Goal: Information Seeking & Learning: Learn about a topic

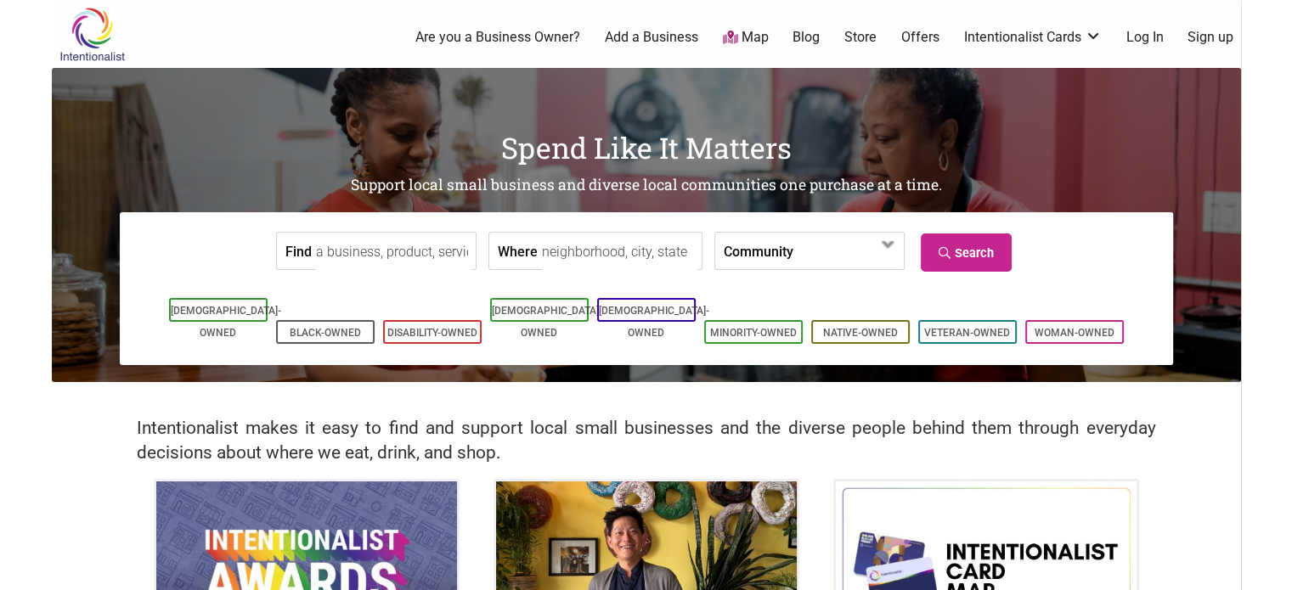
click at [391, 245] on input "Find" at bounding box center [393, 252] width 155 height 38
type input "chocolate"
click at [999, 237] on link "Search" at bounding box center [966, 253] width 91 height 38
click at [662, 265] on input "Where" at bounding box center [619, 252] width 155 height 38
type input "Seattle, WA, USA"
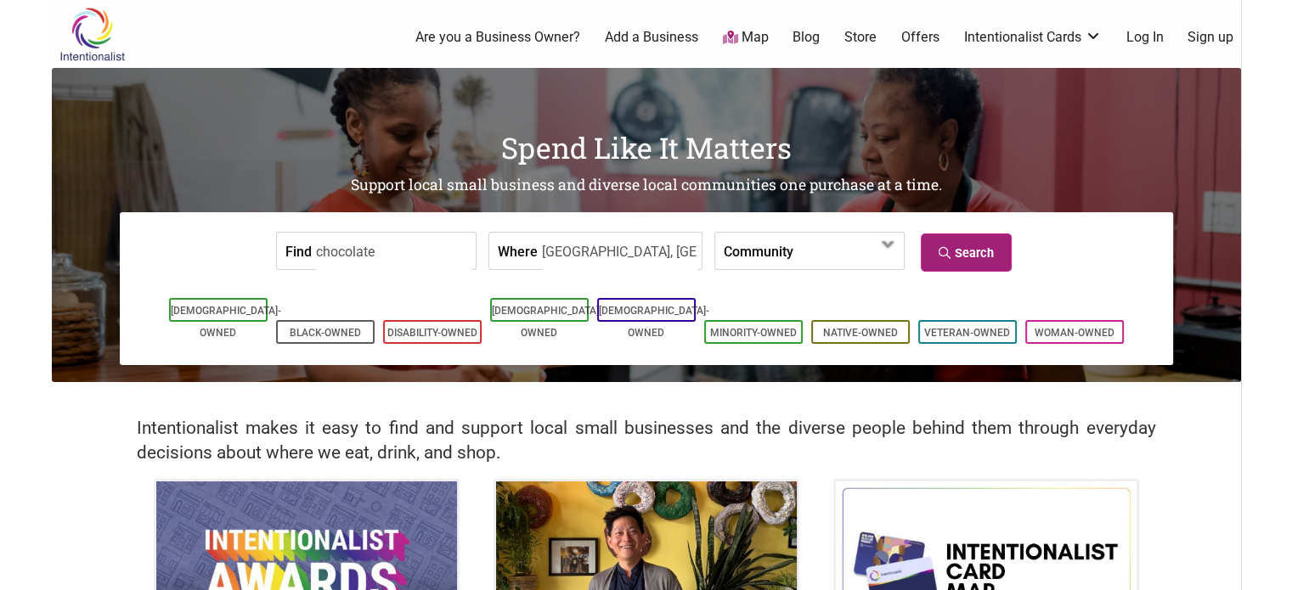
click at [929, 261] on link "Search" at bounding box center [966, 253] width 91 height 38
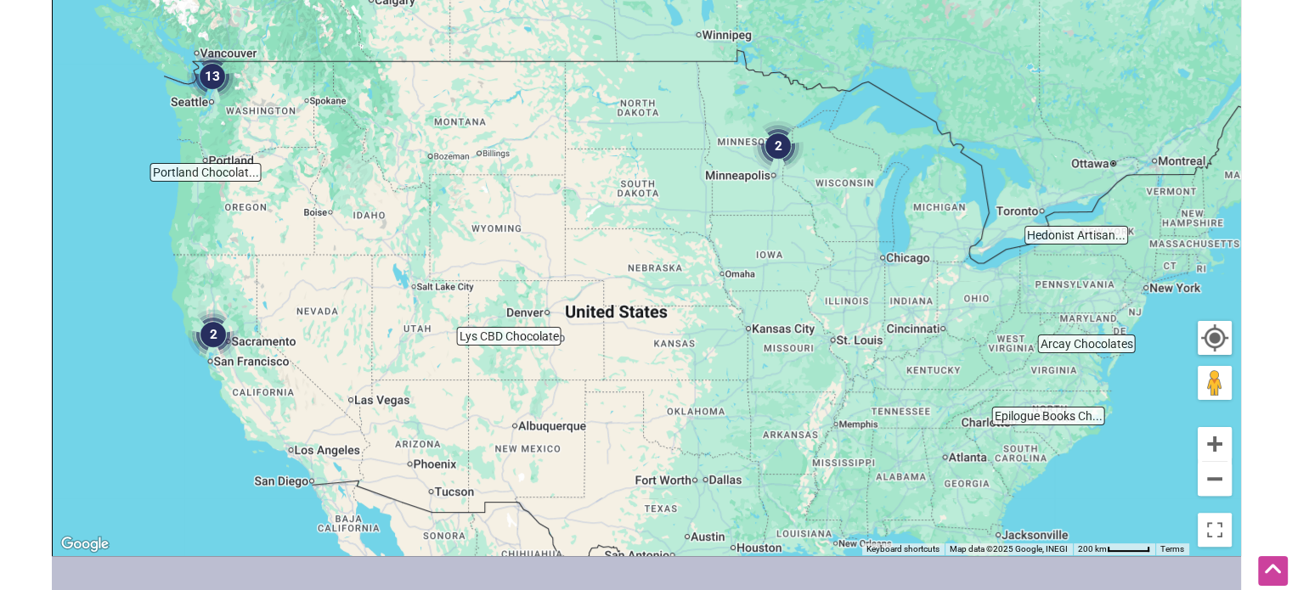
scroll to position [336, 0]
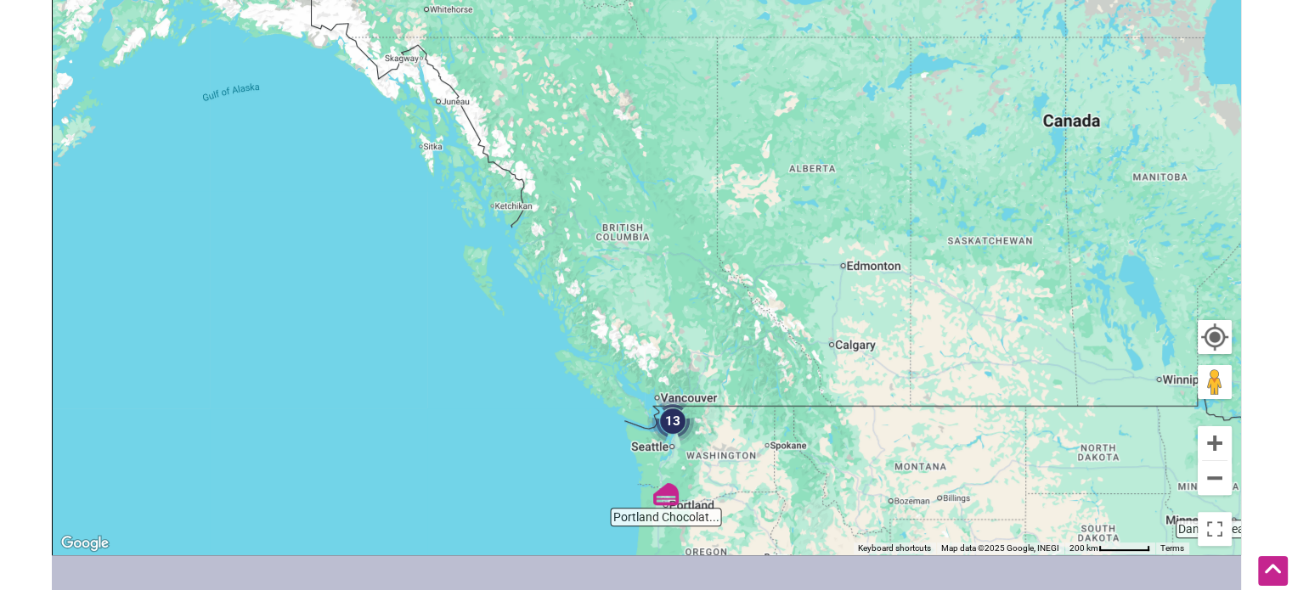
click at [675, 426] on img "13" at bounding box center [672, 421] width 65 height 65
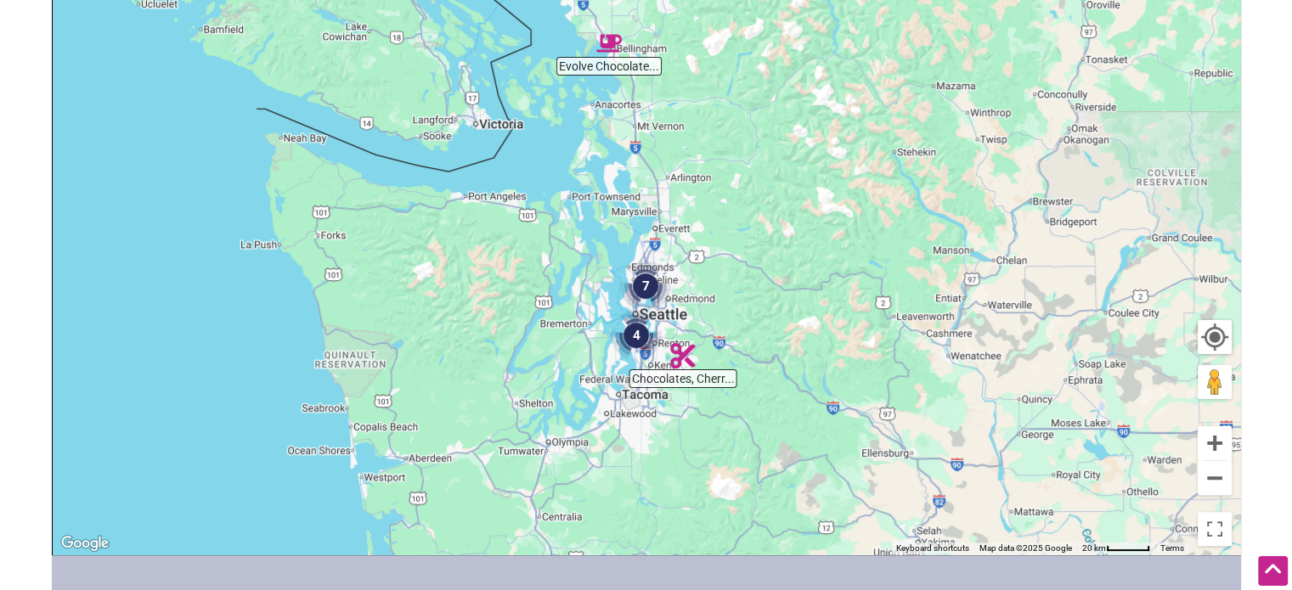
click at [646, 286] on img "7" at bounding box center [645, 286] width 65 height 65
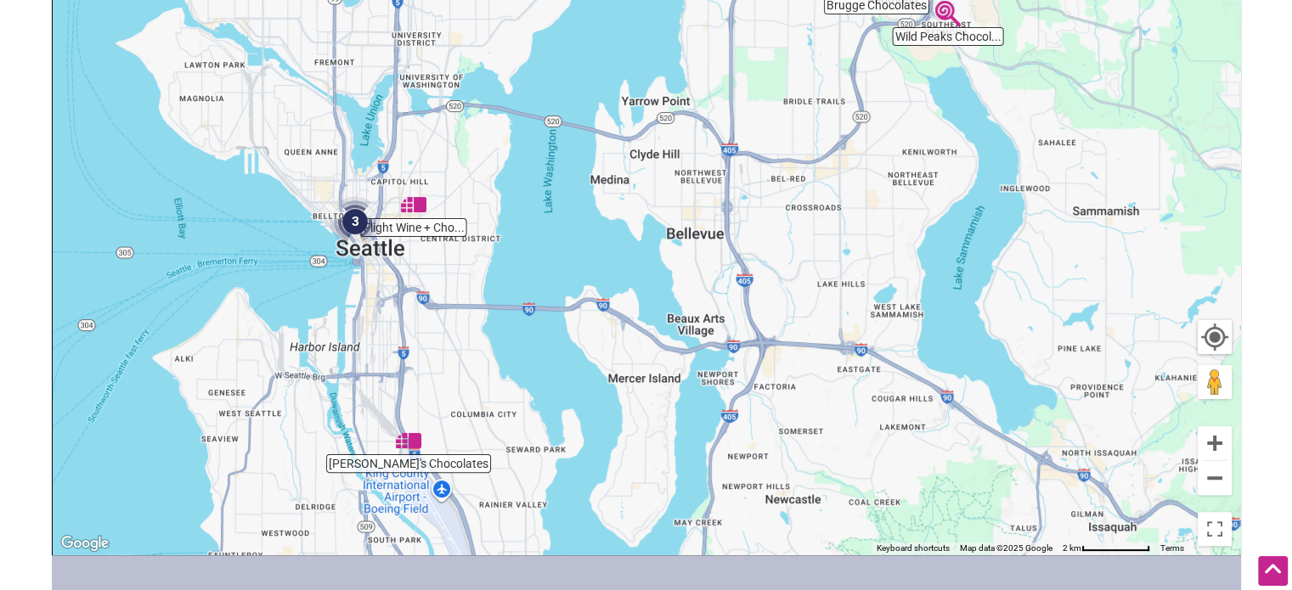
click at [348, 227] on img "3" at bounding box center [355, 221] width 65 height 65
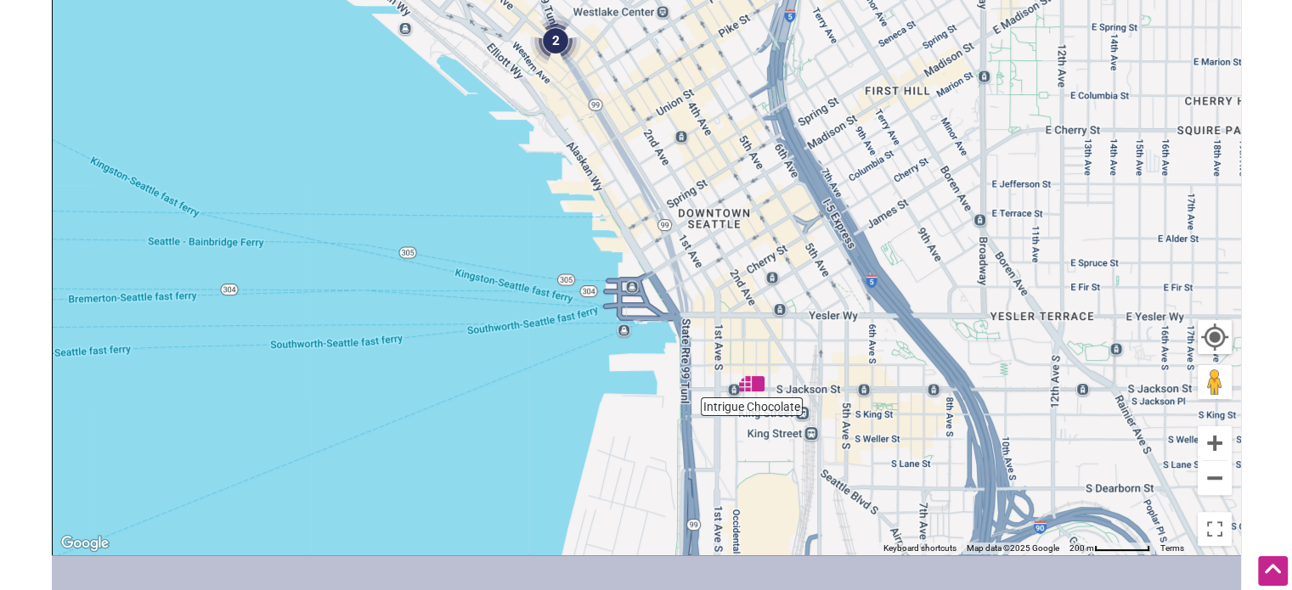
click at [546, 48] on img "2" at bounding box center [555, 40] width 65 height 65
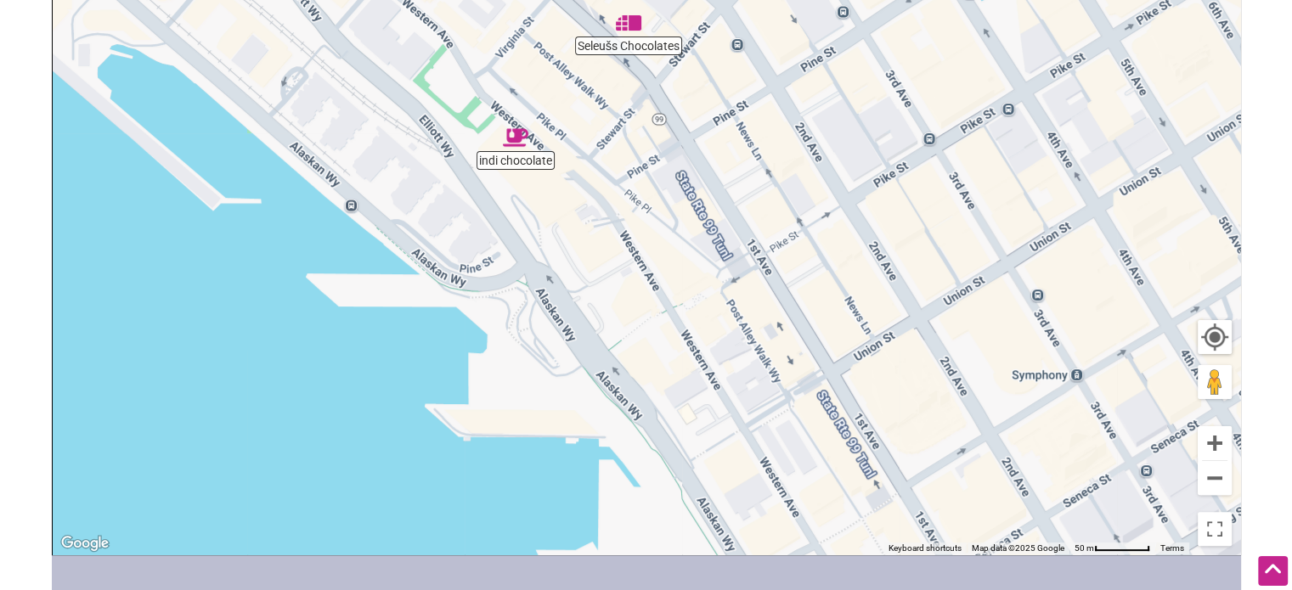
click at [632, 21] on img "Seleušs Chocolates" at bounding box center [628, 22] width 39 height 39
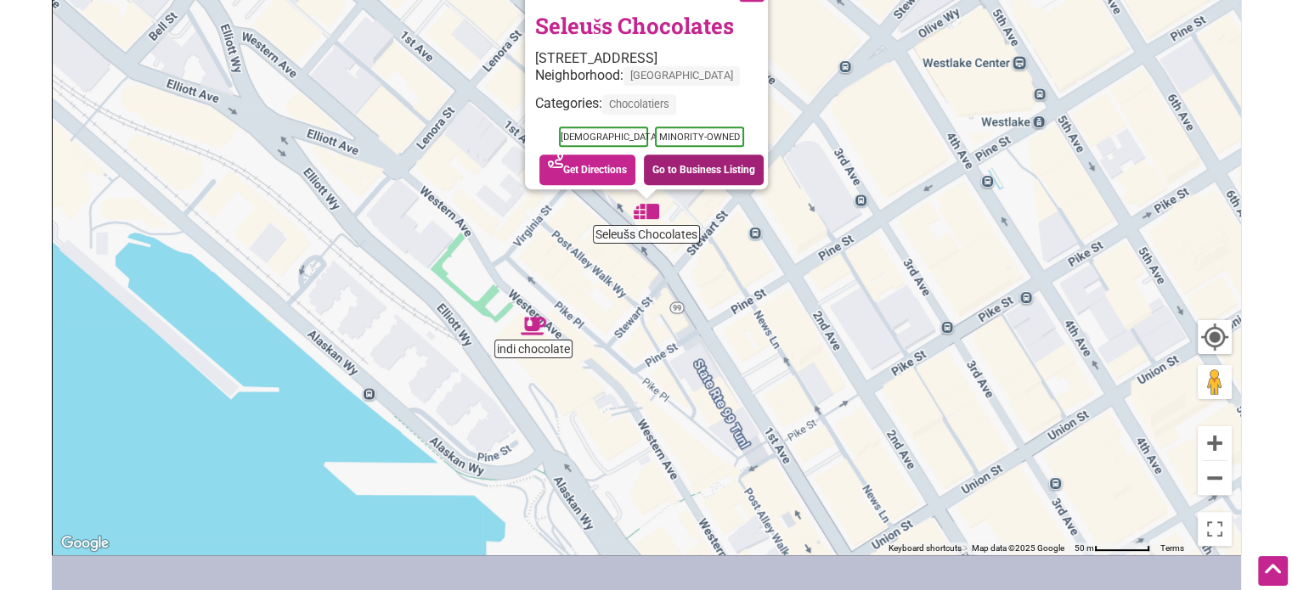
click at [666, 155] on link "Go to Business Listing" at bounding box center [704, 170] width 120 height 31
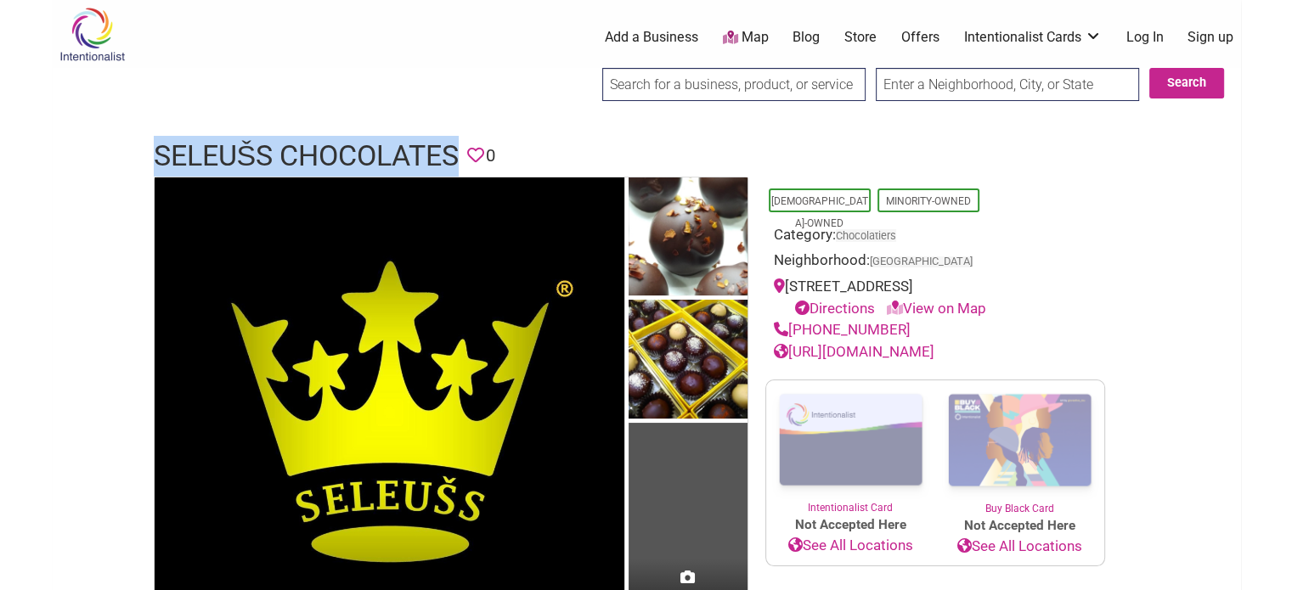
drag, startPoint x: 464, startPoint y: 145, endPoint x: 153, endPoint y: 146, distance: 310.9
click at [154, 146] on header "Seleušs Chocolates Favorite 0" at bounding box center [646, 156] width 985 height 41
copy h1 "Seleušs Chocolates"
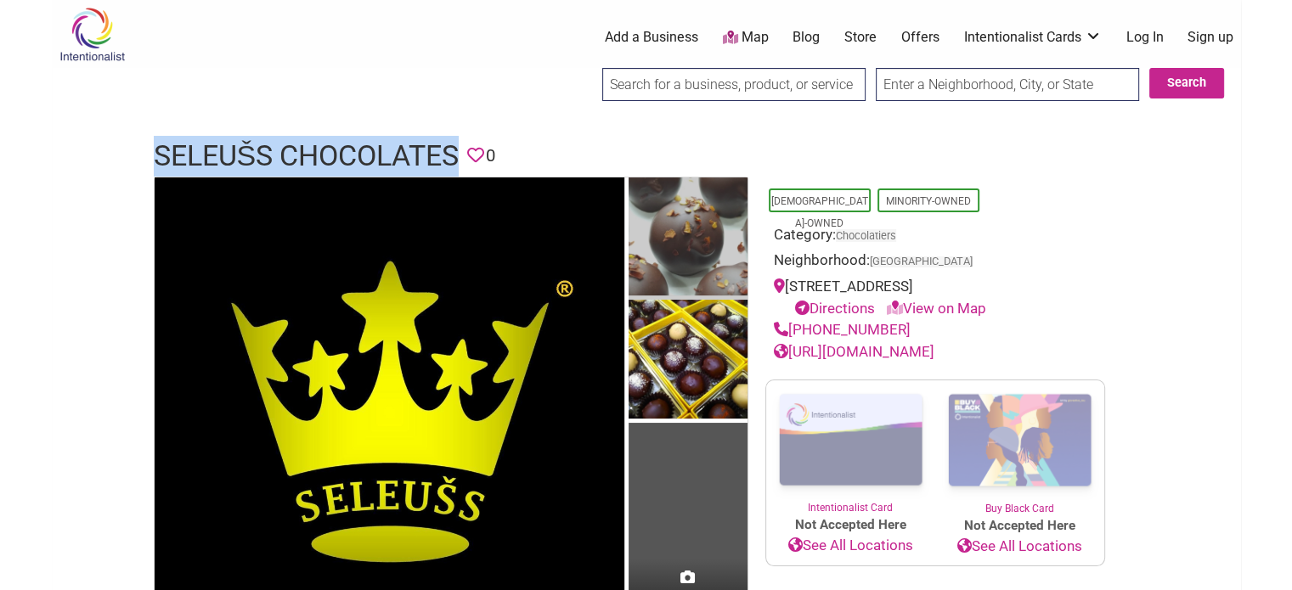
scroll to position [37, 0]
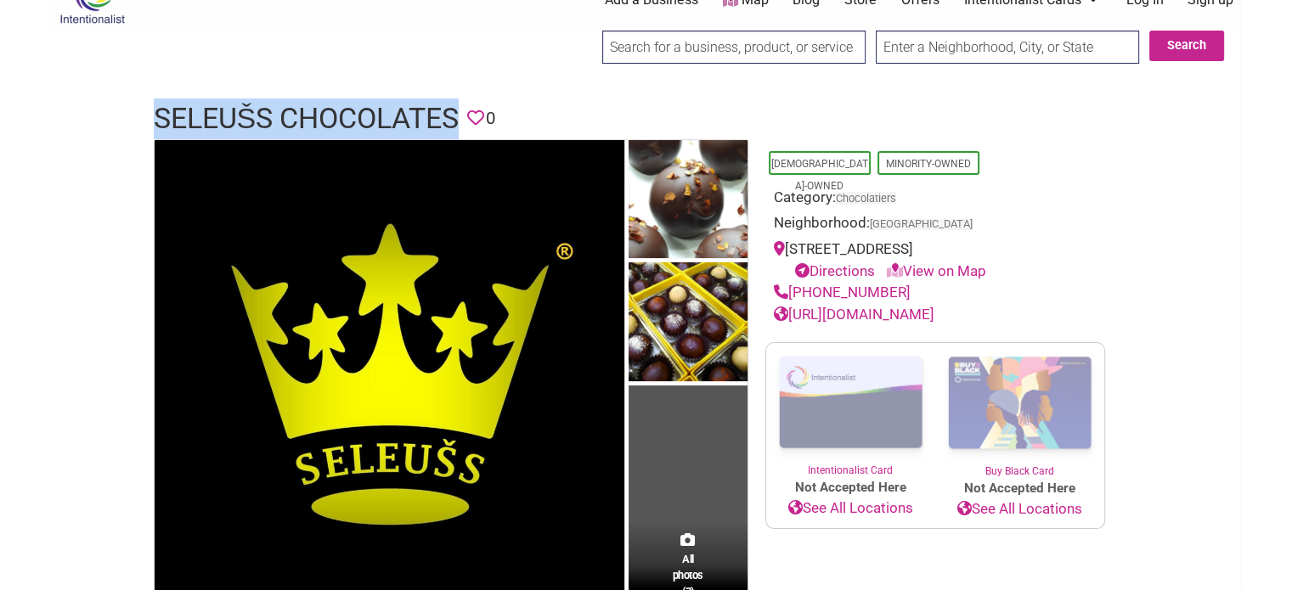
click at [900, 308] on link "http://www.seleusschocolates.com/" at bounding box center [854, 314] width 161 height 17
click at [904, 309] on link "http://www.seleusschocolates.com/" at bounding box center [854, 314] width 161 height 17
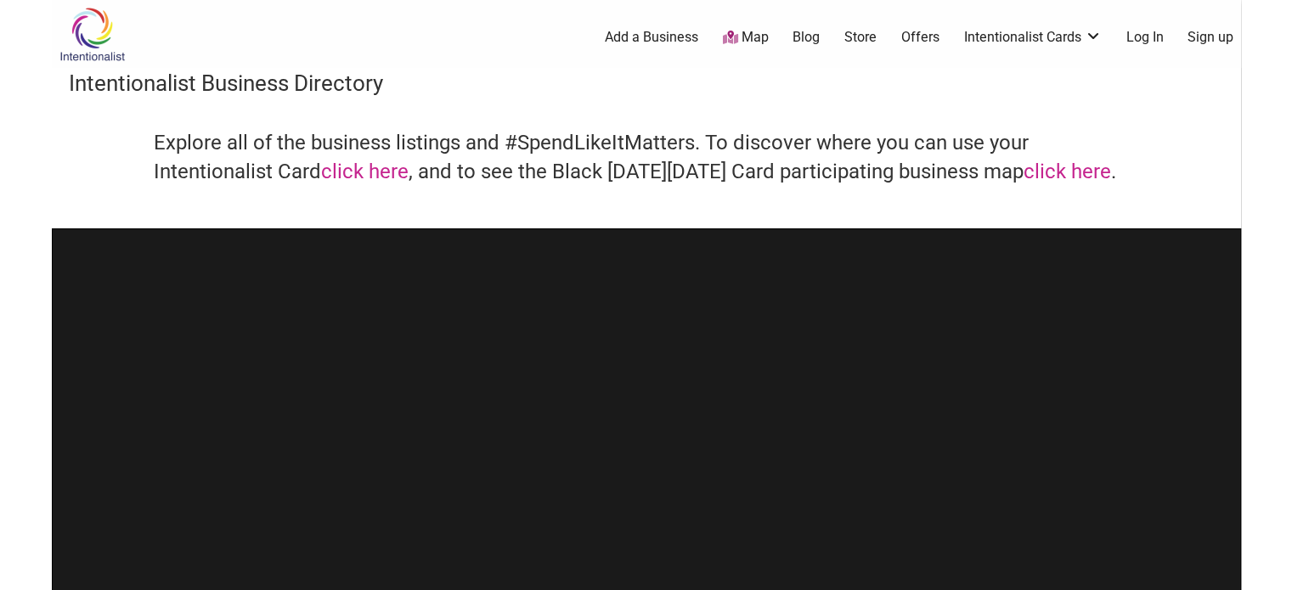
click at [967, 261] on div at bounding box center [646, 559] width 1189 height 663
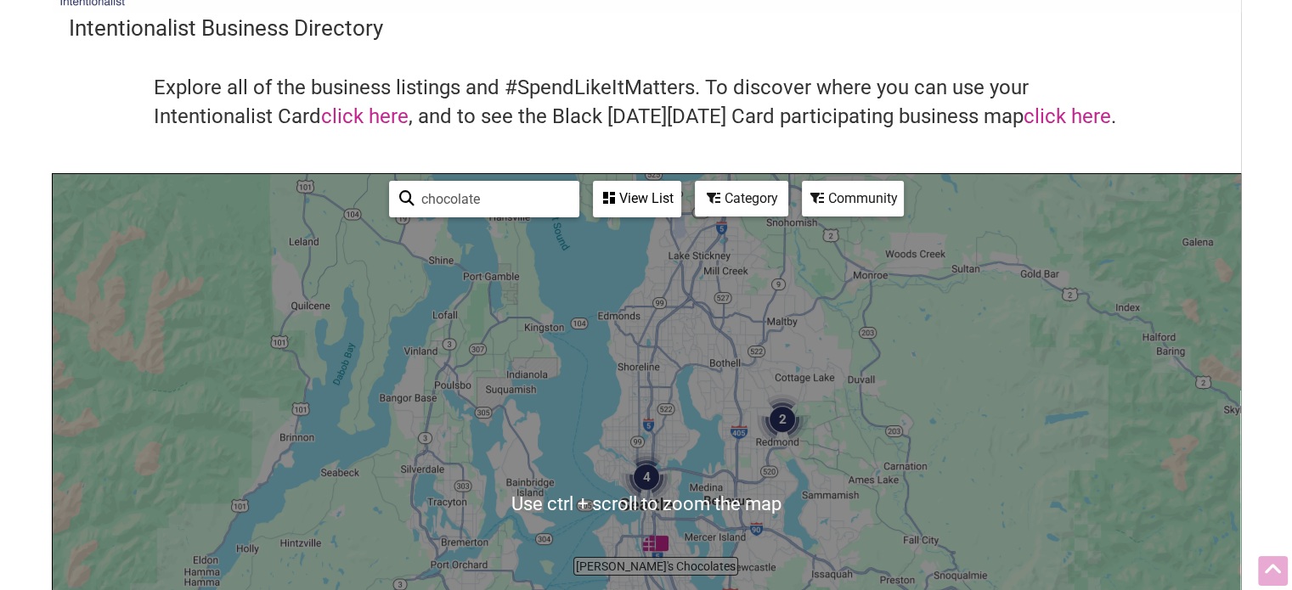
scroll to position [54, 0]
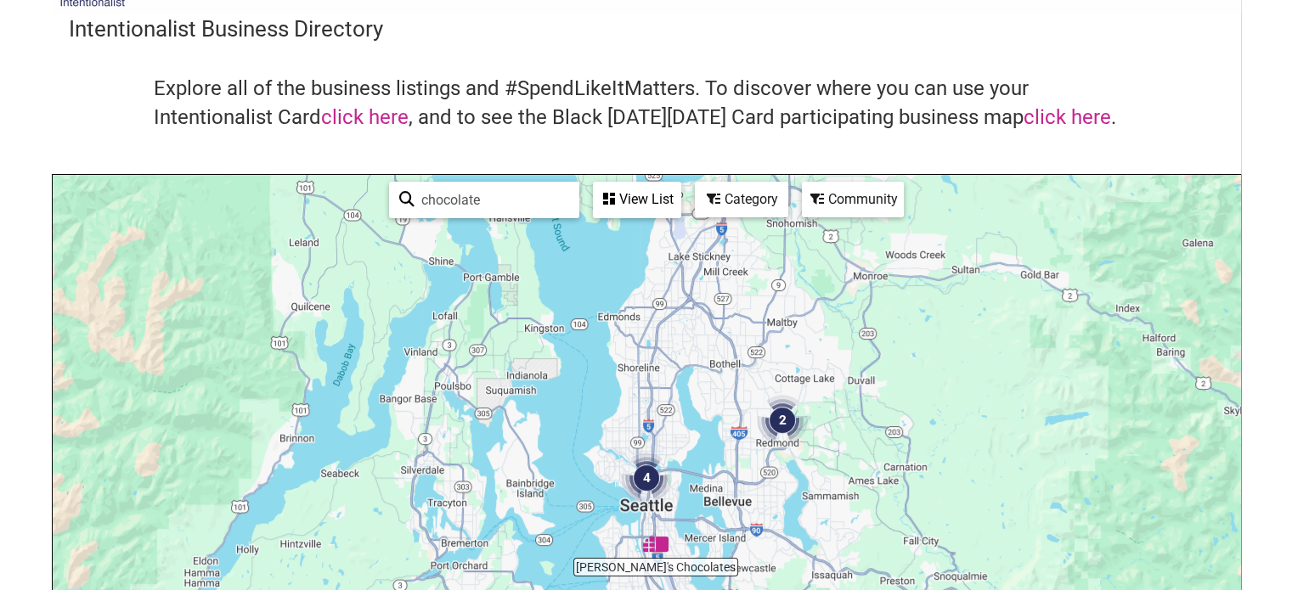
click at [634, 200] on div "View List" at bounding box center [637, 199] width 85 height 32
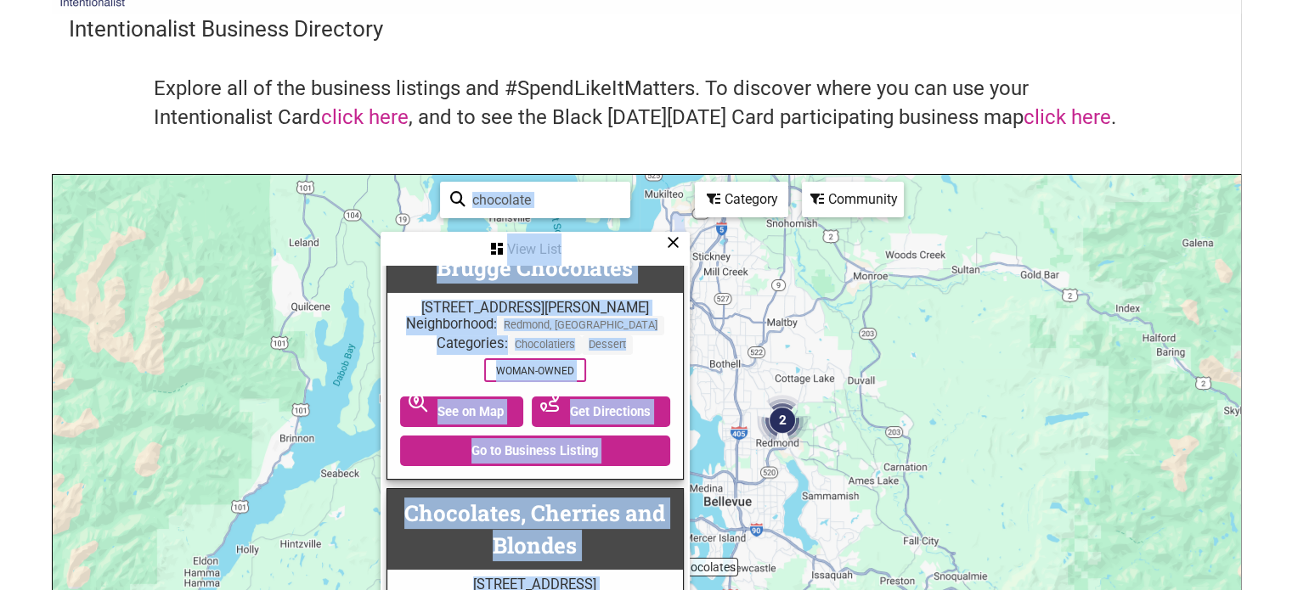
scroll to position [0, 0]
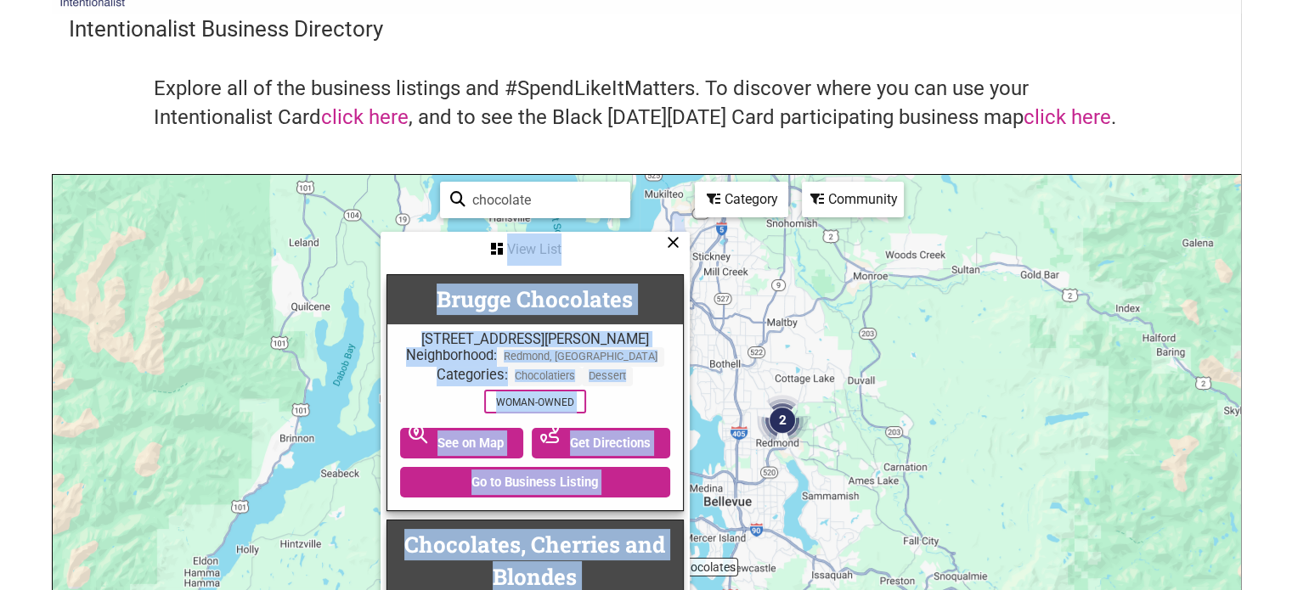
drag, startPoint x: 653, startPoint y: 332, endPoint x: 475, endPoint y: 225, distance: 208.0
click at [475, 225] on div "chocolate See All View List Sorry...nothing found. Brugge Chocolates 15946 Redm…" at bounding box center [535, 508] width 306 height 667
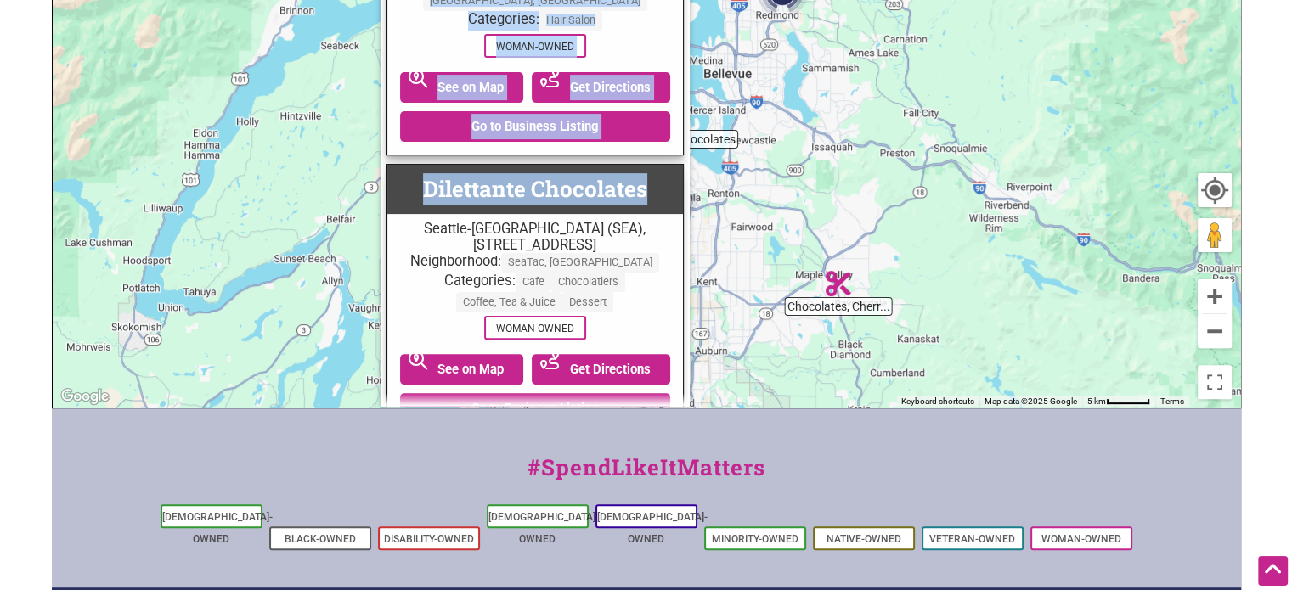
scroll to position [223, 0]
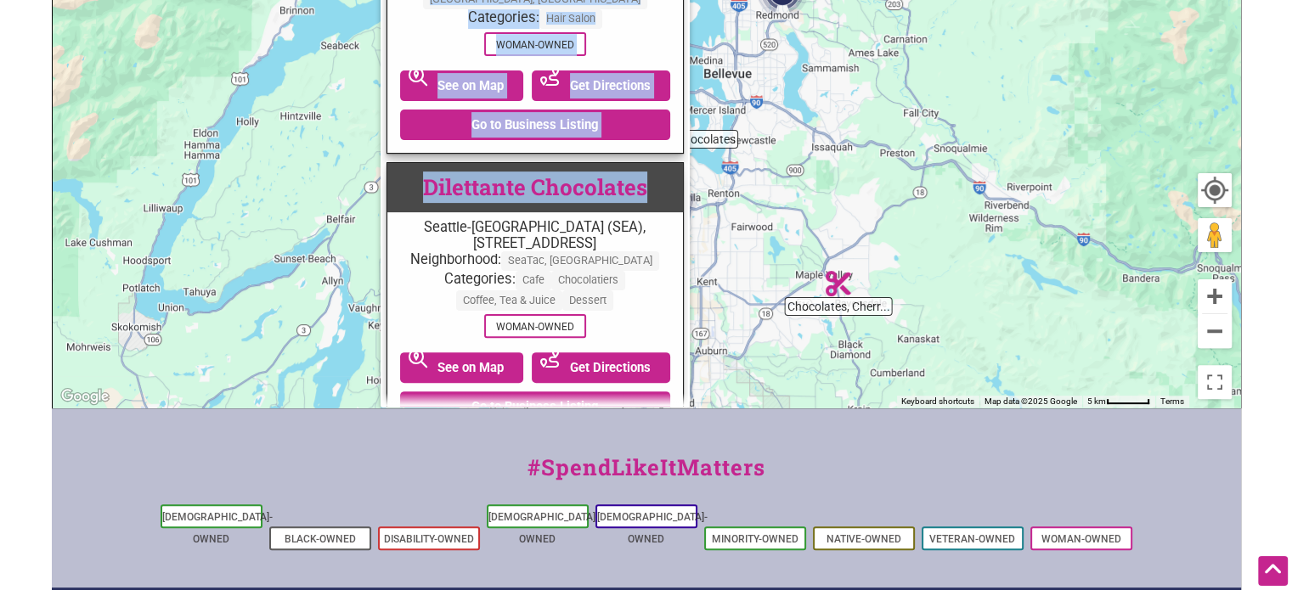
click at [640, 201] on link "Dilettante Chocolates" at bounding box center [535, 186] width 224 height 29
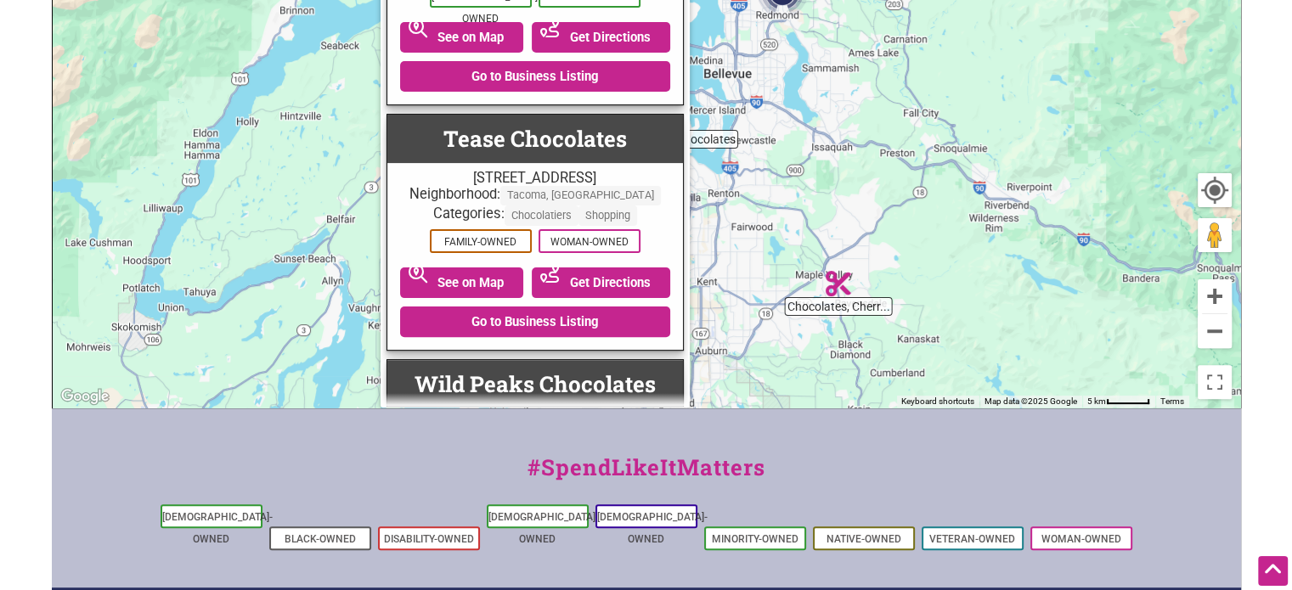
scroll to position [2096, 0]
click at [555, 307] on link "Go to Business Listing" at bounding box center [535, 322] width 270 height 31
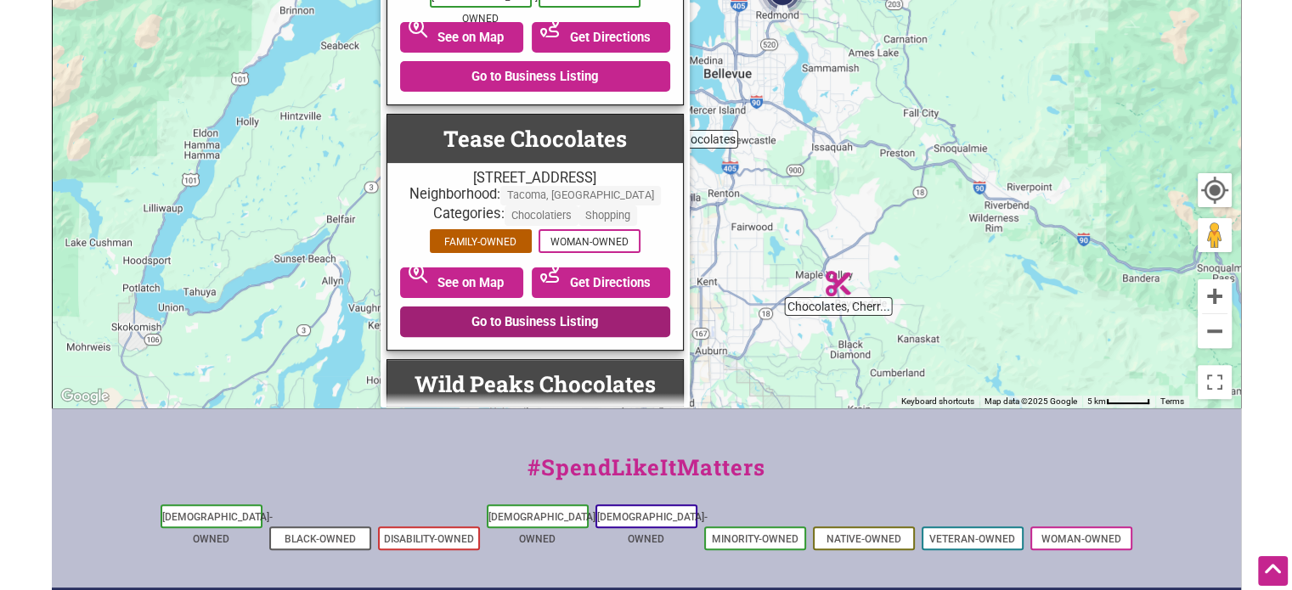
scroll to position [2294, 0]
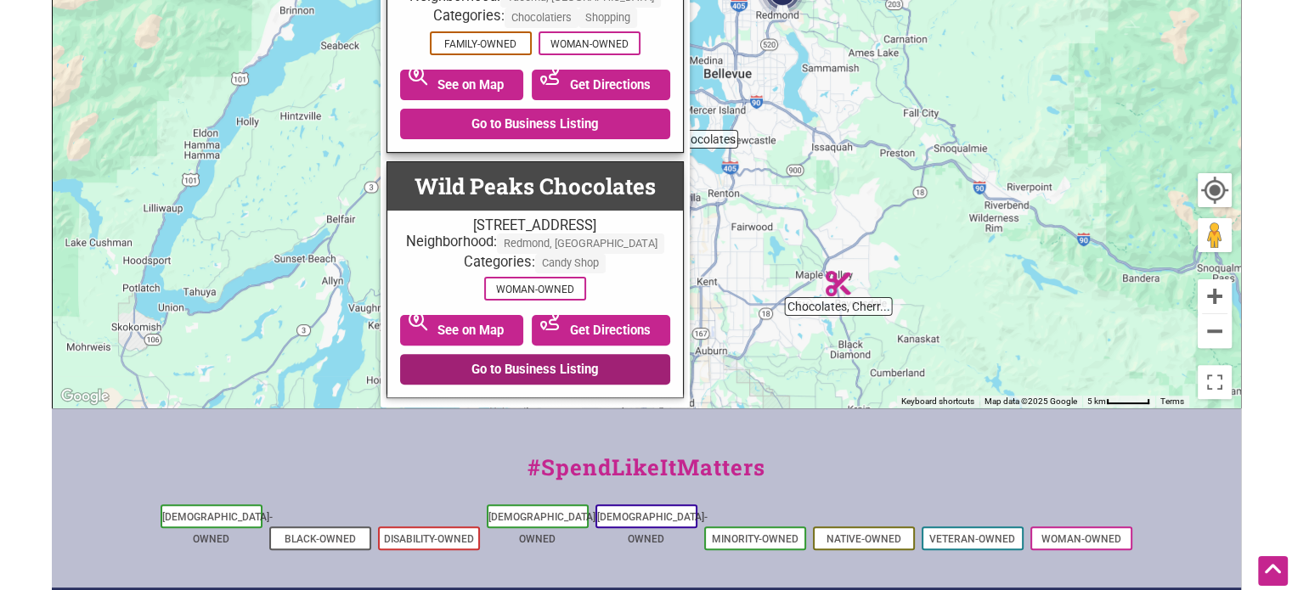
click at [502, 359] on link "Go to Business Listing" at bounding box center [535, 369] width 270 height 31
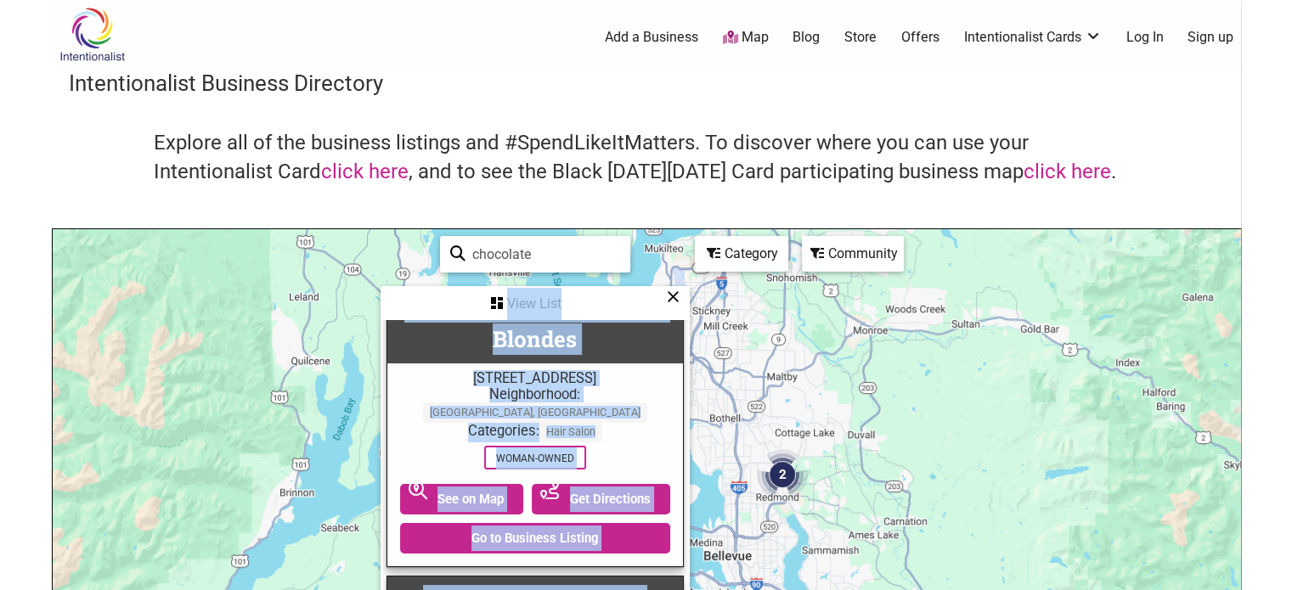
scroll to position [0, 0]
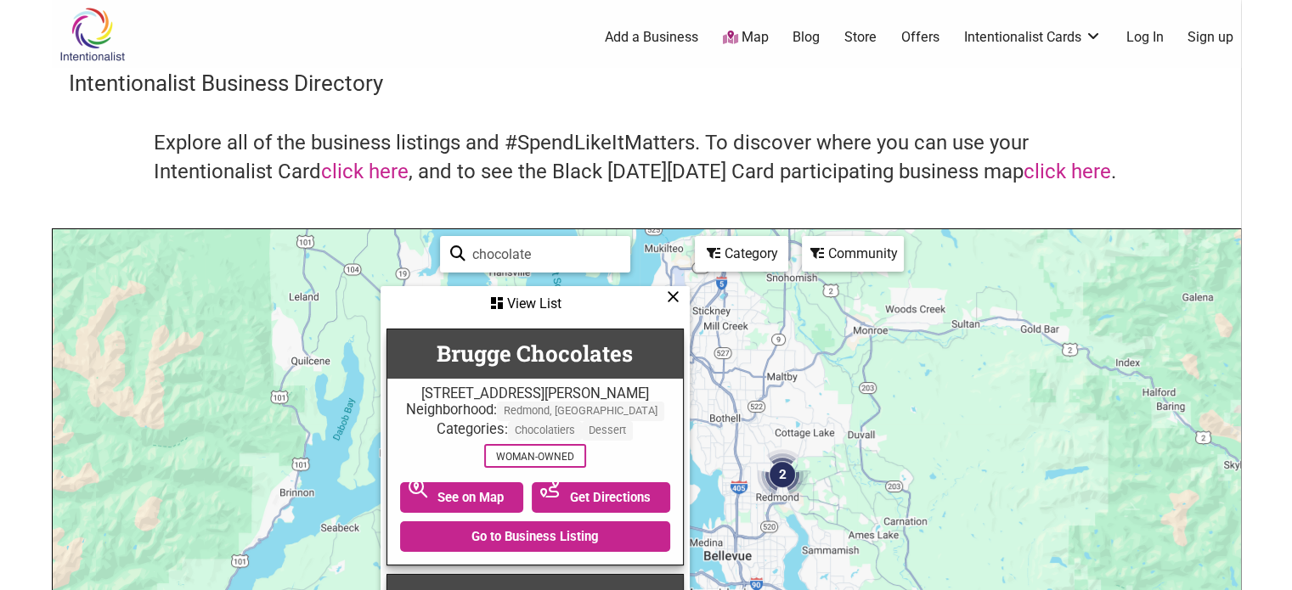
click at [108, 183] on div "Explore all of the business listings and #SpendLikeItMatters. To discover where…" at bounding box center [646, 178] width 1155 height 99
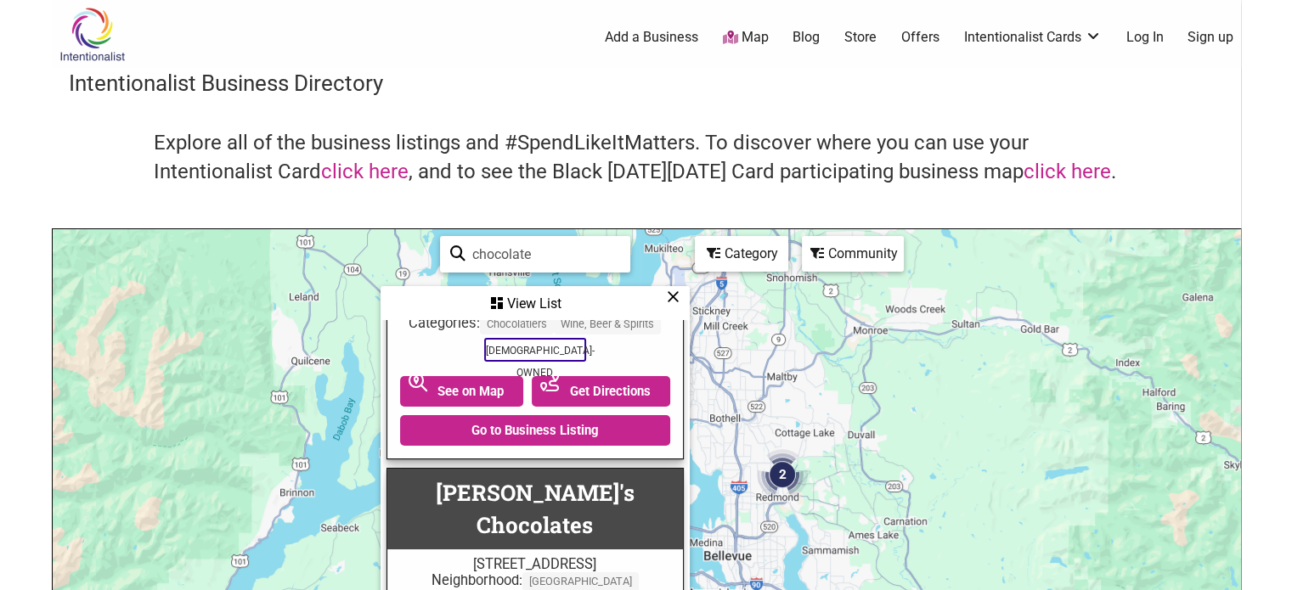
scroll to position [829, 0]
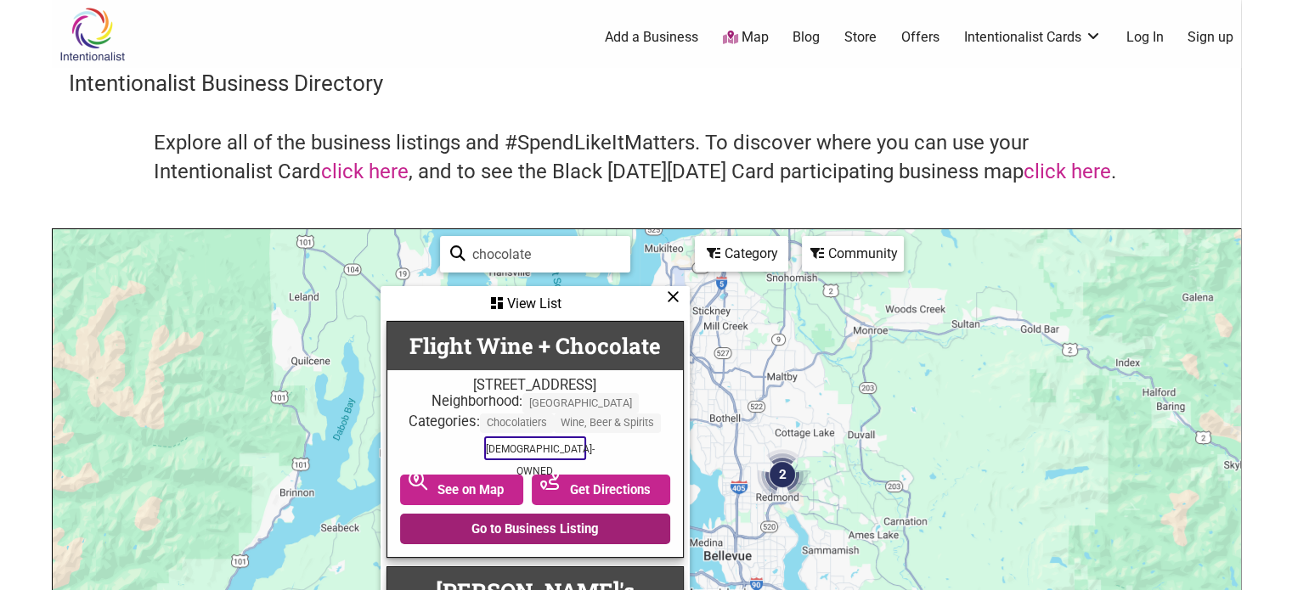
click at [523, 544] on link "Go to Business Listing" at bounding box center [535, 529] width 270 height 31
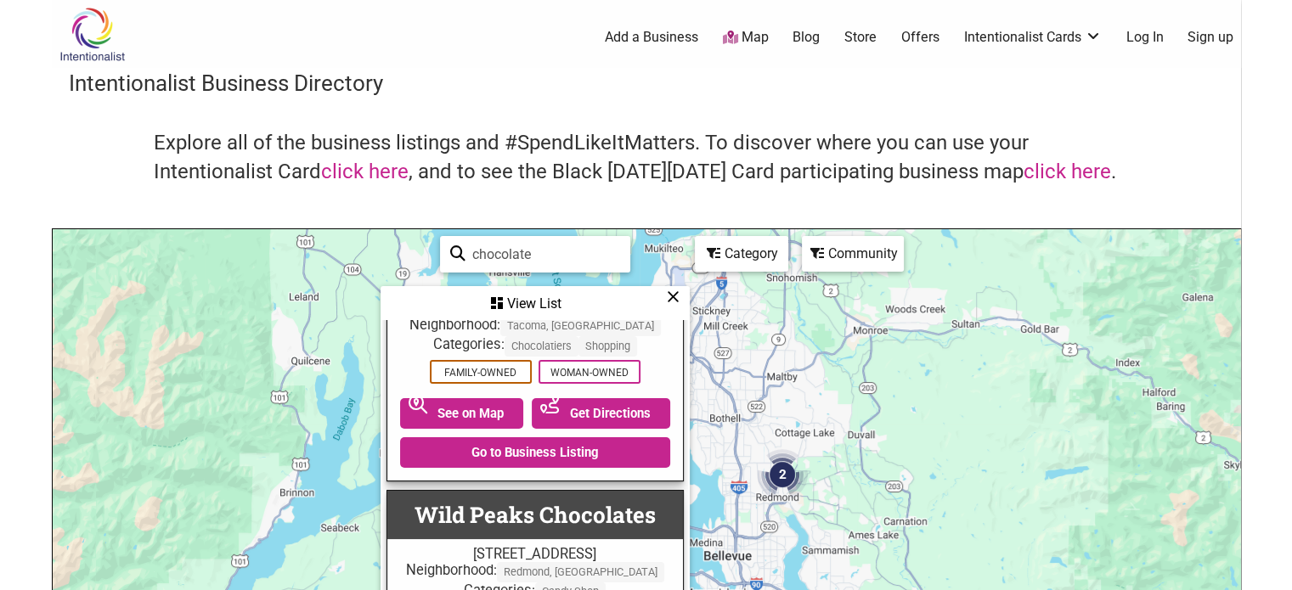
scroll to position [2450, 0]
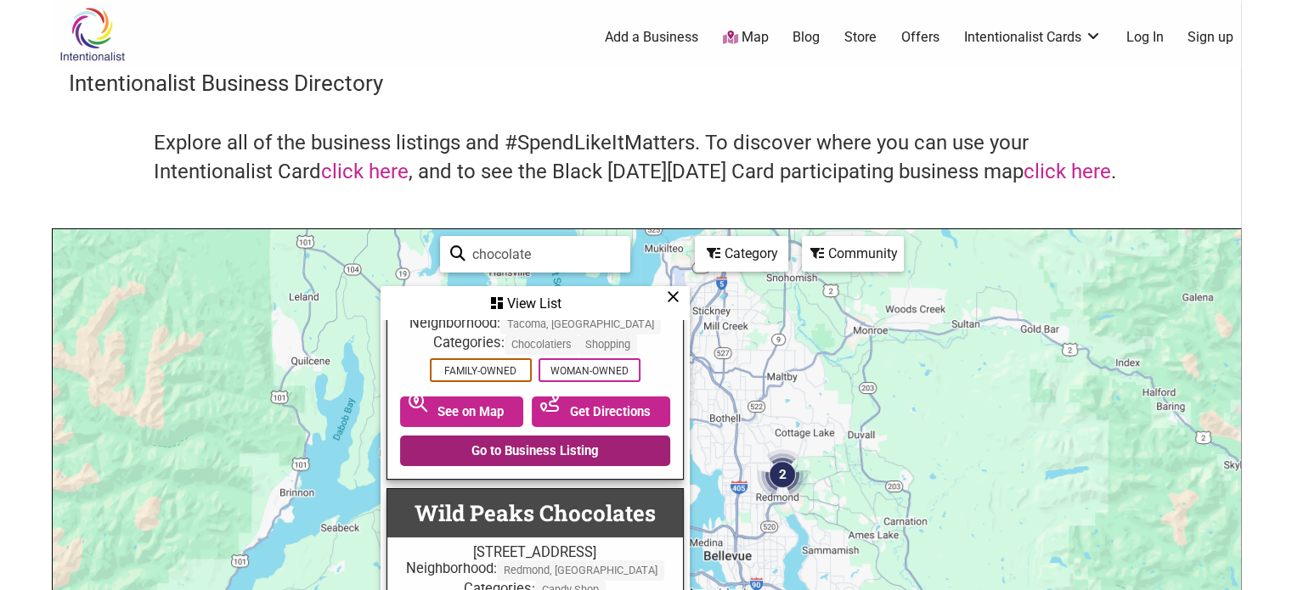
click at [523, 444] on link "Go to Business Listing" at bounding box center [535, 451] width 270 height 31
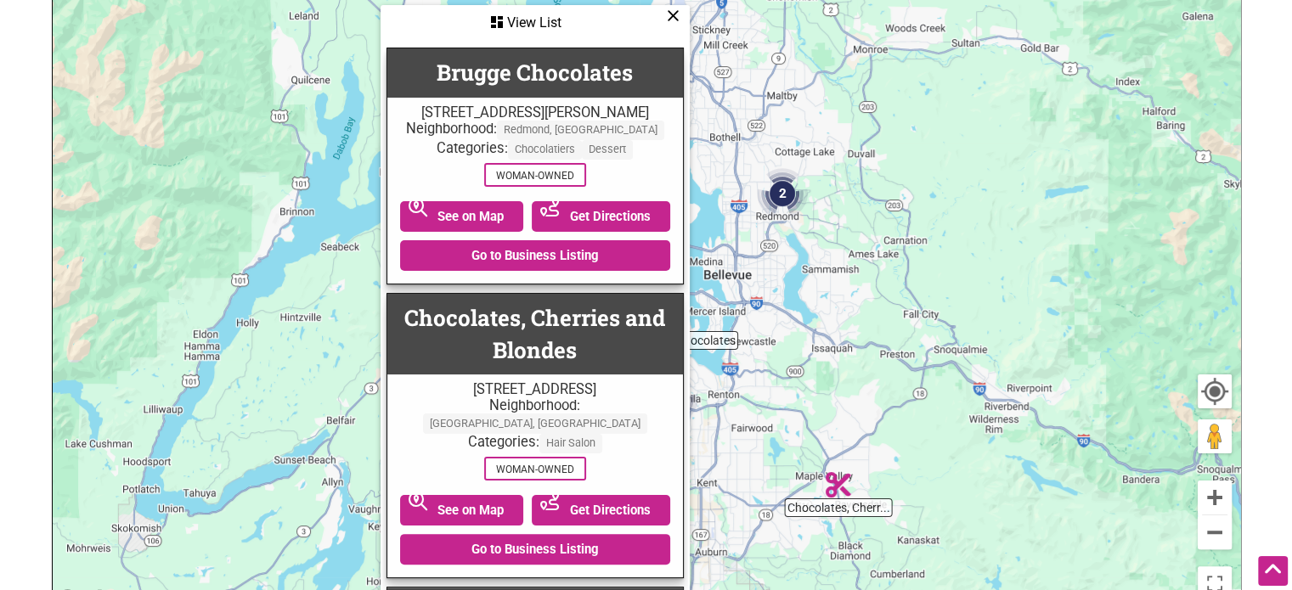
scroll to position [0, 0]
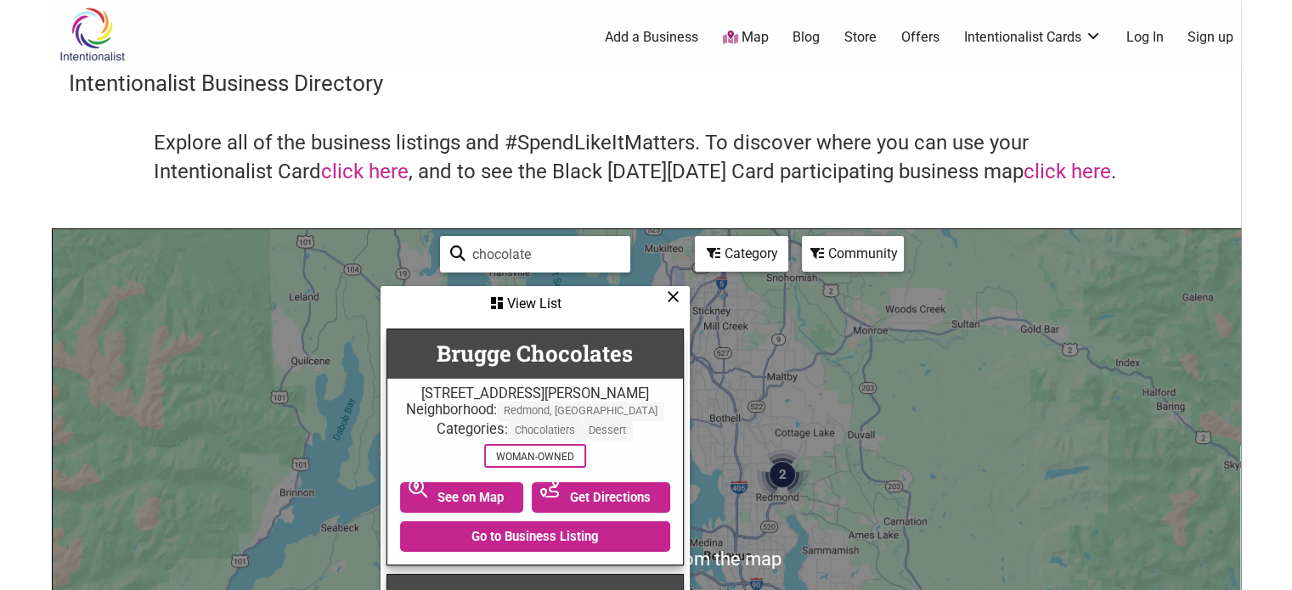
click at [505, 252] on input "chocolate" at bounding box center [542, 254] width 155 height 33
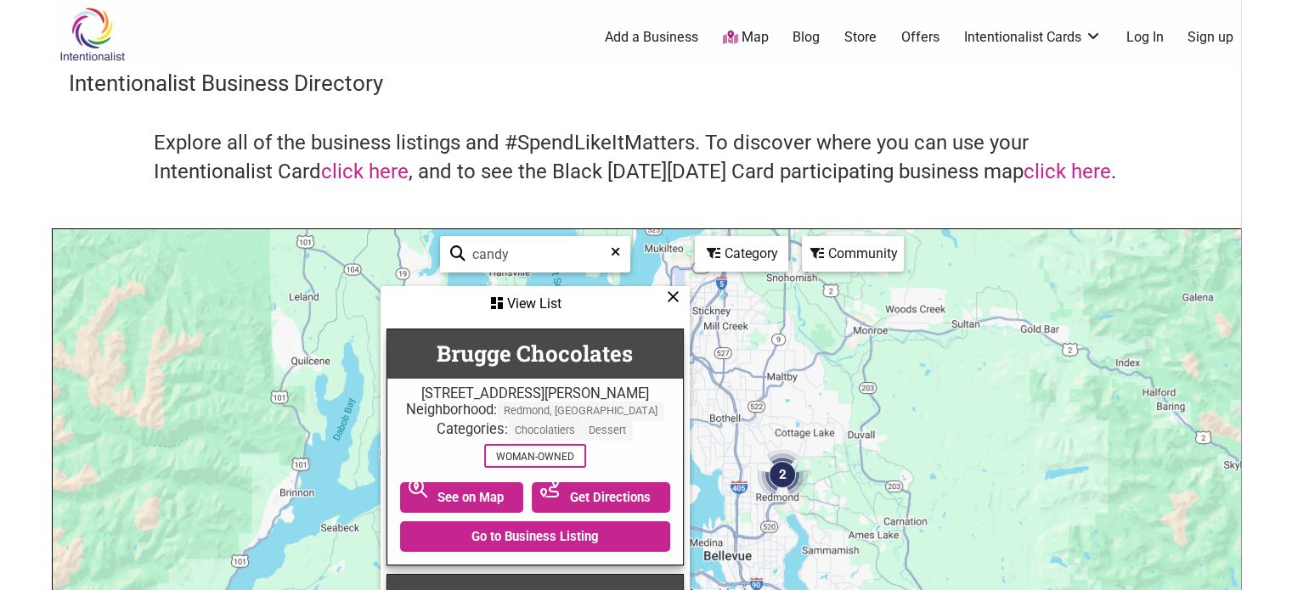
type input "candy"
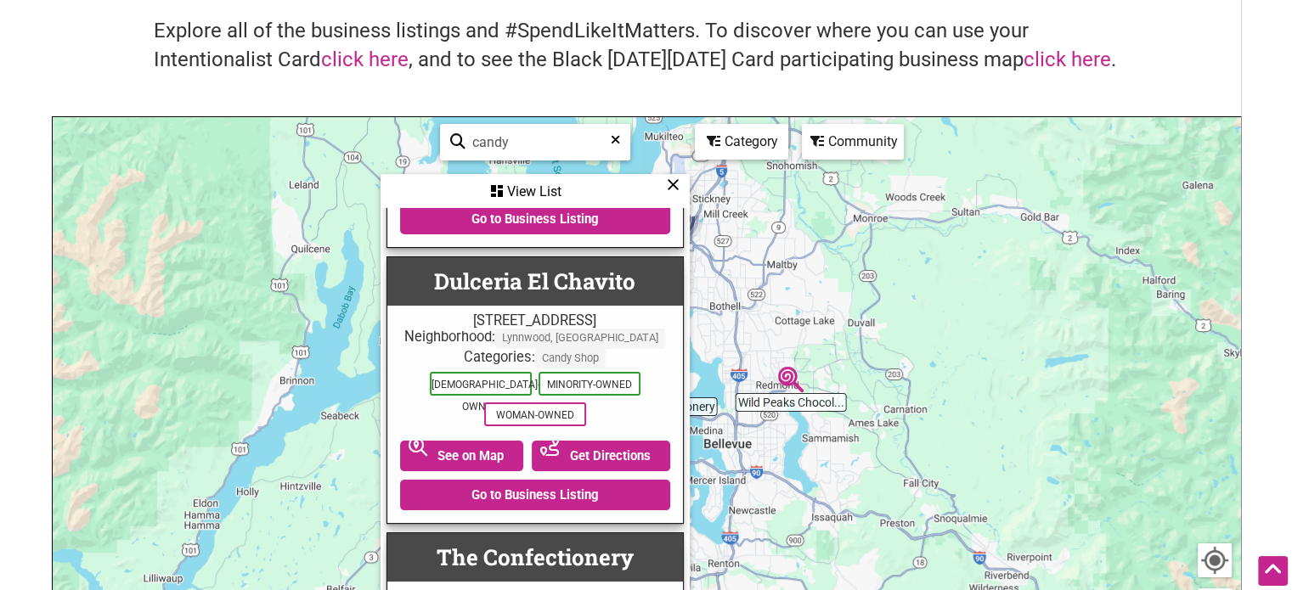
scroll to position [563, 0]
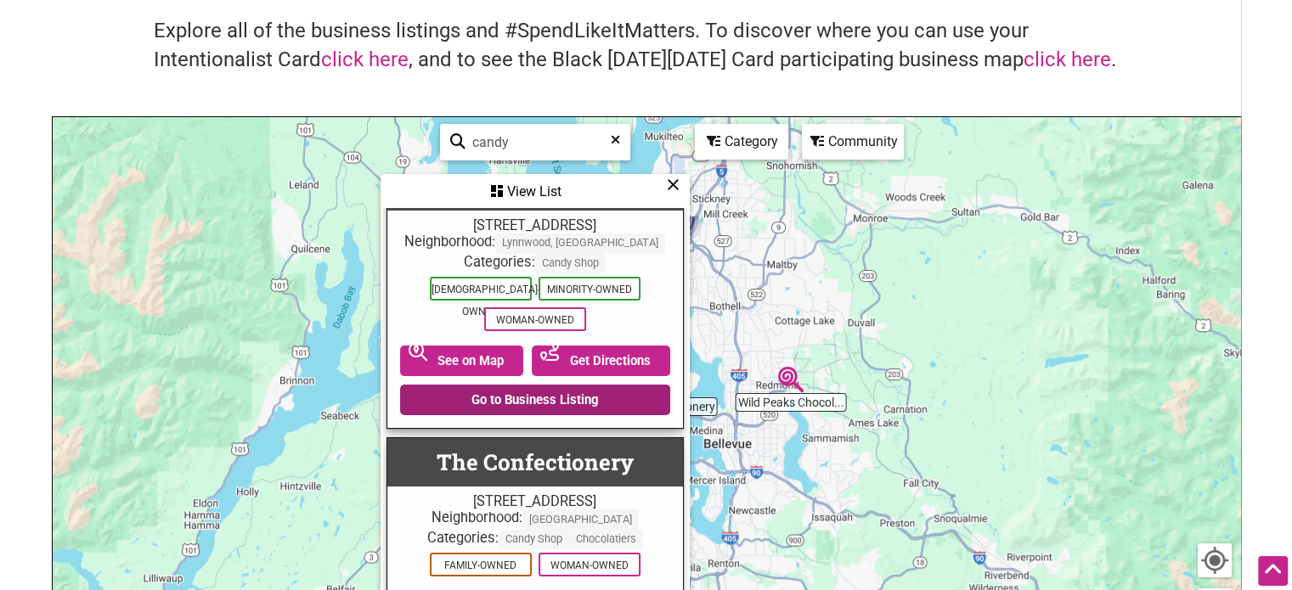
click at [517, 415] on link "Go to Business Listing" at bounding box center [535, 400] width 270 height 31
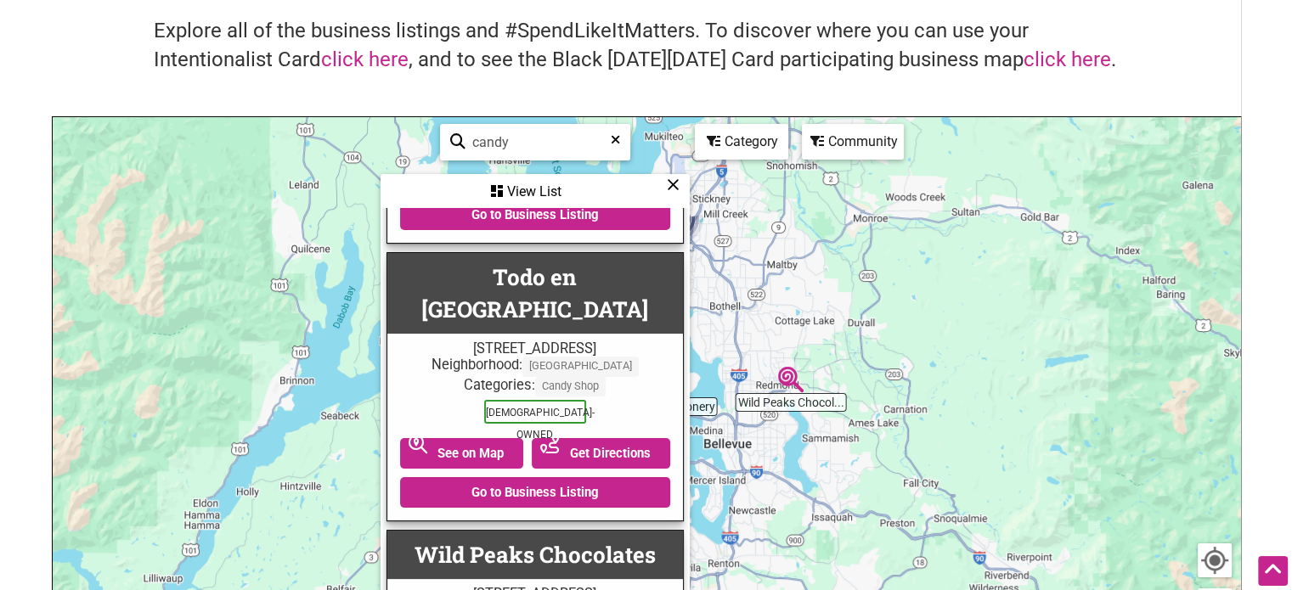
scroll to position [1018, 0]
click at [491, 478] on link "Go to Business Listing" at bounding box center [535, 492] width 270 height 31
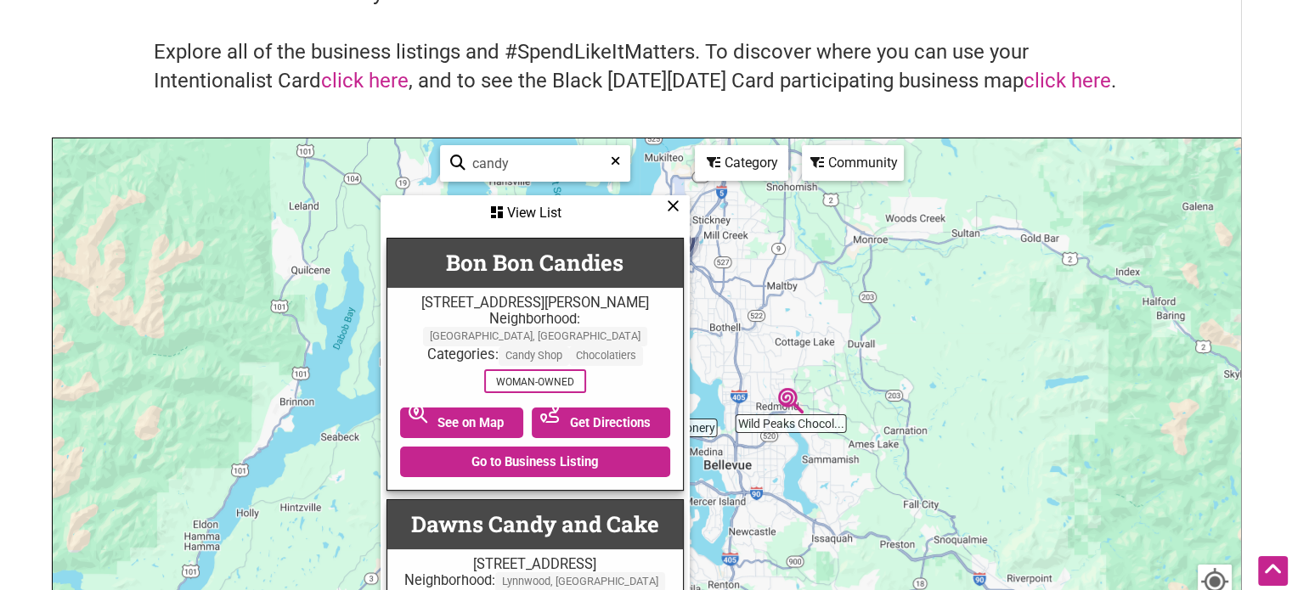
scroll to position [90, 0]
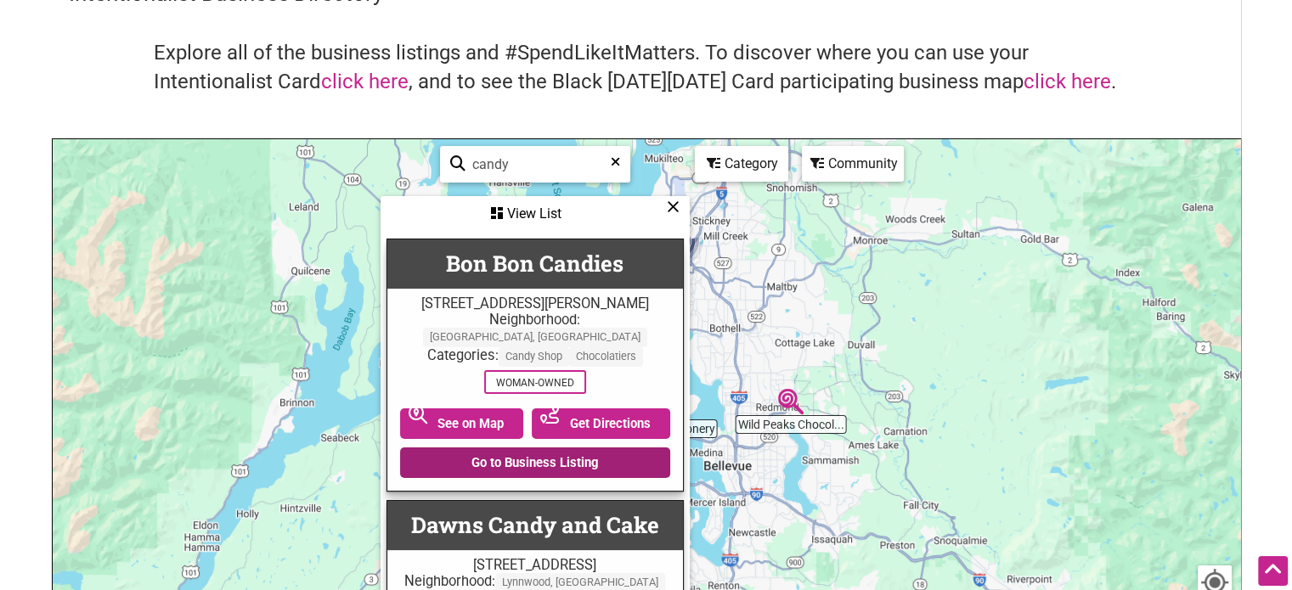
click at [516, 460] on link "Go to Business Listing" at bounding box center [535, 463] width 270 height 31
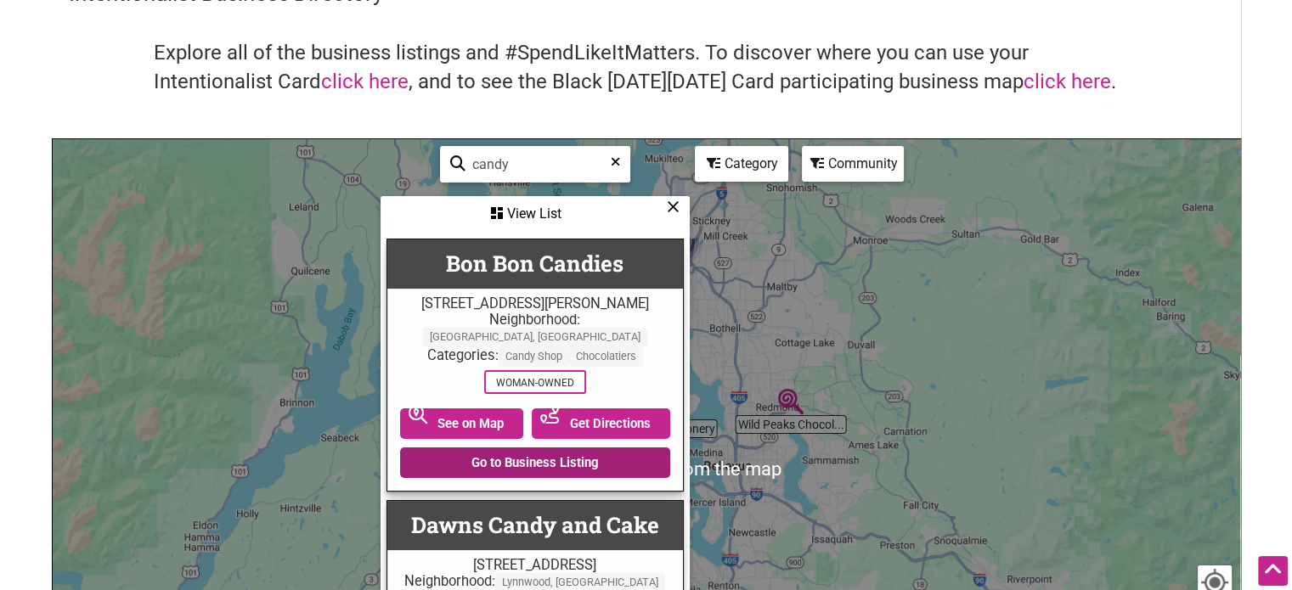
scroll to position [0, 0]
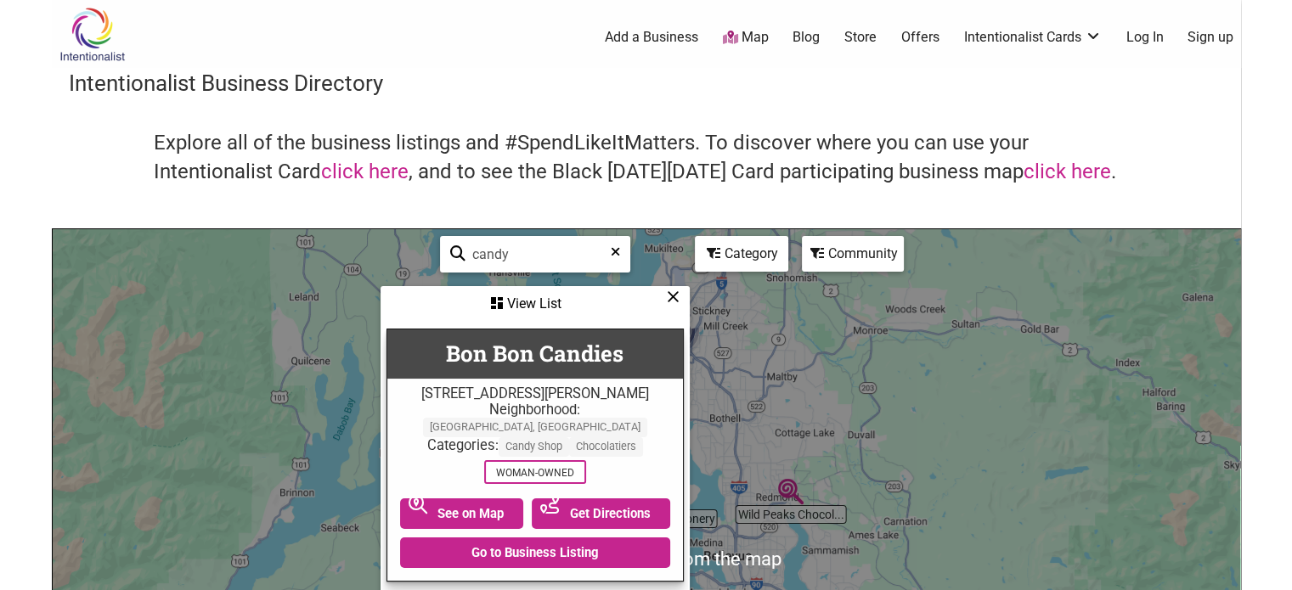
click at [612, 254] on icon at bounding box center [615, 257] width 9 height 25
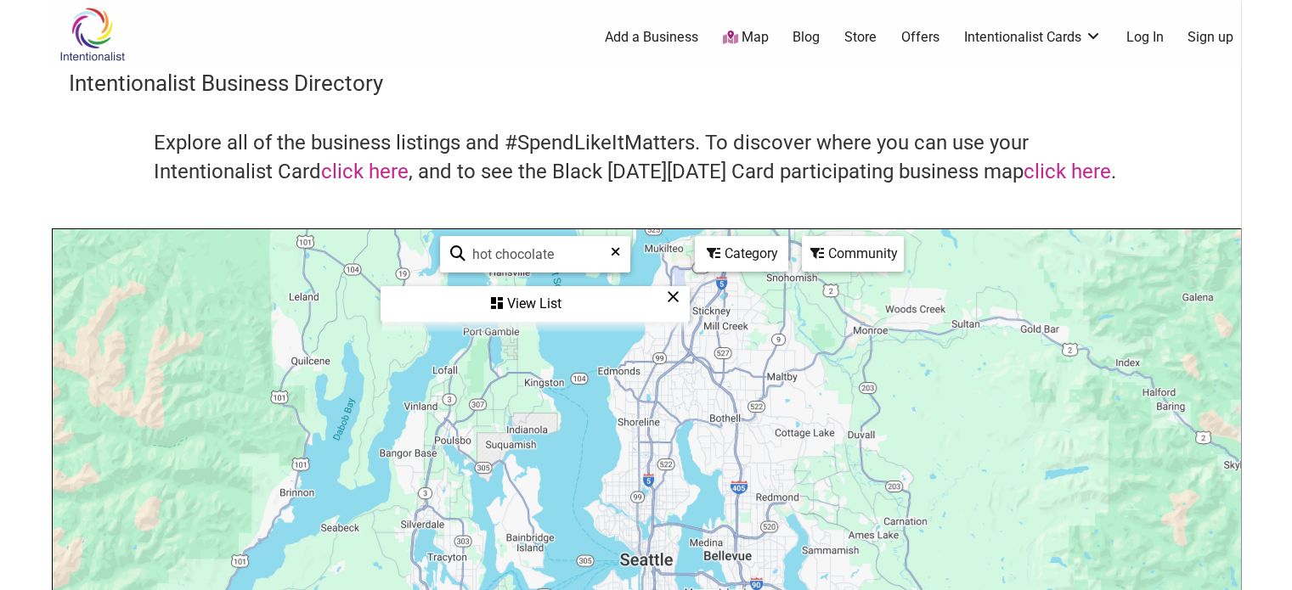
click at [535, 308] on div "View List" at bounding box center [535, 304] width 306 height 32
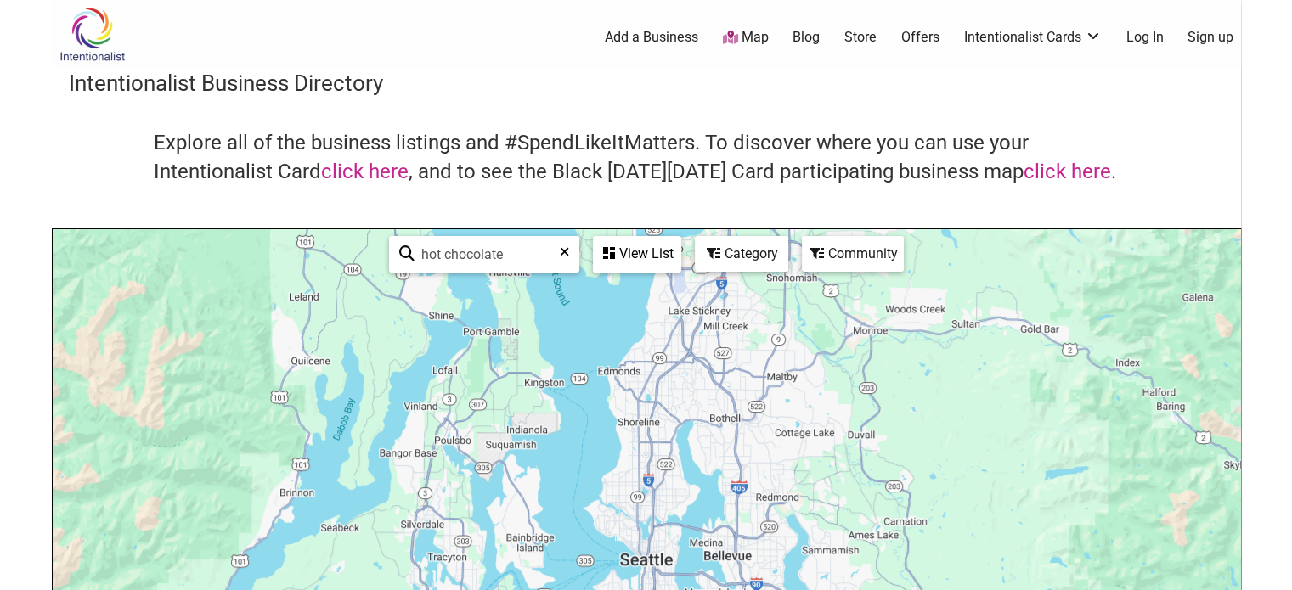
click at [513, 255] on input "hot chocolate" at bounding box center [491, 254] width 154 height 33
type input "h"
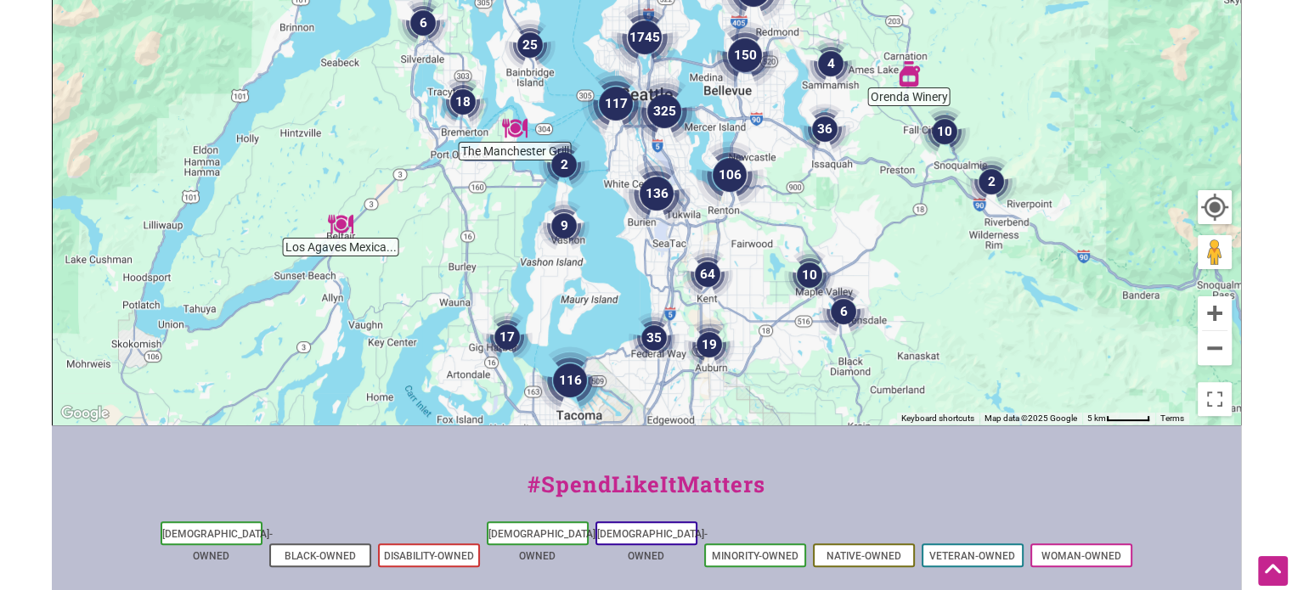
scroll to position [705, 0]
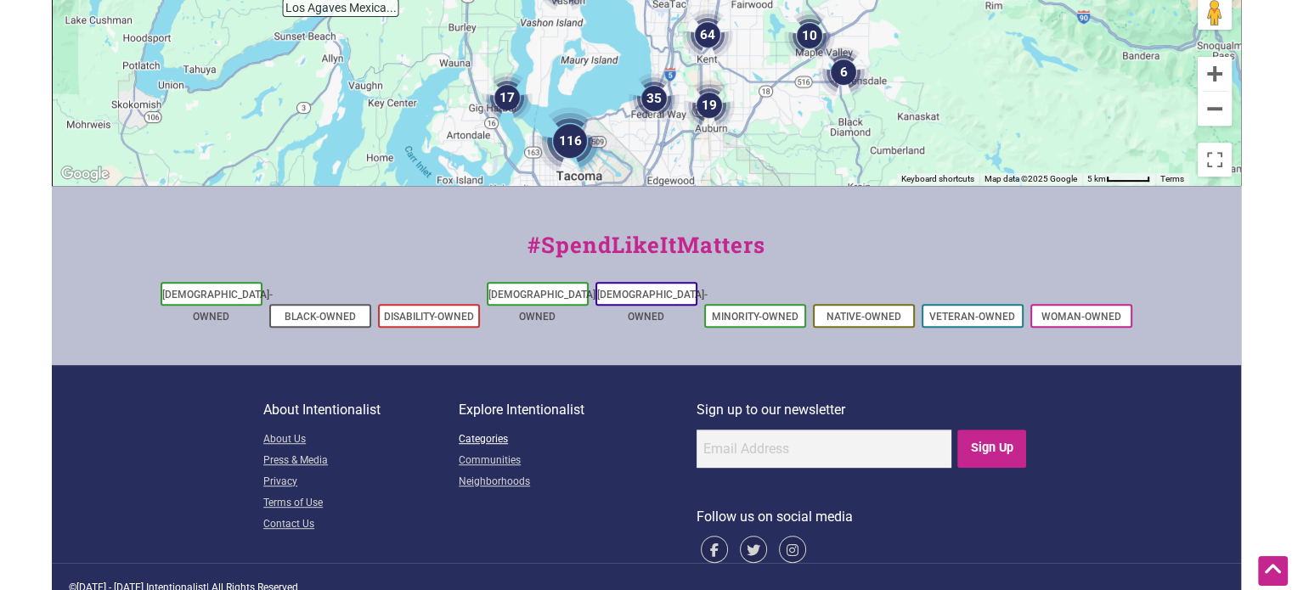
click at [503, 430] on link "Categories" at bounding box center [578, 440] width 238 height 21
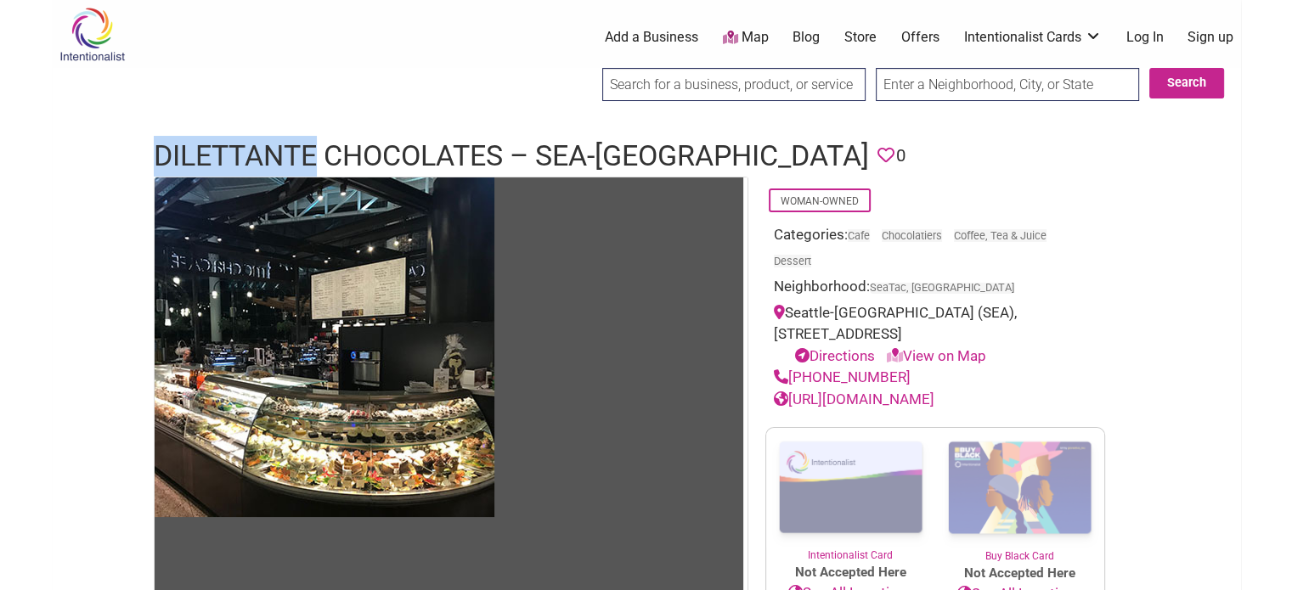
drag, startPoint x: 321, startPoint y: 142, endPoint x: 151, endPoint y: 172, distance: 172.5
click at [151, 172] on div "Dilettante Chocolates – Sea-Tac Airport Favorite 0" at bounding box center [646, 156] width 1019 height 41
copy h1 "Dilettante"
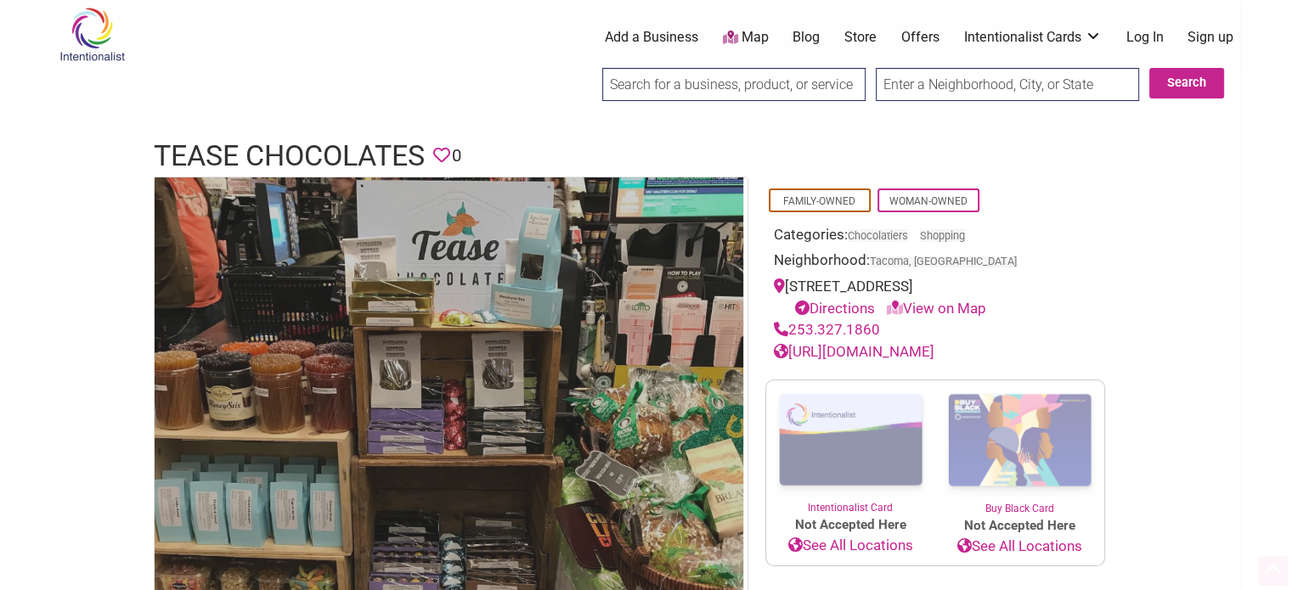
scroll to position [302, 0]
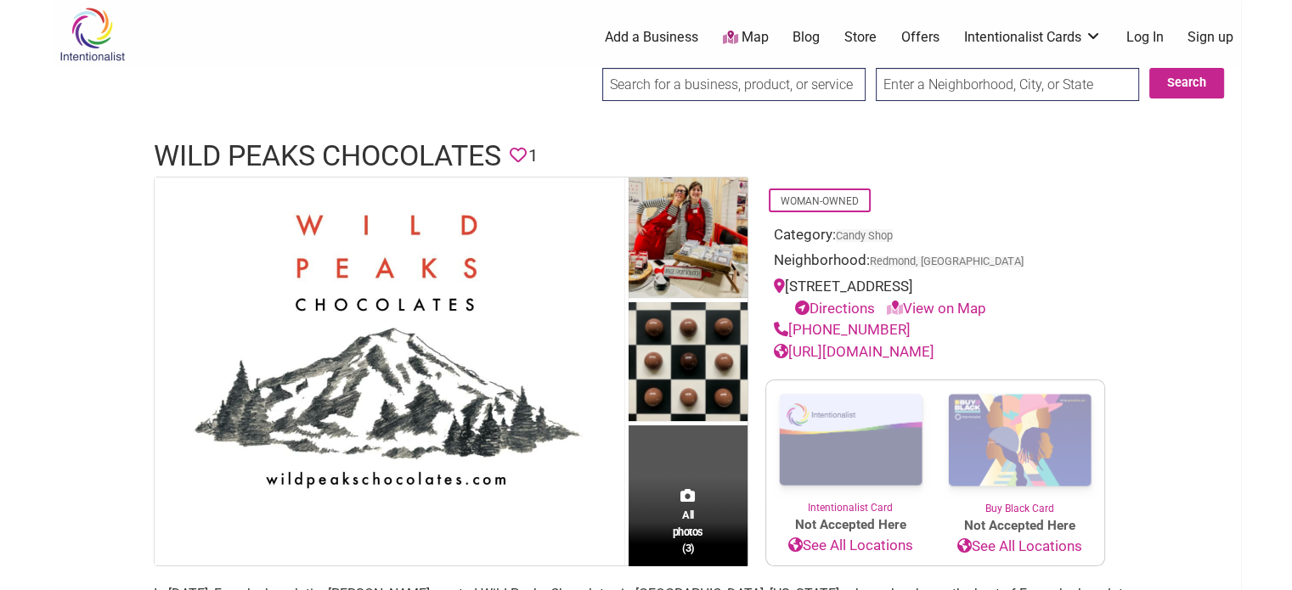
click at [934, 346] on link "[URL][DOMAIN_NAME]" at bounding box center [854, 351] width 161 height 17
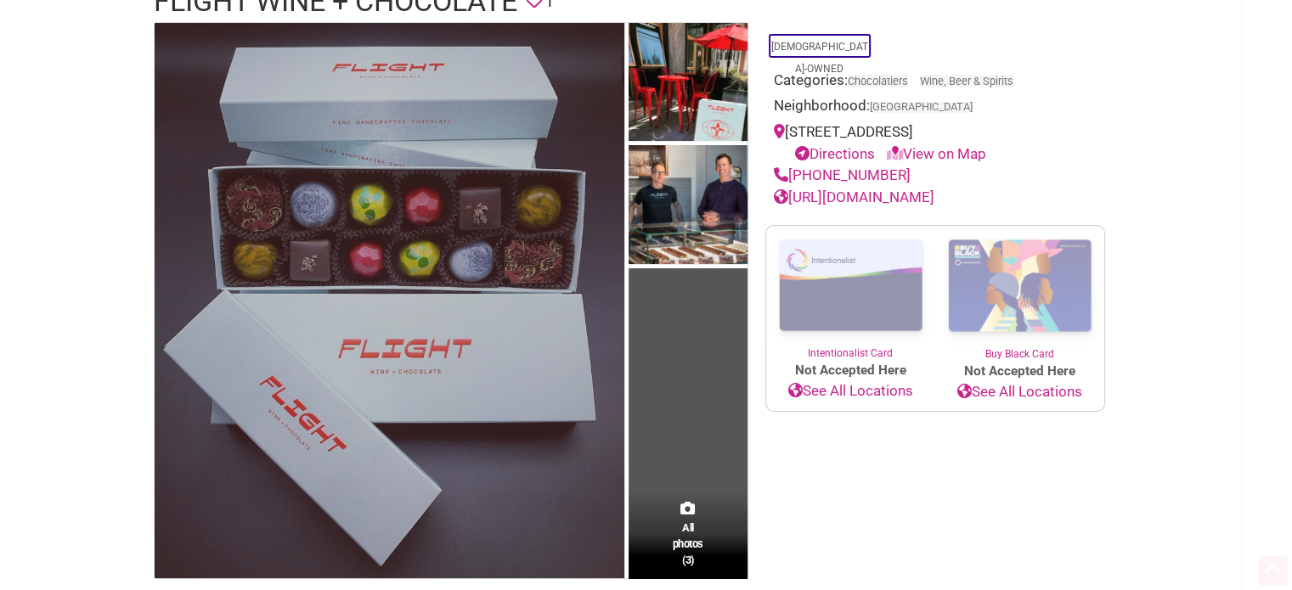
scroll to position [169, 0]
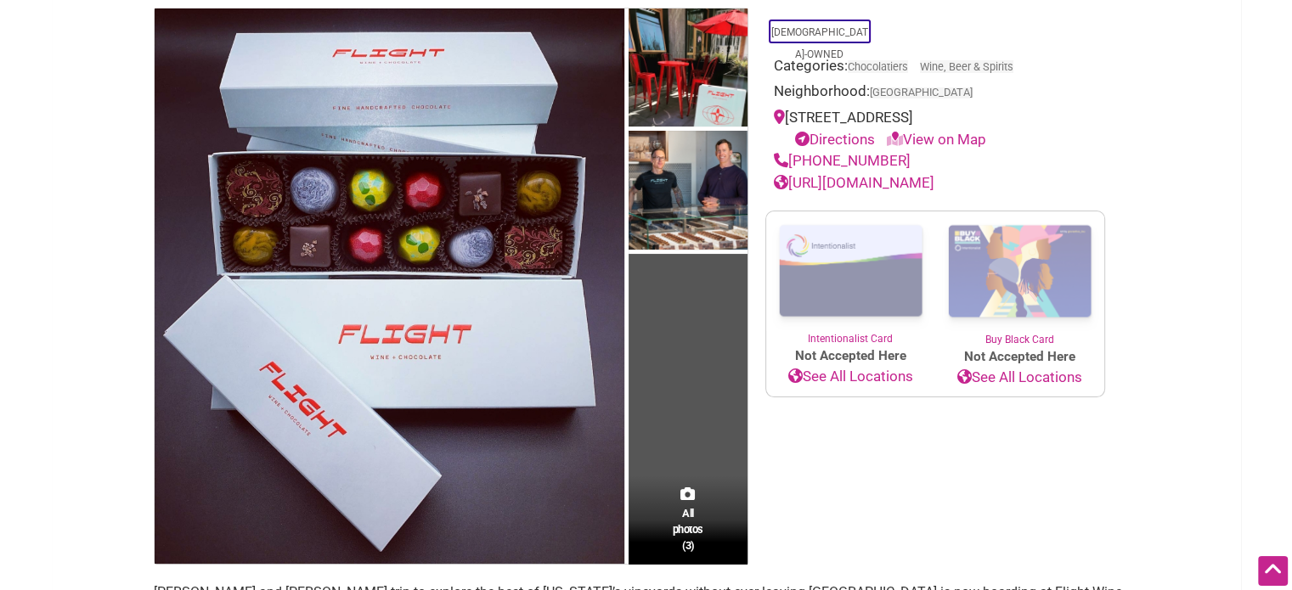
click at [921, 191] on link "https://www.flightwineandchocolate.com/" at bounding box center [854, 182] width 161 height 17
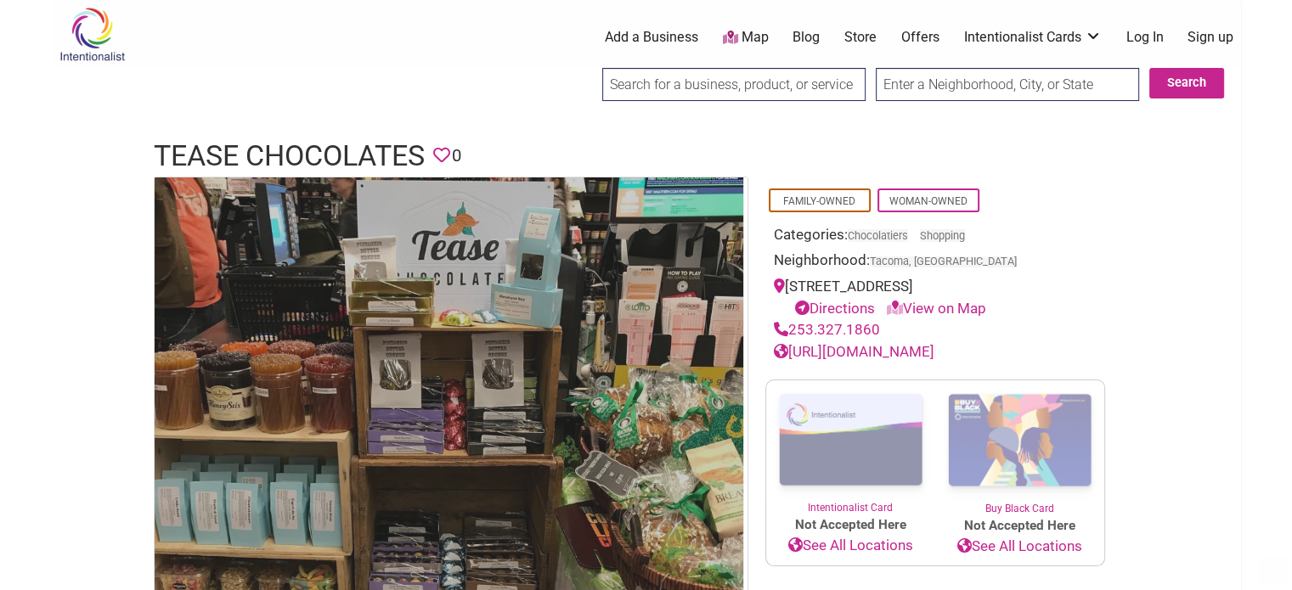
scroll to position [177, 0]
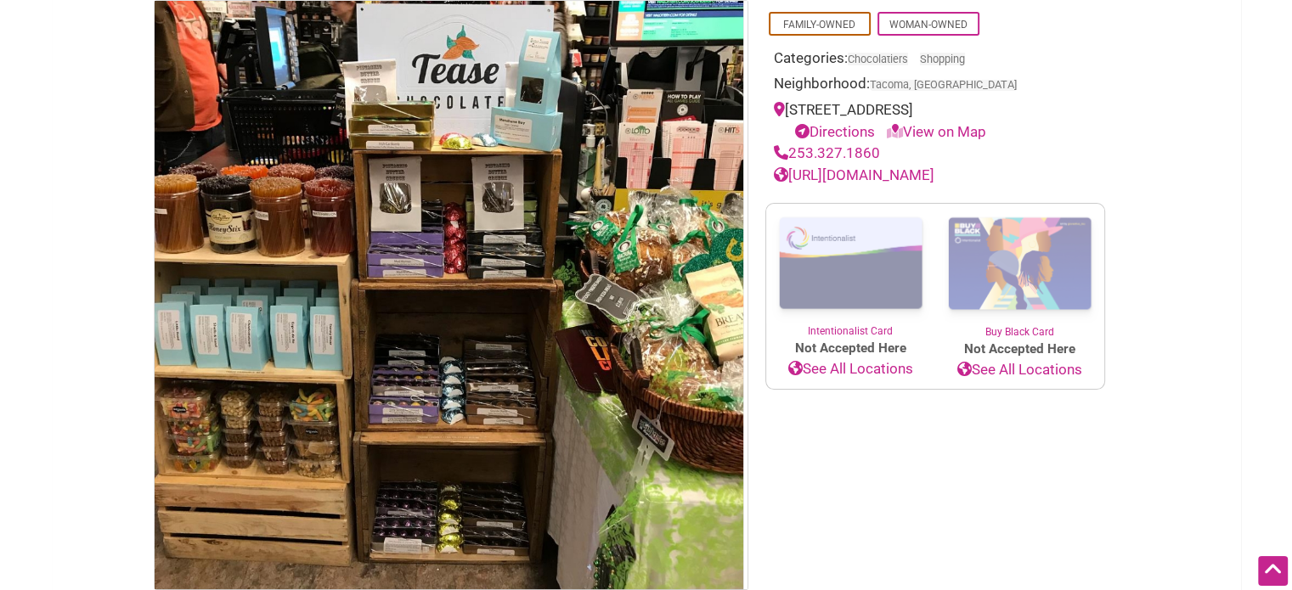
click at [887, 166] on link "https://www.teasechocolates.com" at bounding box center [854, 174] width 161 height 17
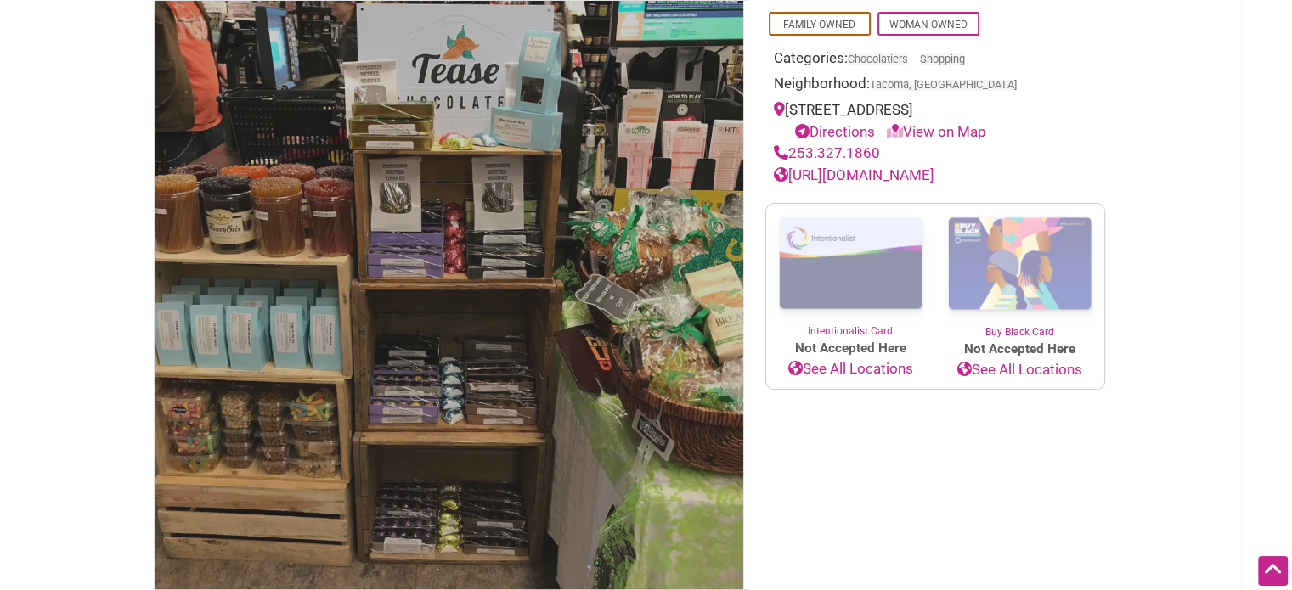
scroll to position [0, 0]
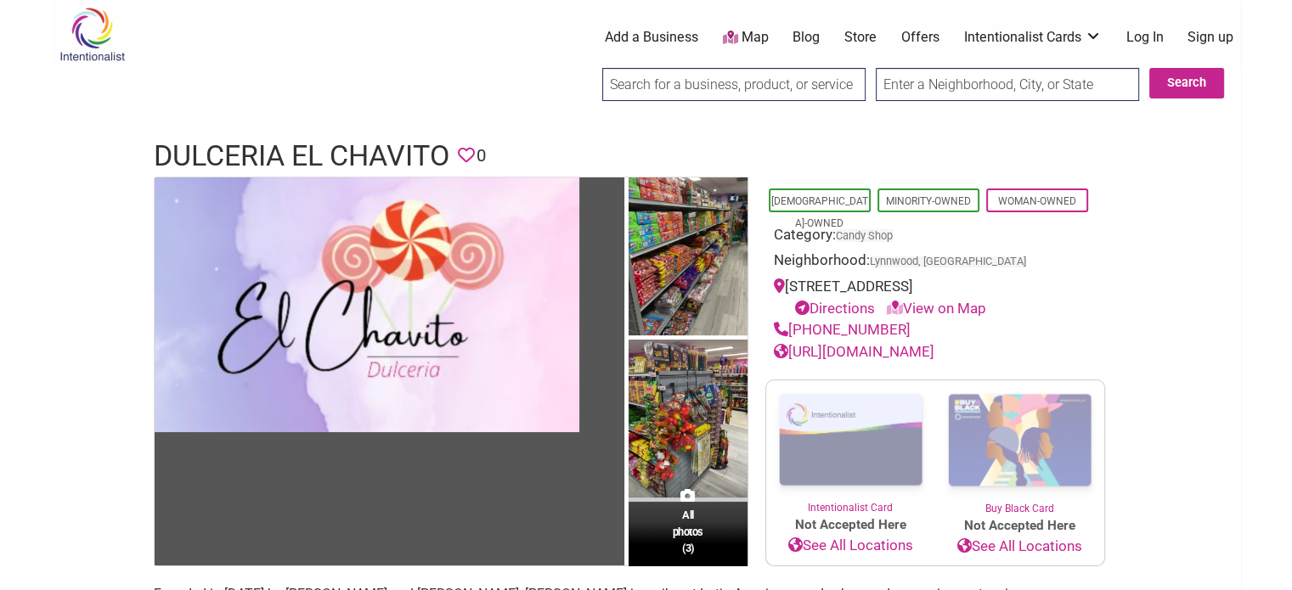
click at [834, 346] on link "[URL][DOMAIN_NAME]" at bounding box center [854, 351] width 161 height 17
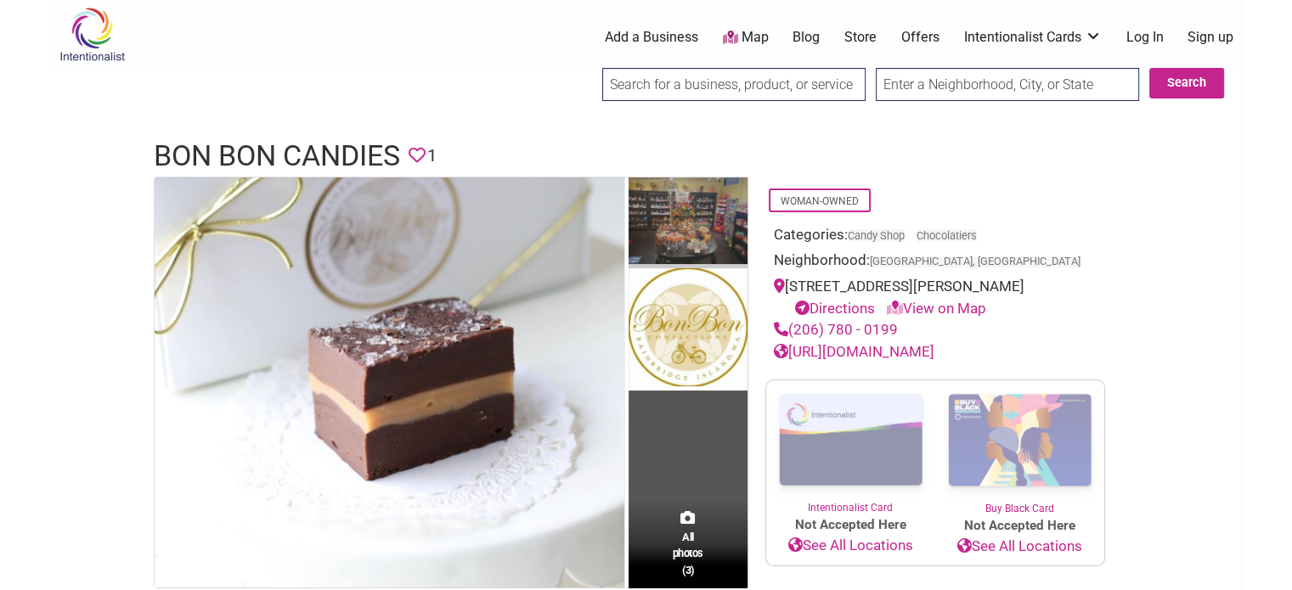
click at [717, 200] on img at bounding box center [688, 224] width 119 height 92
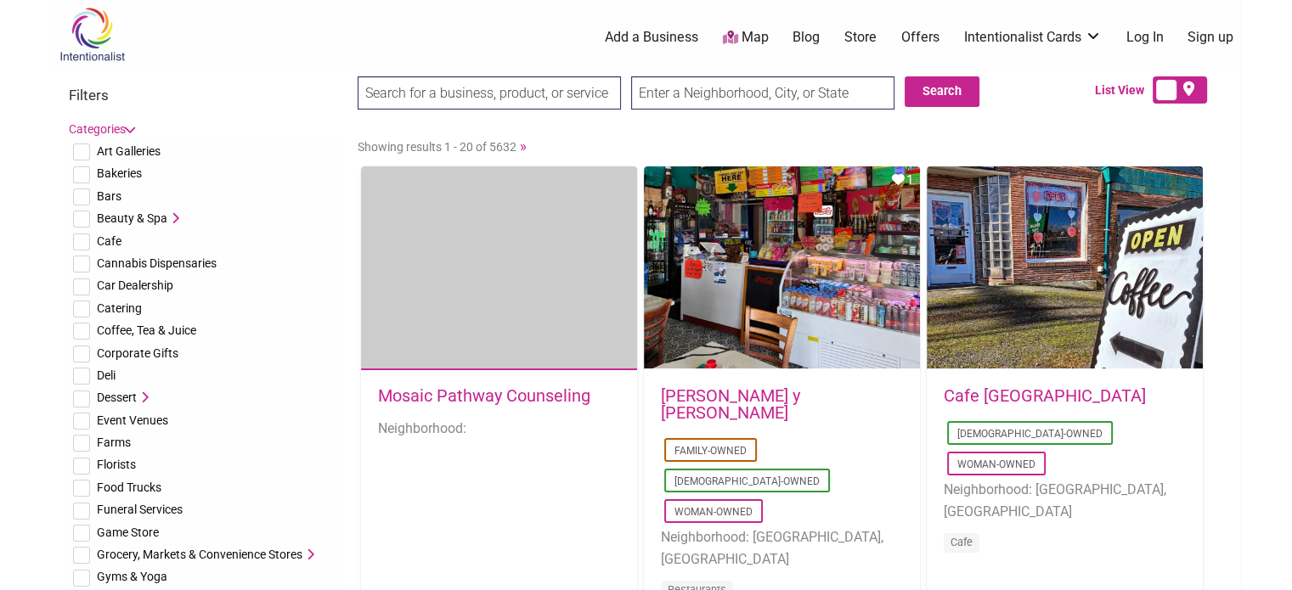
click at [680, 91] on input "text" at bounding box center [762, 92] width 263 height 33
click at [923, 79] on button "Search" at bounding box center [942, 91] width 75 height 31
click at [705, 93] on input "seattle" at bounding box center [762, 92] width 263 height 33
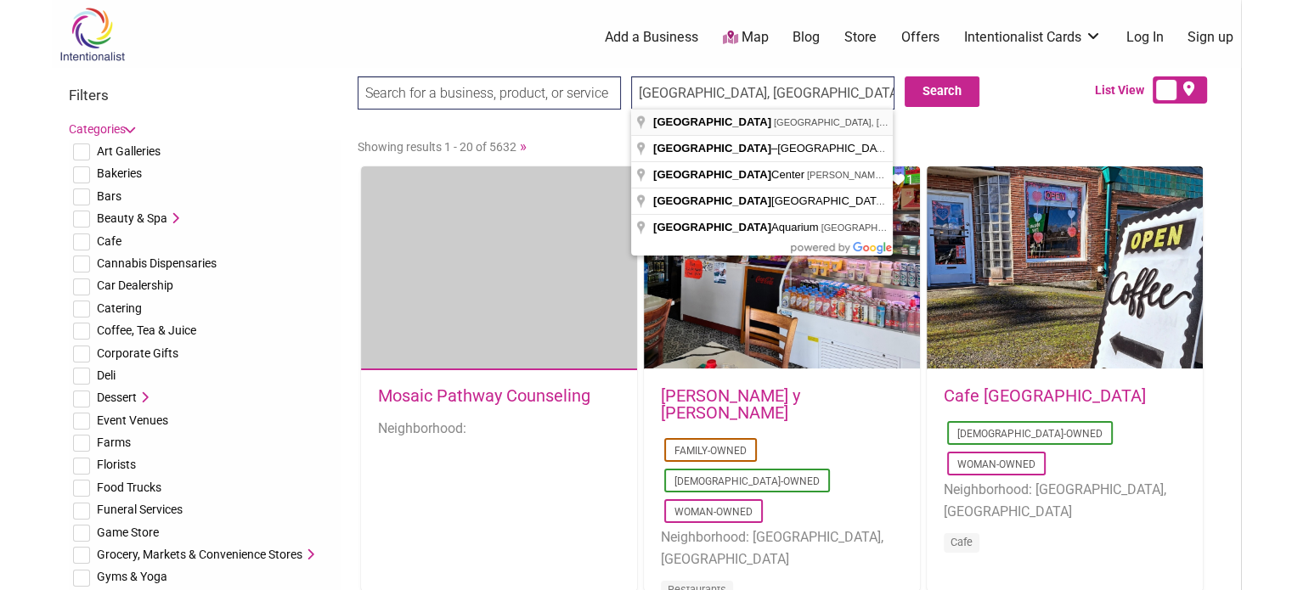
type input "Seattle, WA, USA"
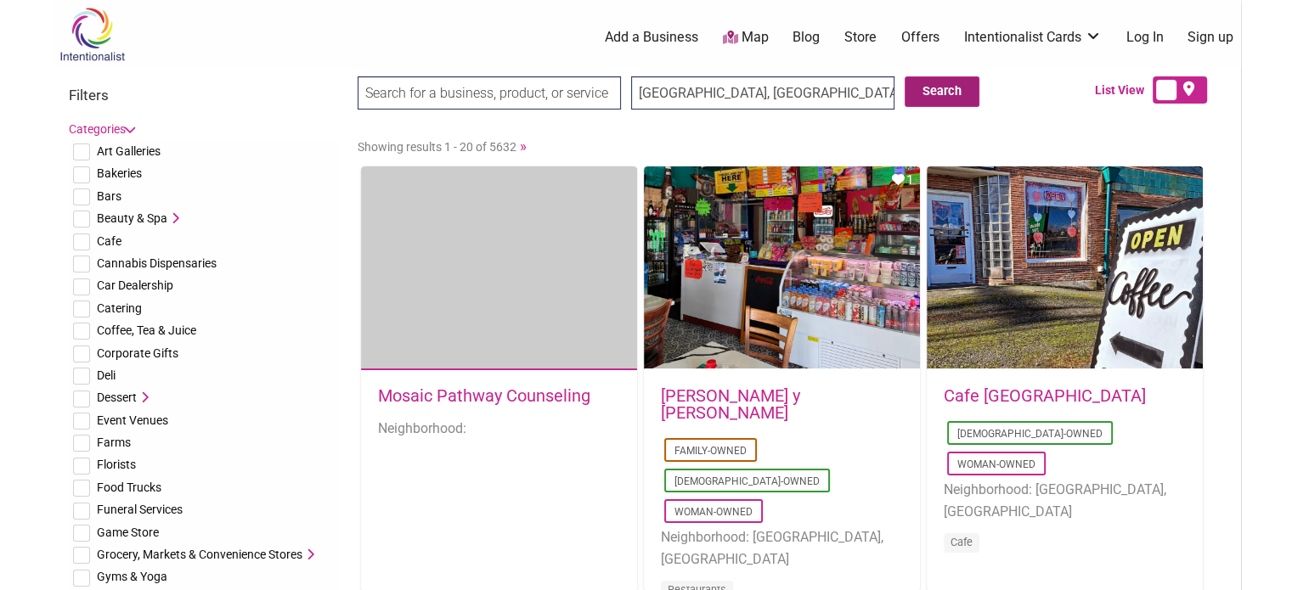
click at [975, 91] on button "Search" at bounding box center [942, 91] width 75 height 31
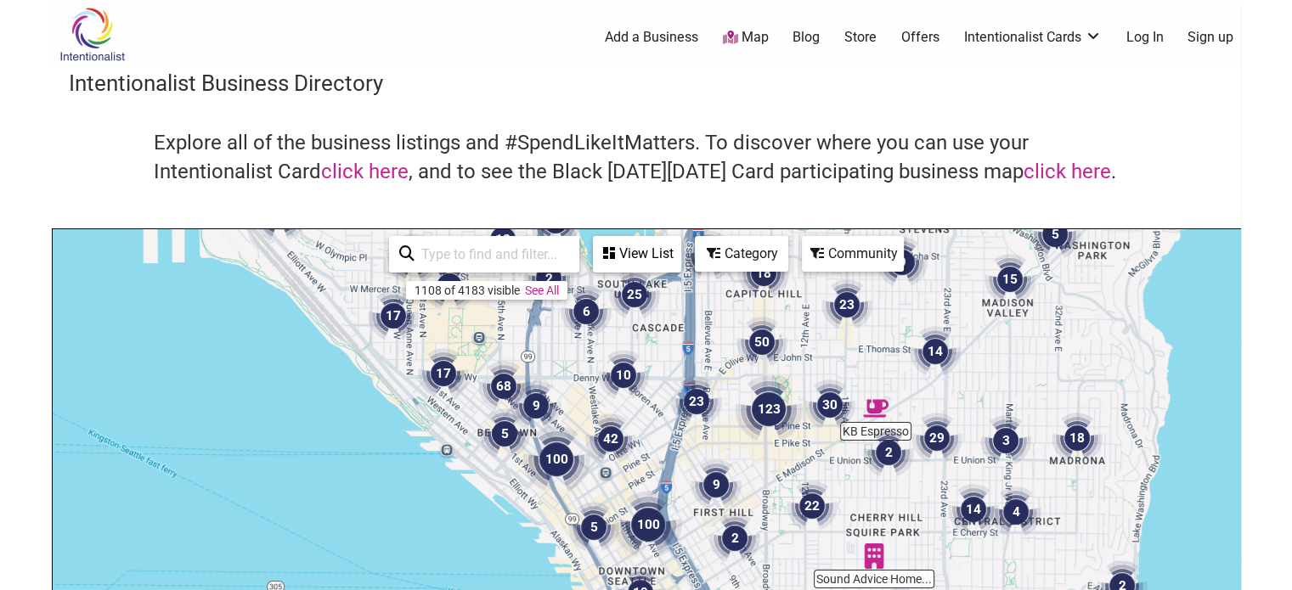
click at [611, 247] on icon at bounding box center [609, 253] width 12 height 14
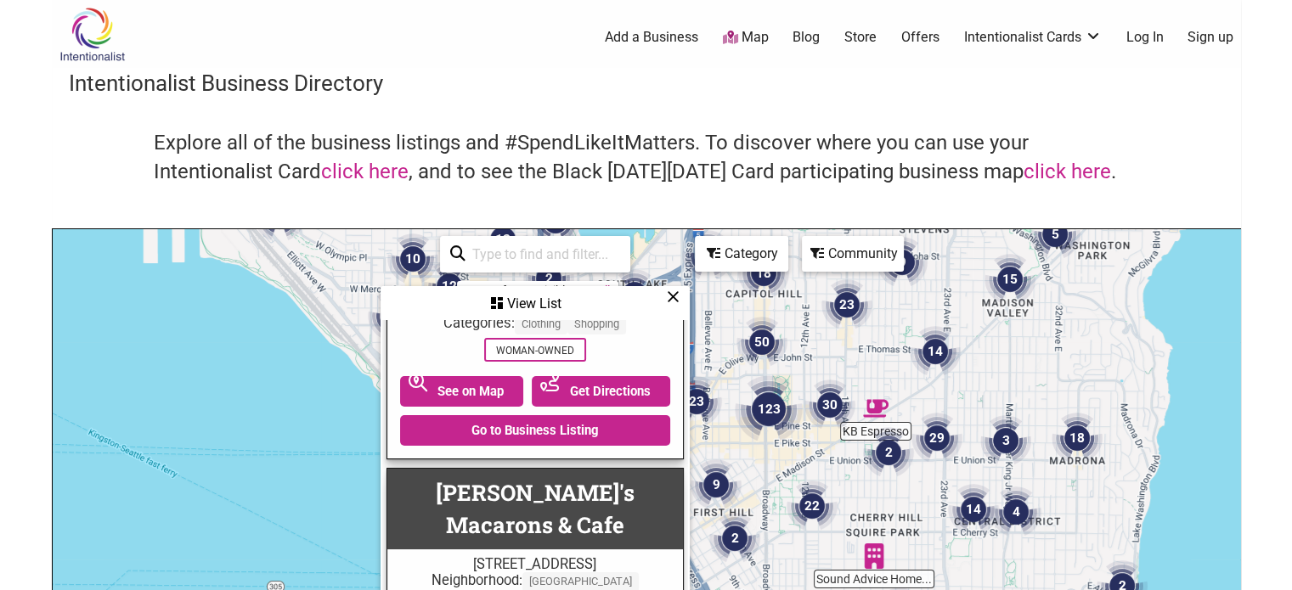
scroll to position [6407, 0]
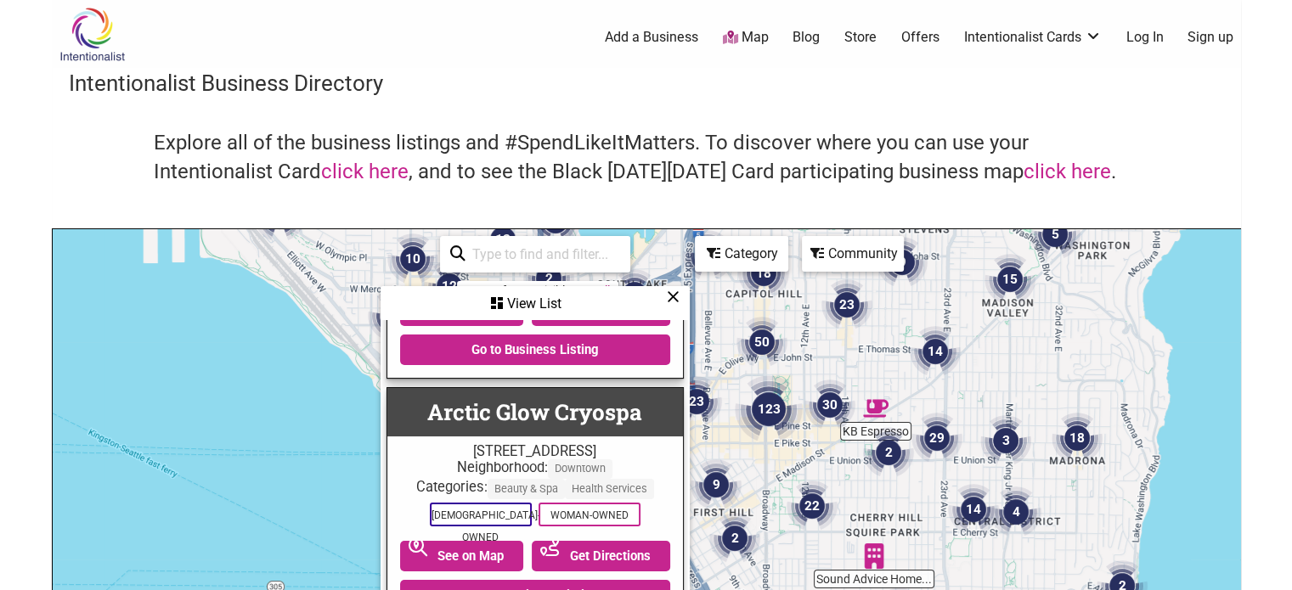
scroll to position [11050, 0]
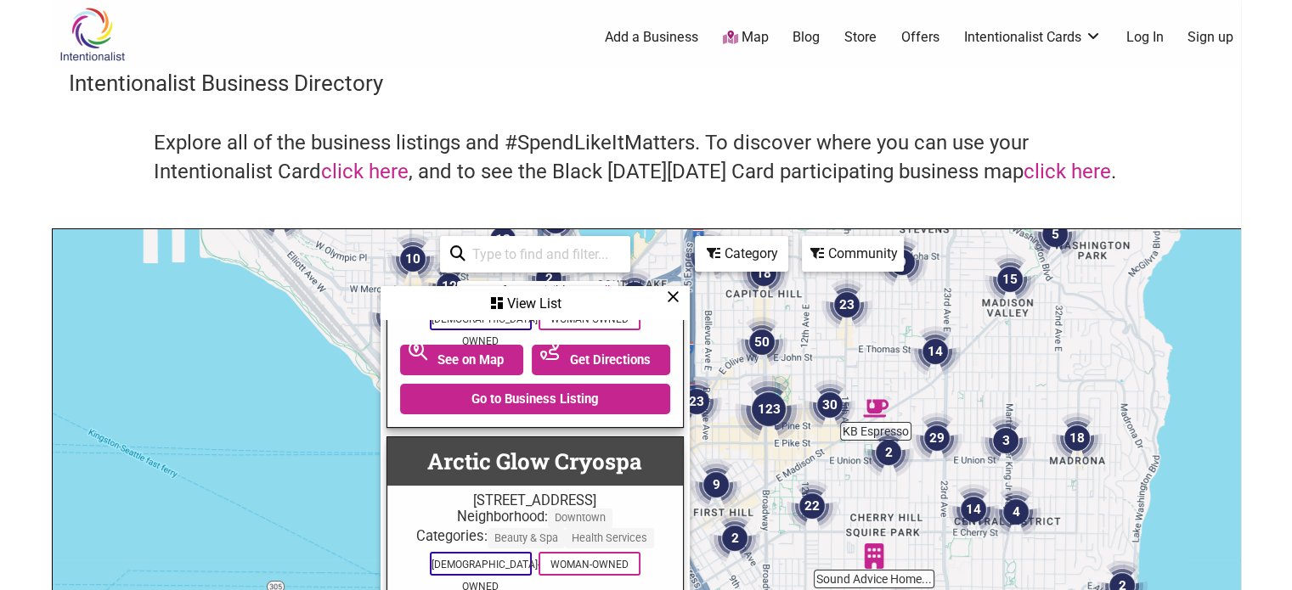
drag, startPoint x: 669, startPoint y: 375, endPoint x: 398, endPoint y: 374, distance: 271.0
copy link "Armistice Coffee Roaster"
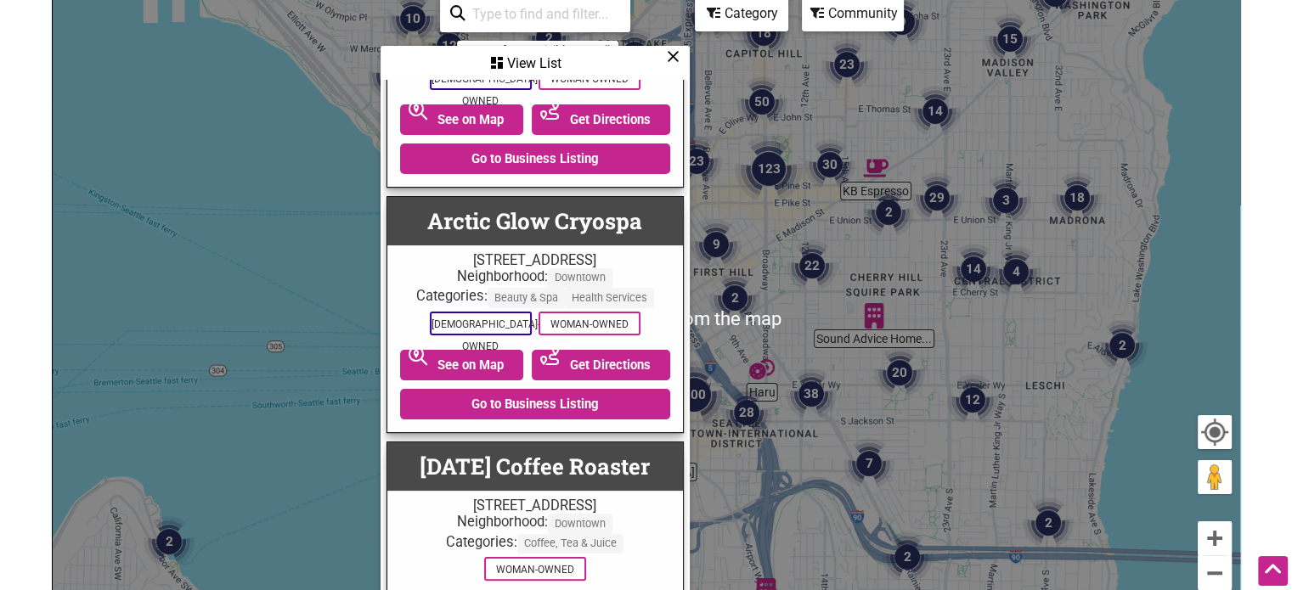
scroll to position [245, 0]
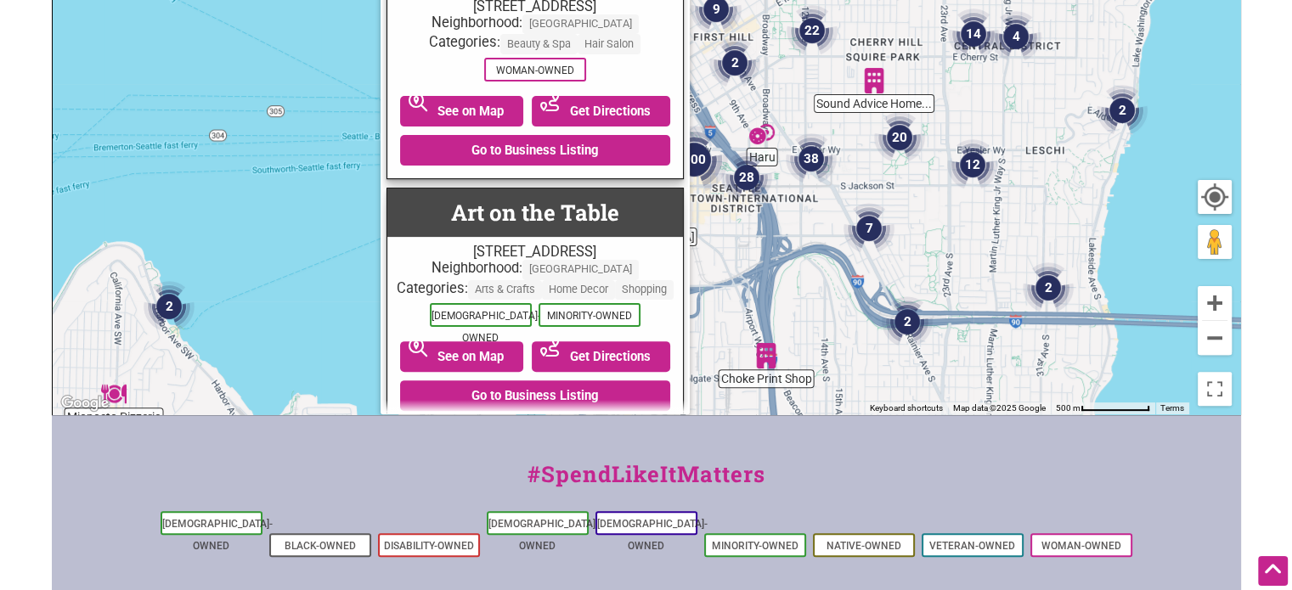
scroll to position [11704, 0]
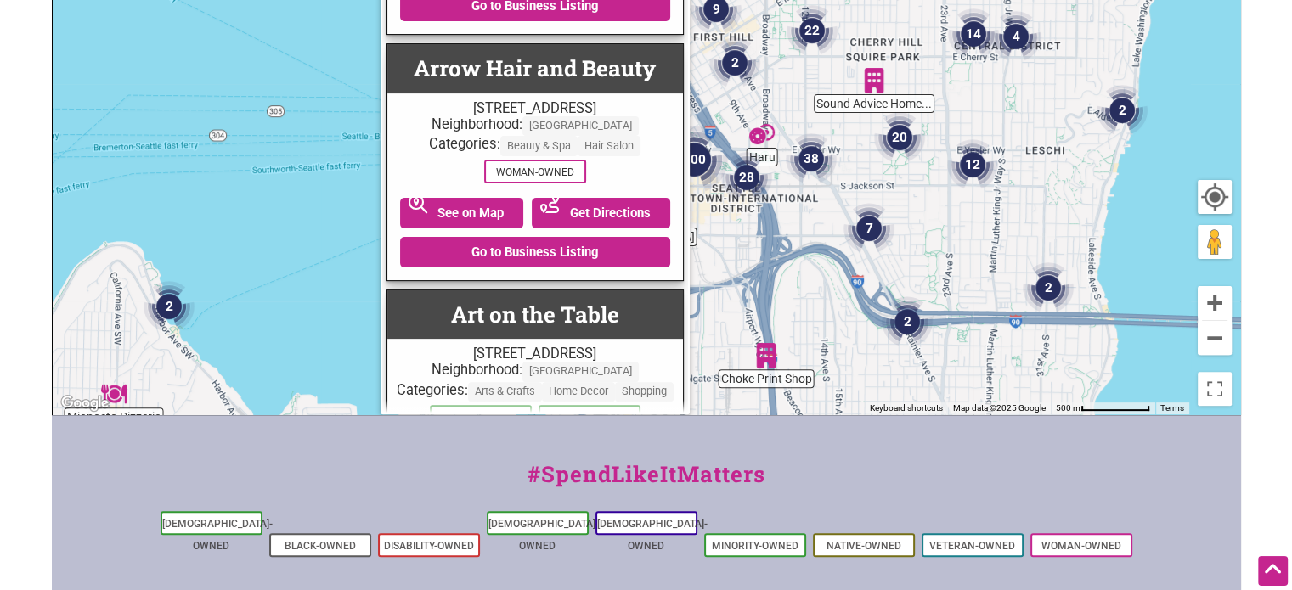
click at [540, 482] on link "Go to Business Listing" at bounding box center [535, 497] width 270 height 31
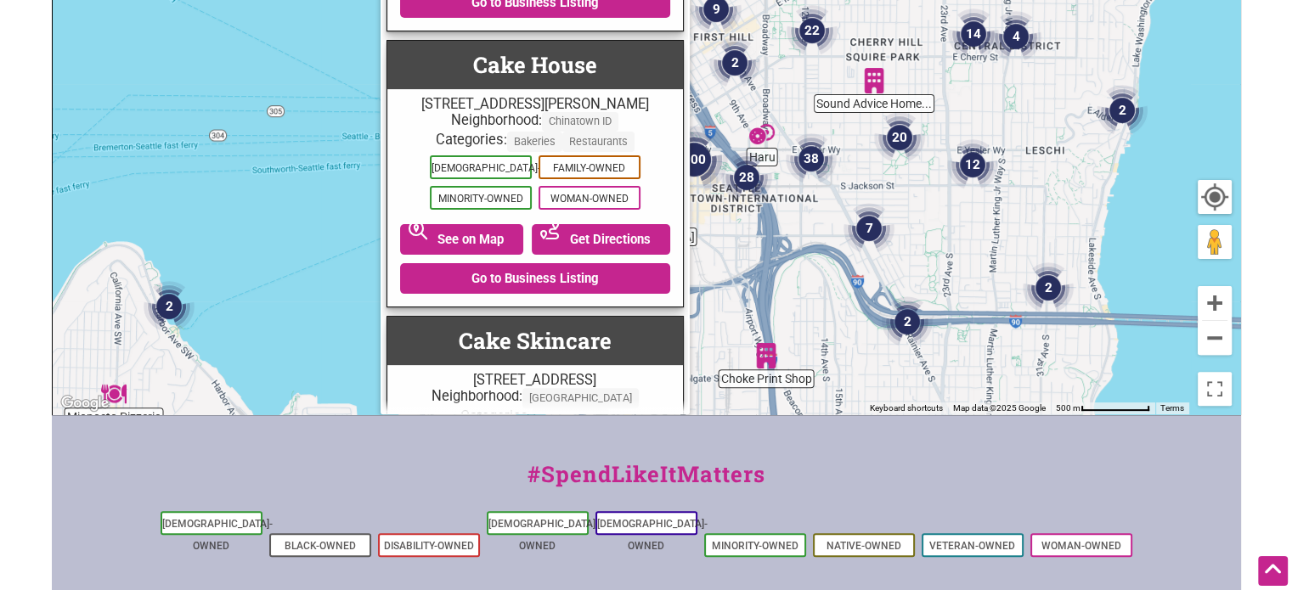
scroll to position [18530, 0]
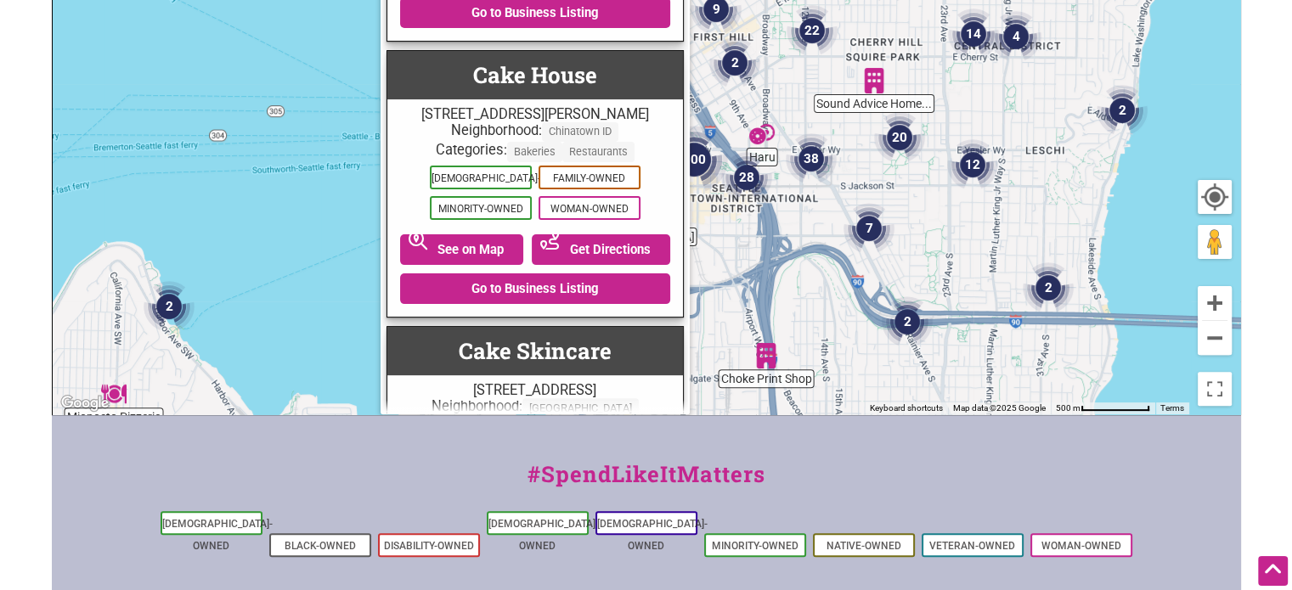
click at [482, 519] on link "Go to Business Listing" at bounding box center [535, 534] width 270 height 31
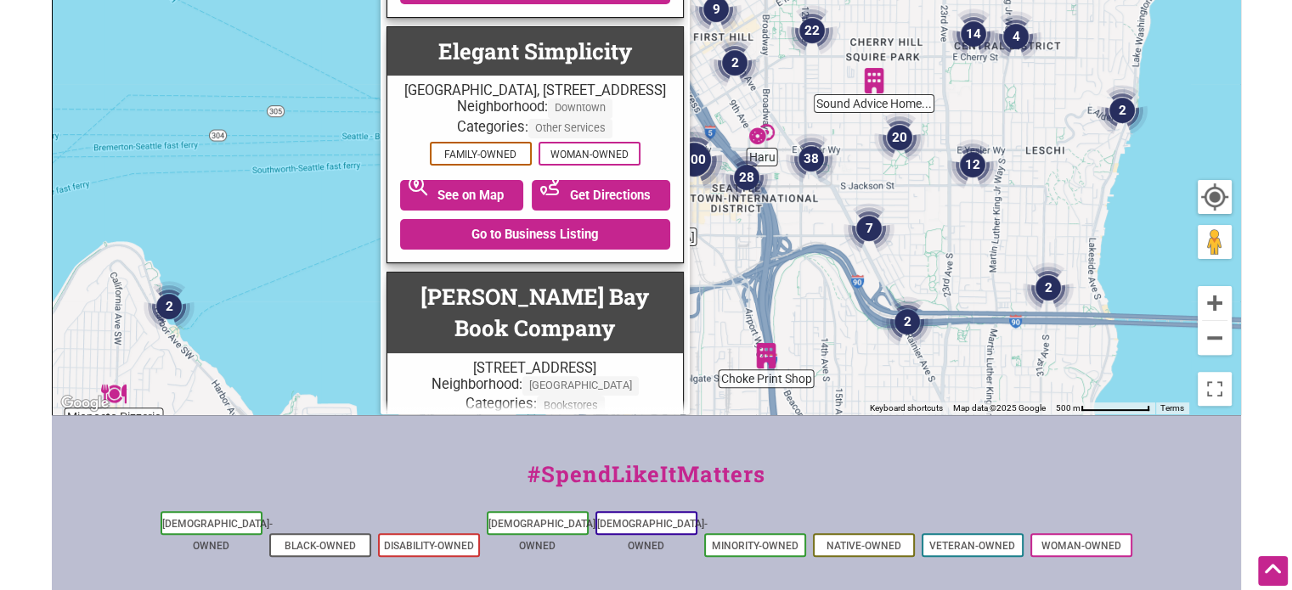
scroll to position [22995, 0]
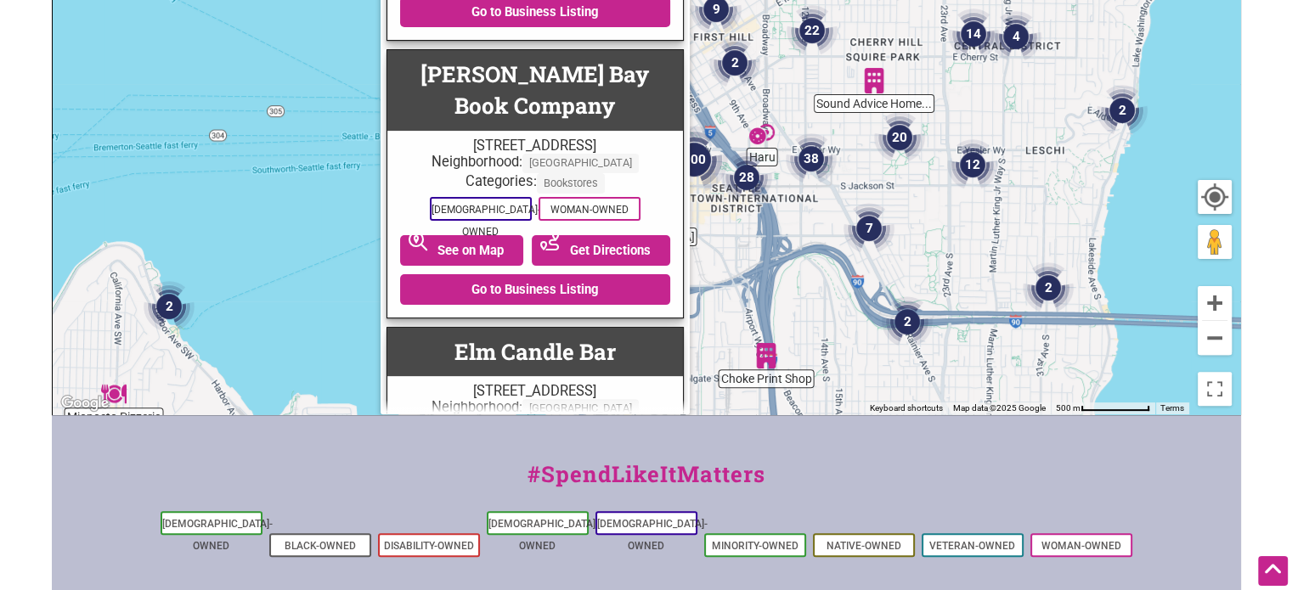
click at [544, 550] on link "Go to Business Listing" at bounding box center [535, 565] width 270 height 31
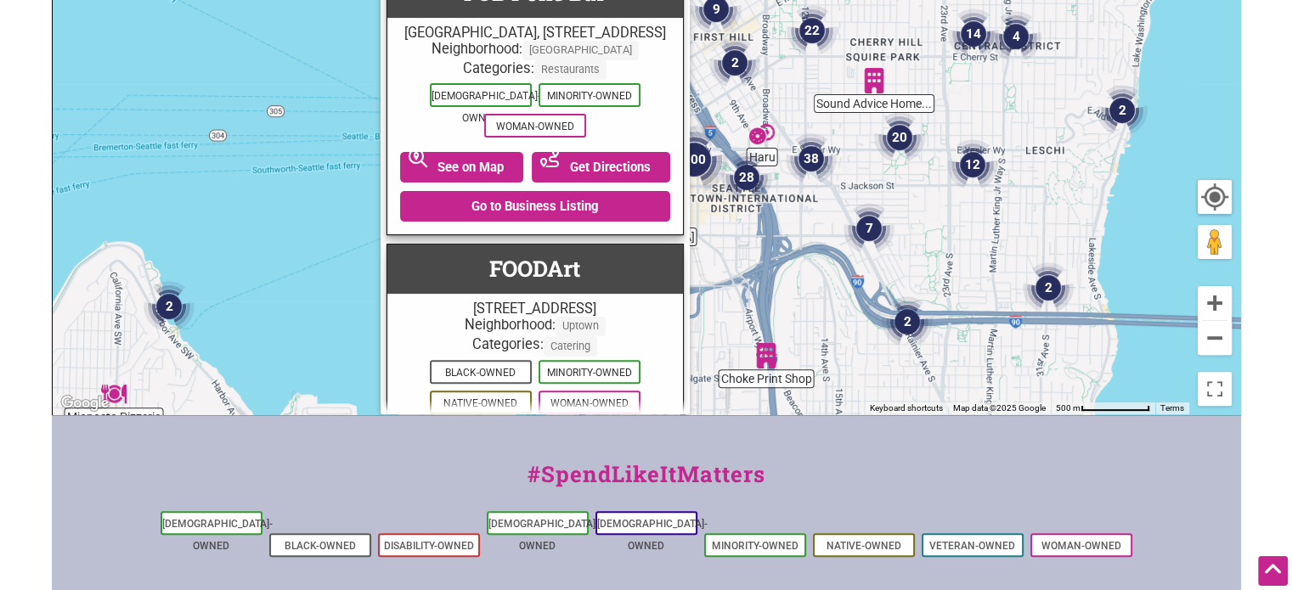
scroll to position [14270, 0]
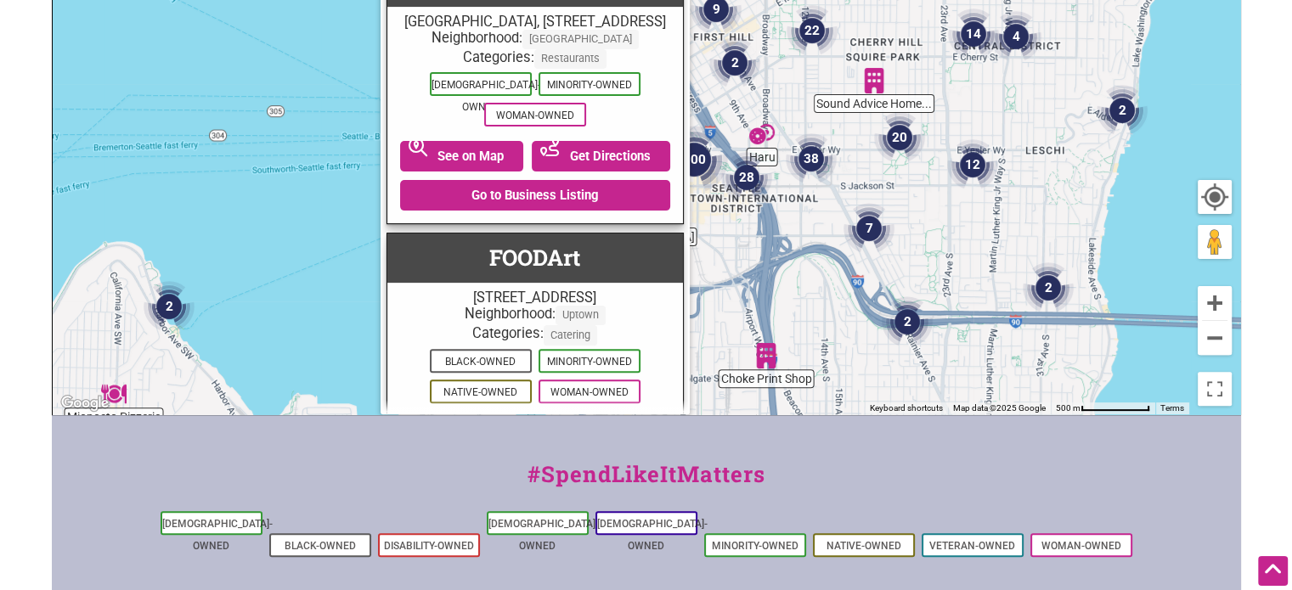
click at [555, 457] on link "Go to Business Listing" at bounding box center [535, 472] width 270 height 31
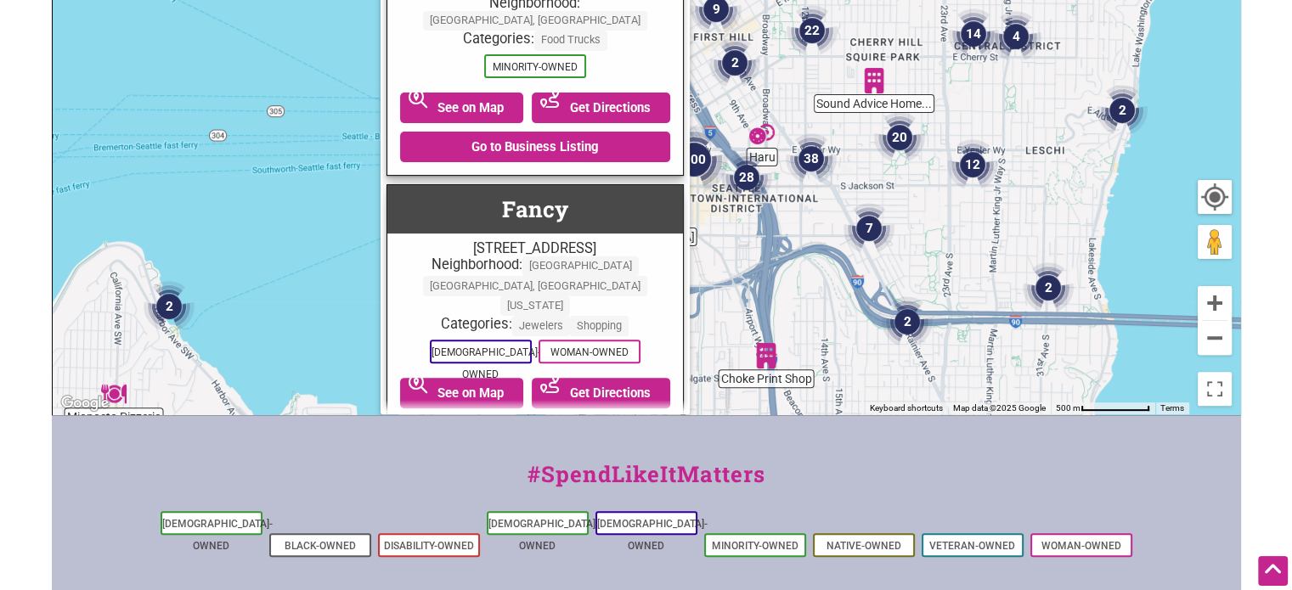
scroll to position [15421, 0]
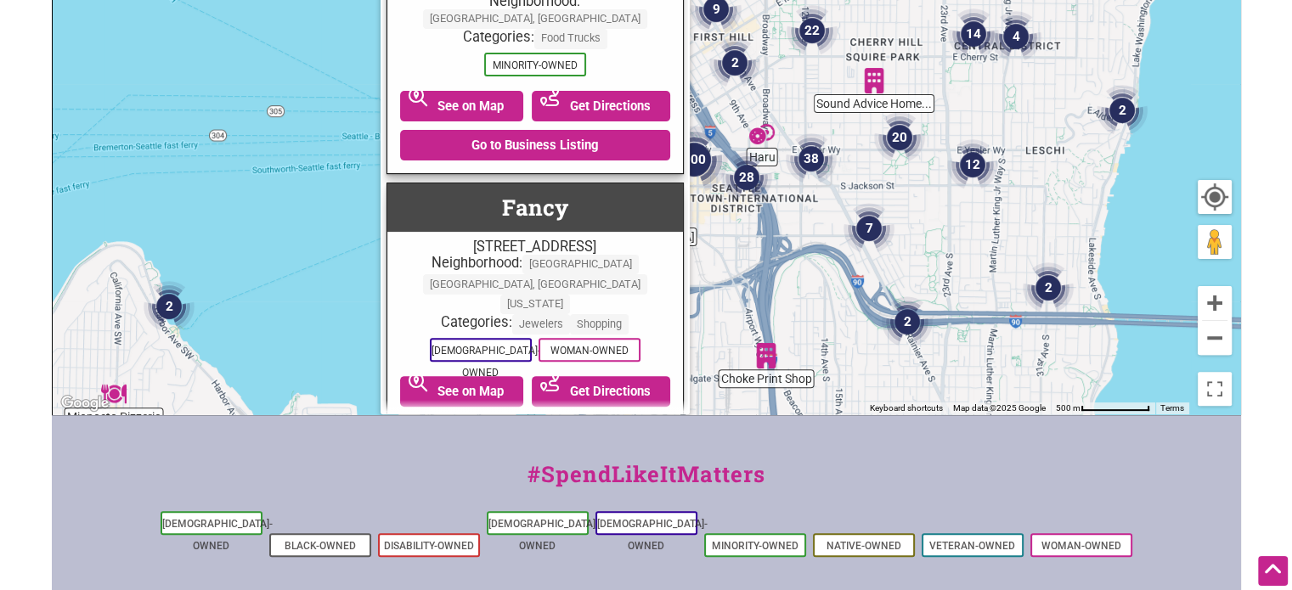
click at [580, 415] on link "Go to Business Listing" at bounding box center [535, 430] width 270 height 31
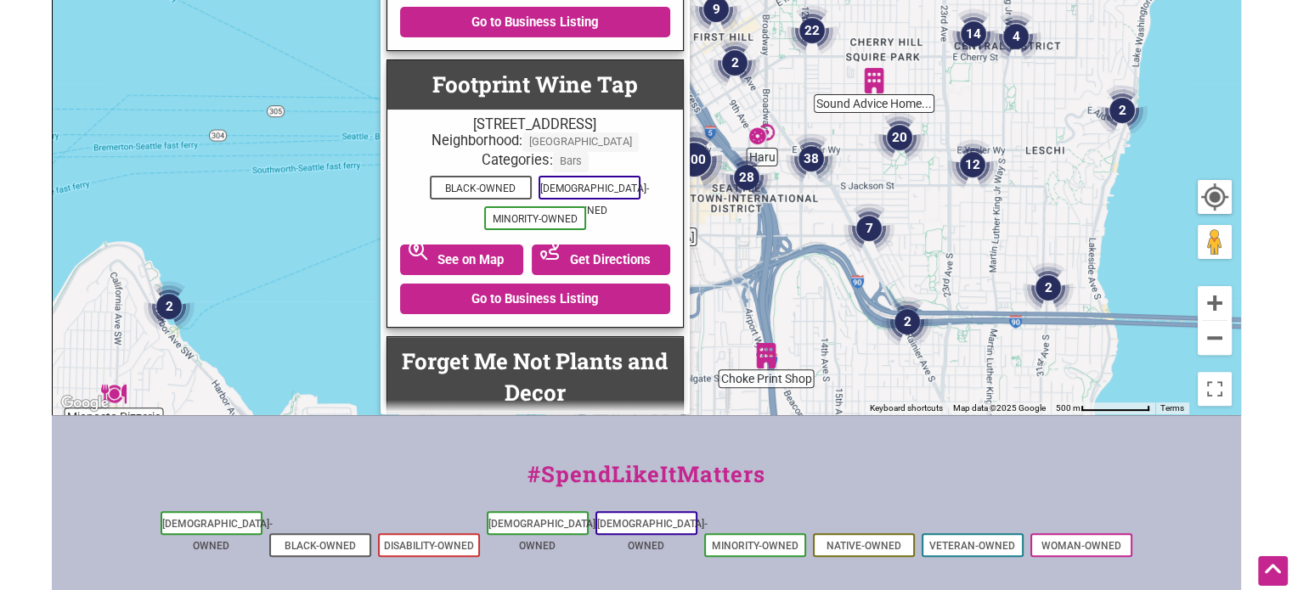
scroll to position [20576, 0]
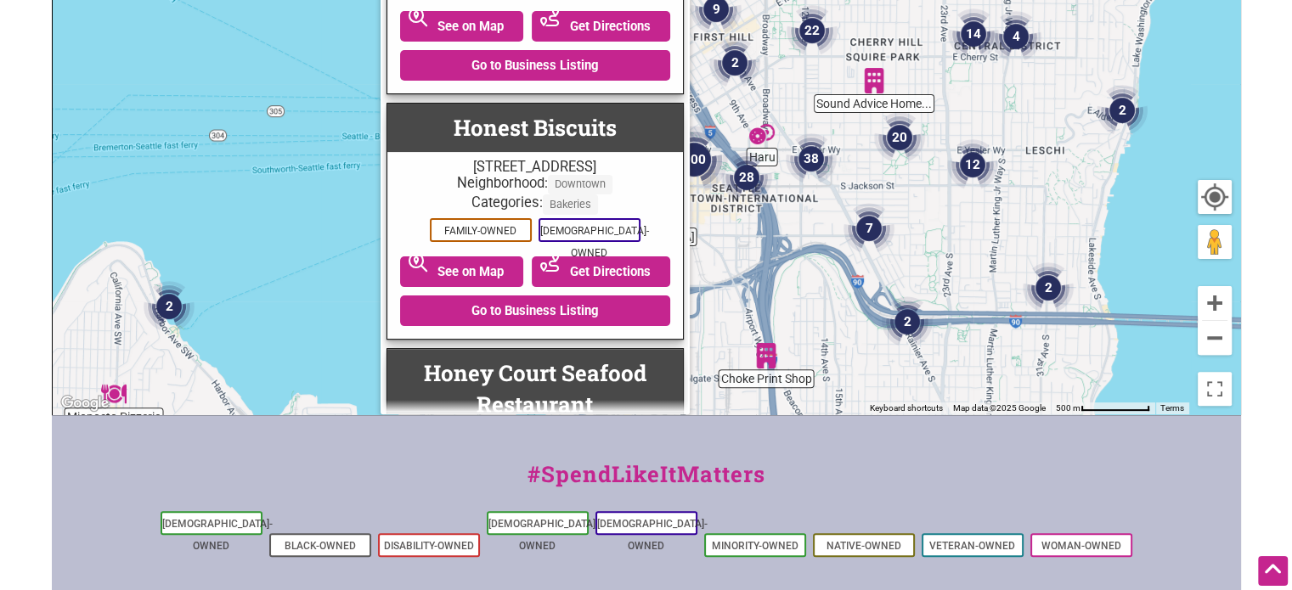
scroll to position [13869, 0]
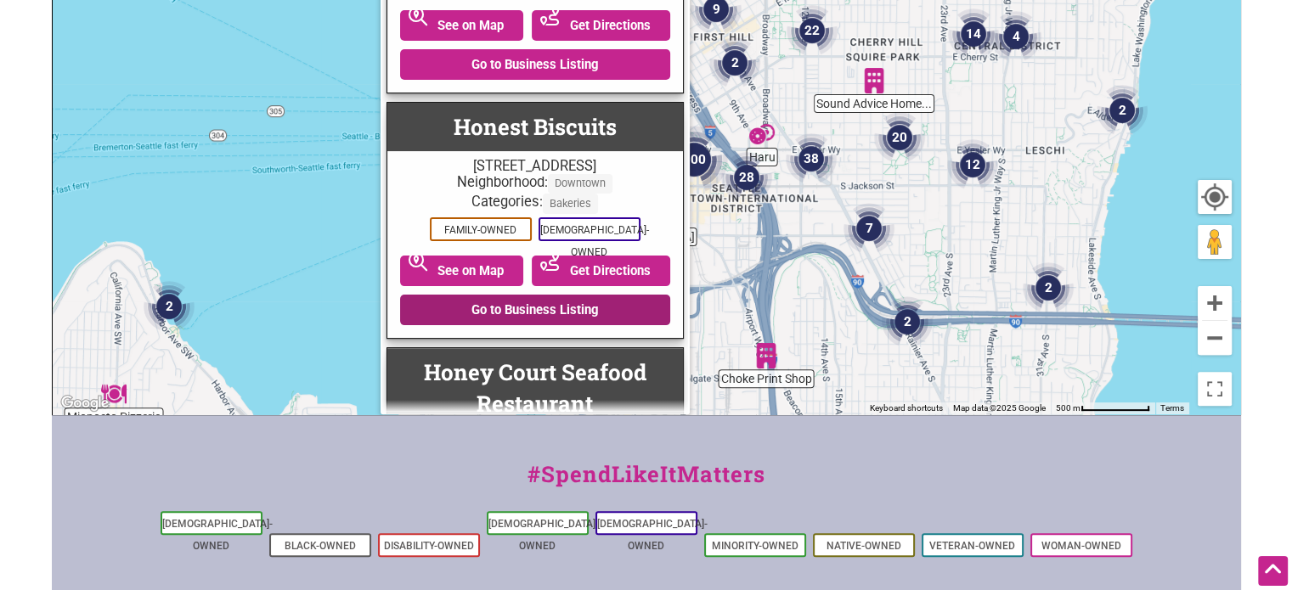
click at [569, 295] on link "Go to Business Listing" at bounding box center [535, 310] width 270 height 31
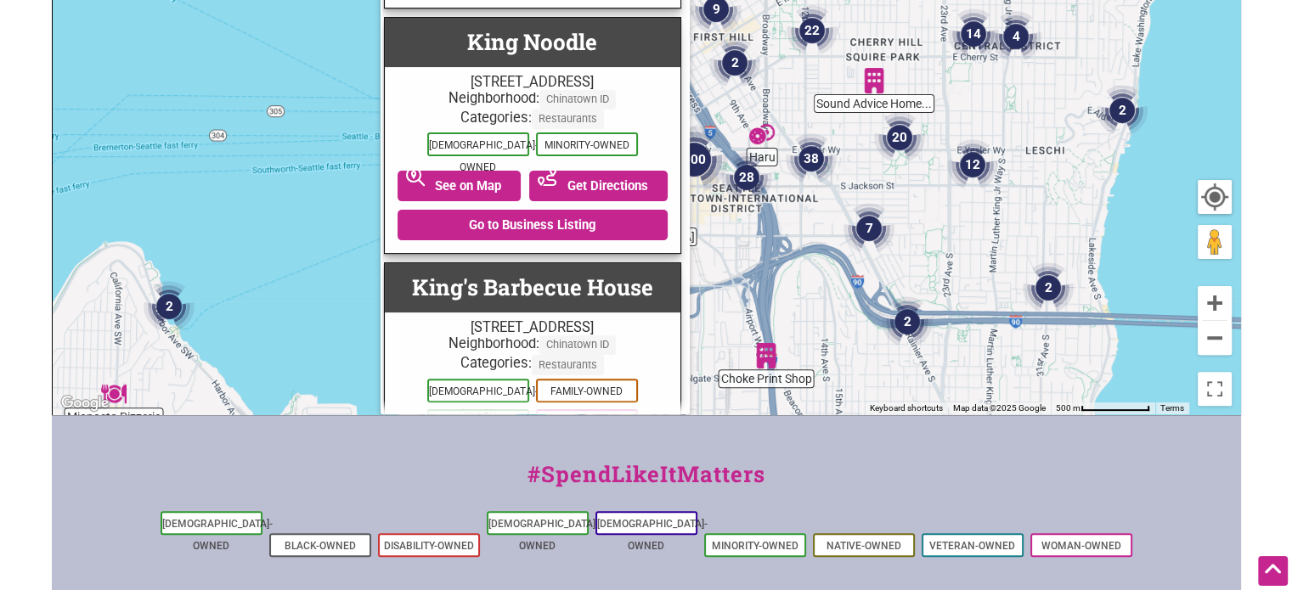
scroll to position [22828, 3]
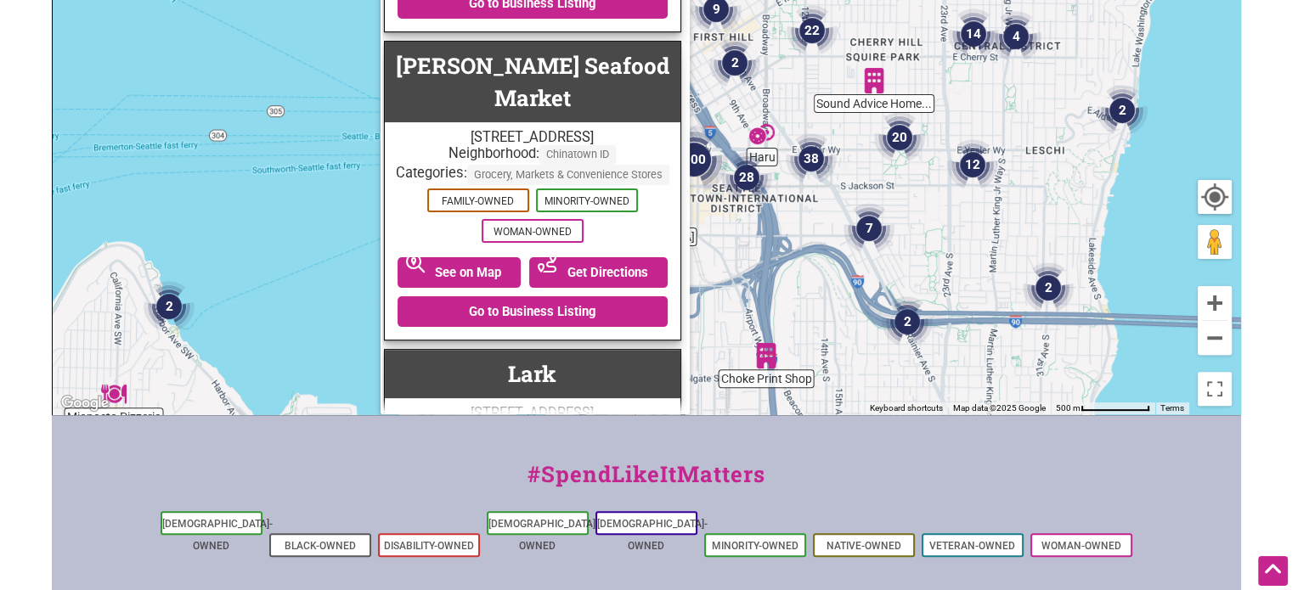
scroll to position [15714, 3]
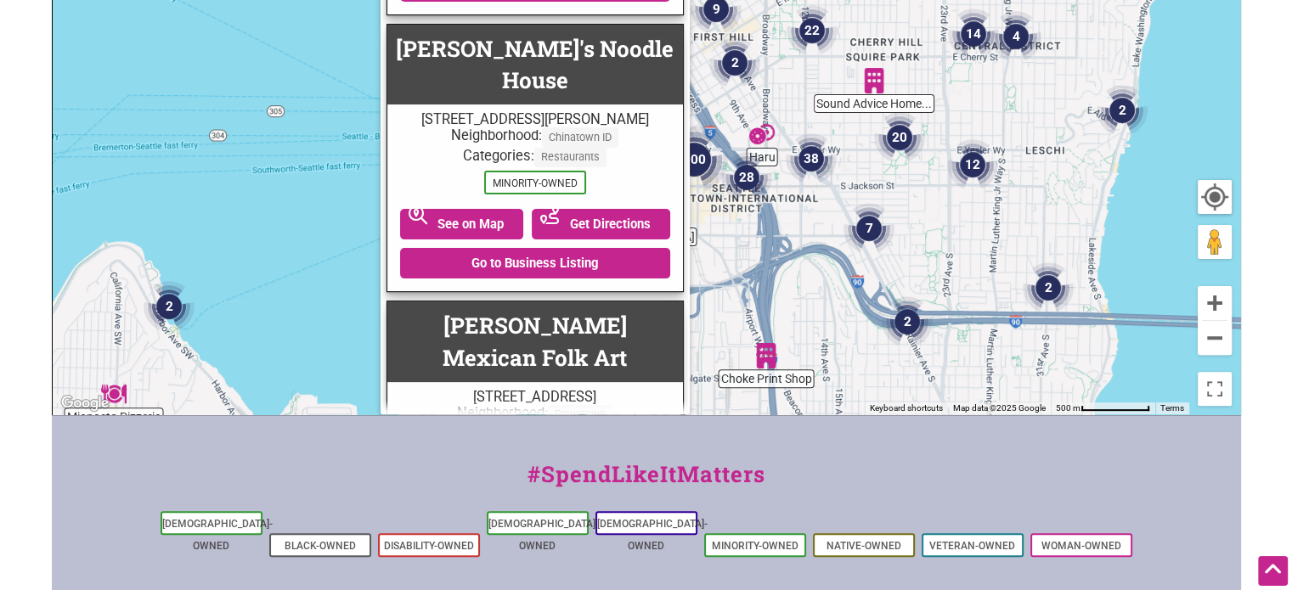
scroll to position [22685, 0]
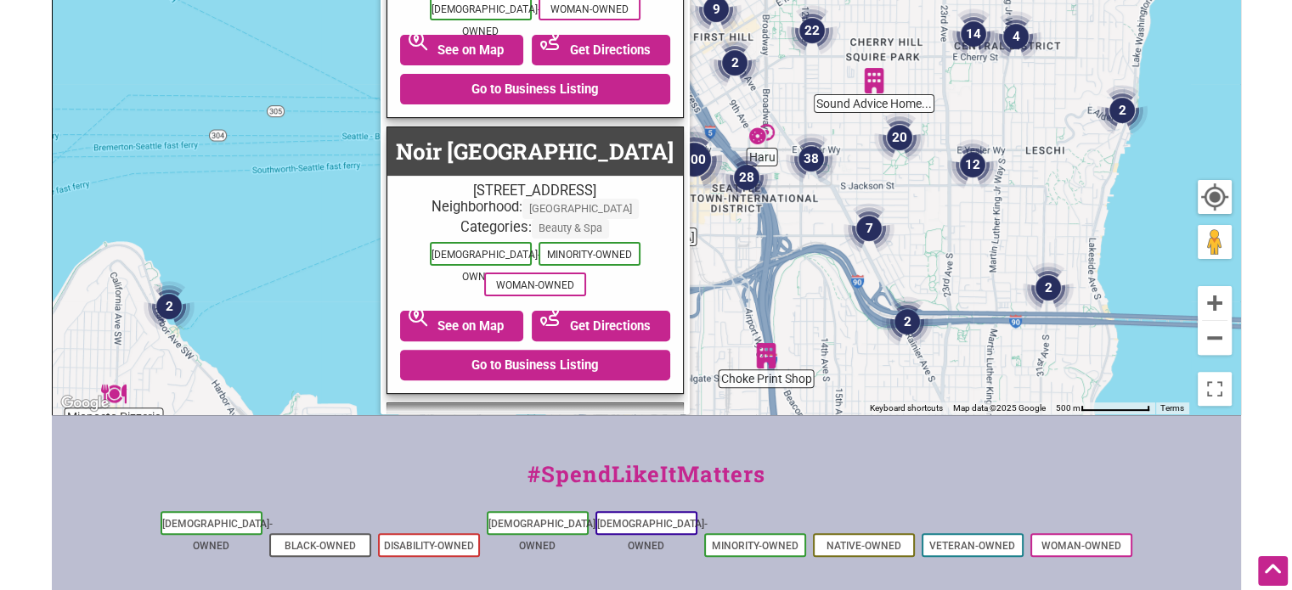
scroll to position [25315, 0]
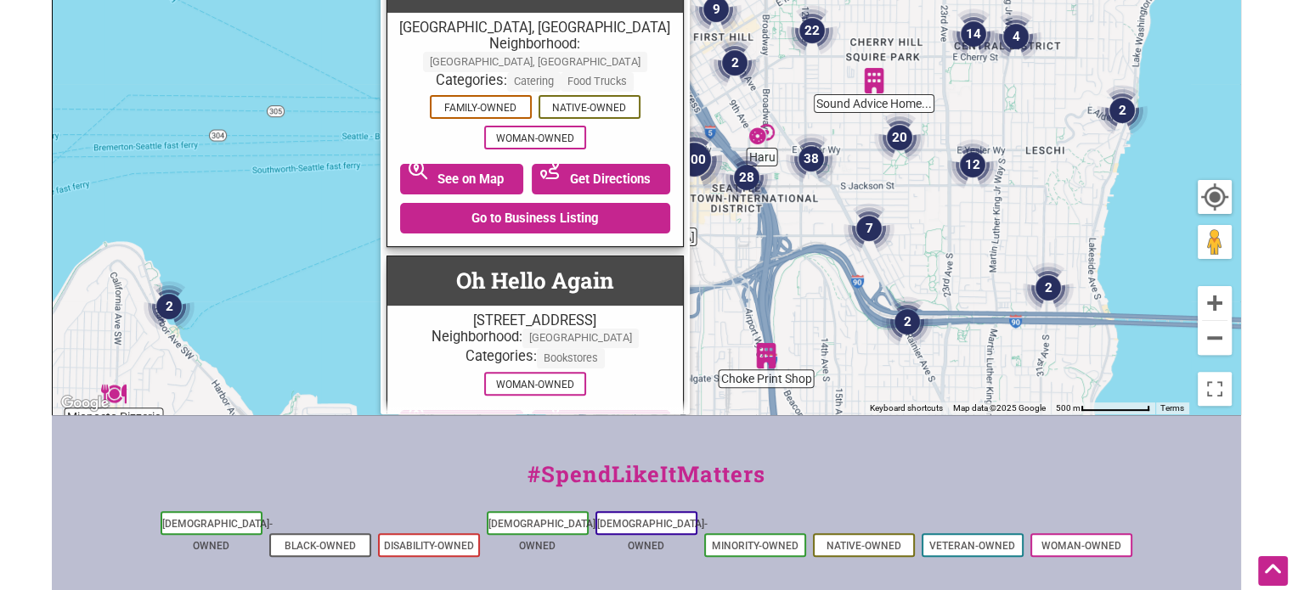
scroll to position [0, 0]
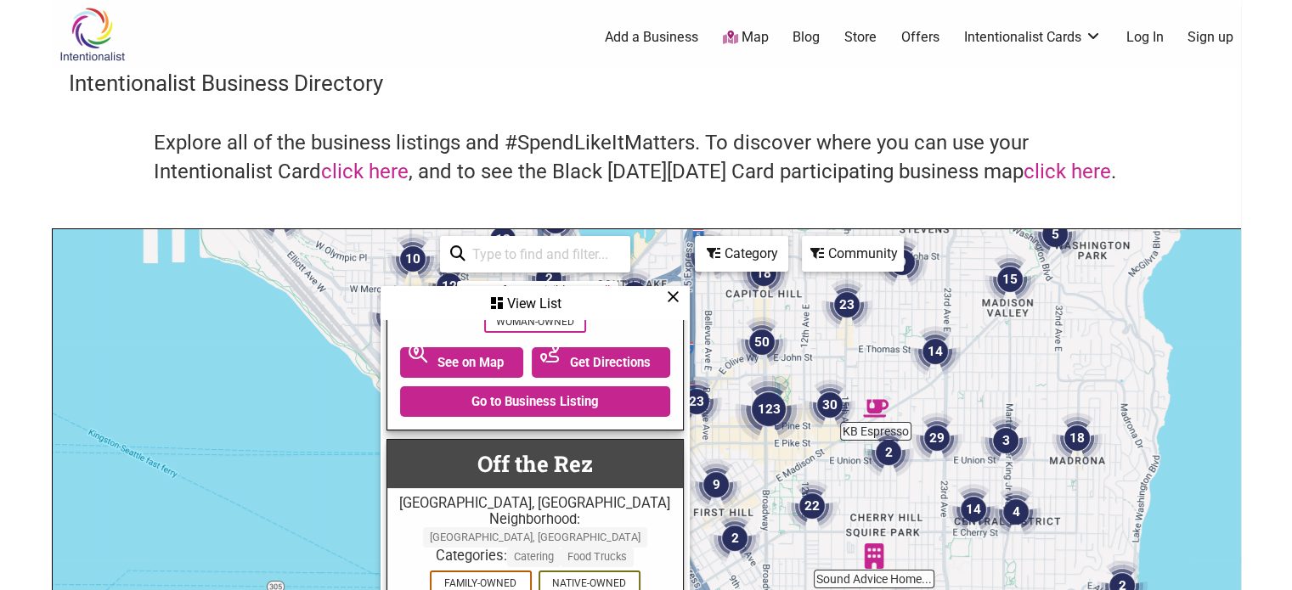
click at [95, 40] on img at bounding box center [92, 34] width 81 height 55
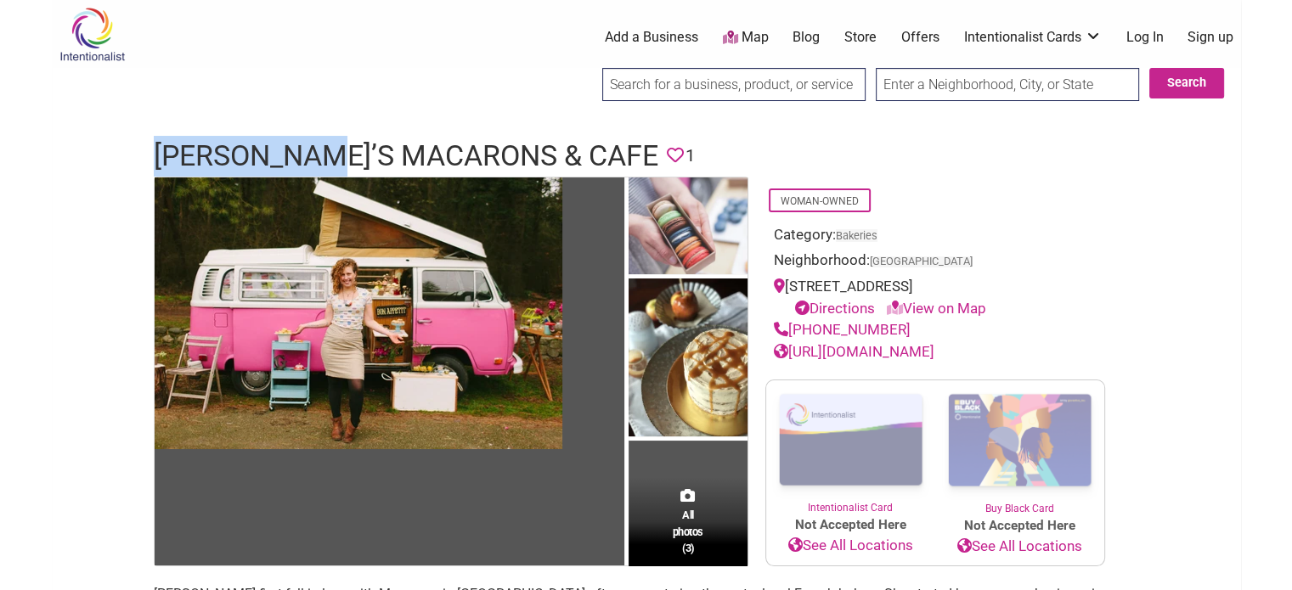
drag, startPoint x: 339, startPoint y: 161, endPoint x: 155, endPoint y: 162, distance: 184.3
click at [155, 162] on h1 "[PERSON_NAME]’s Macarons & Cafe" at bounding box center [406, 156] width 505 height 41
copy h1 "[PERSON_NAME]’s"
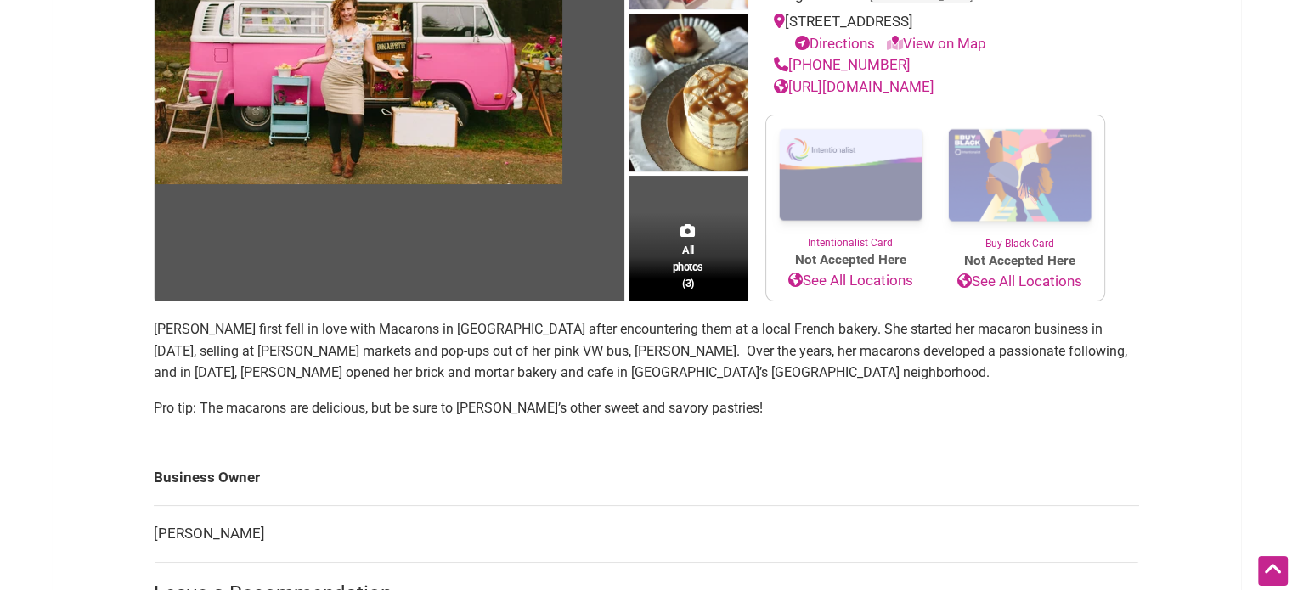
scroll to position [262, 0]
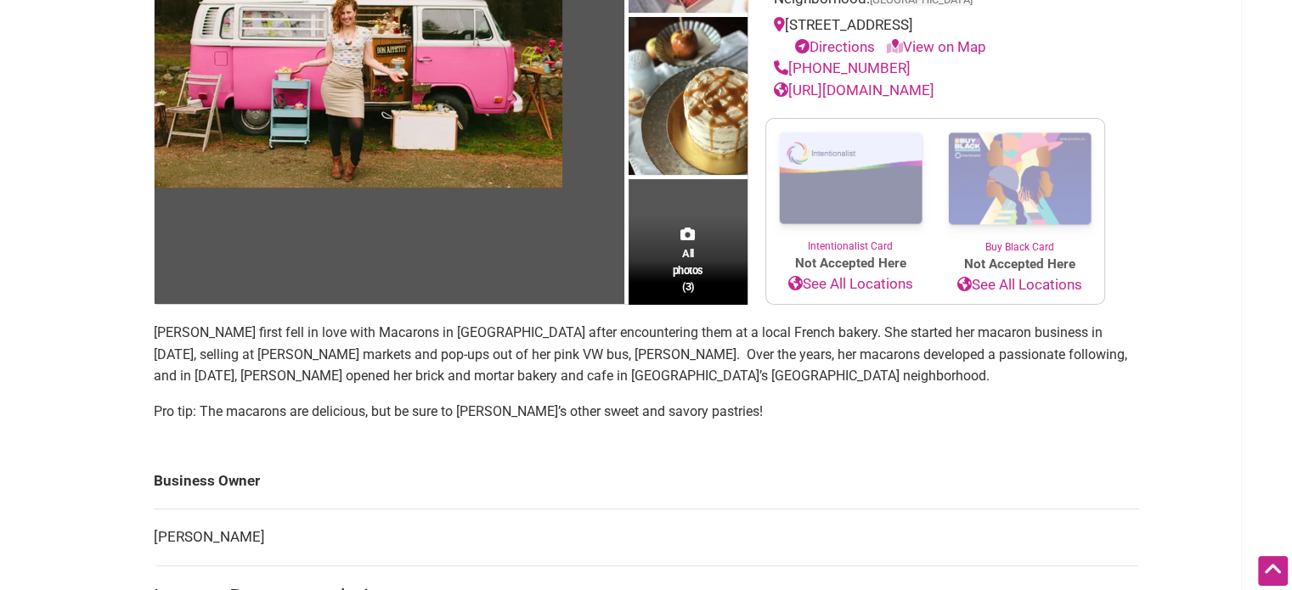
click at [856, 89] on link "https://alexandrasmacarons.com/" at bounding box center [854, 90] width 161 height 17
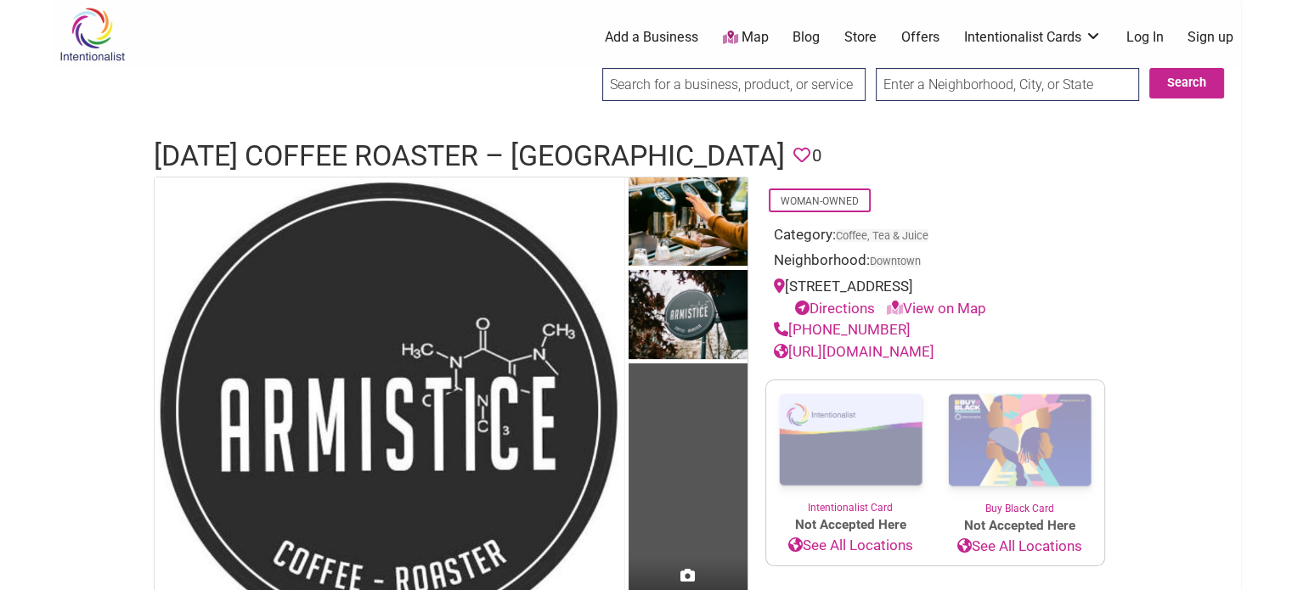
click at [857, 347] on link "[URL][DOMAIN_NAME]" at bounding box center [854, 351] width 161 height 17
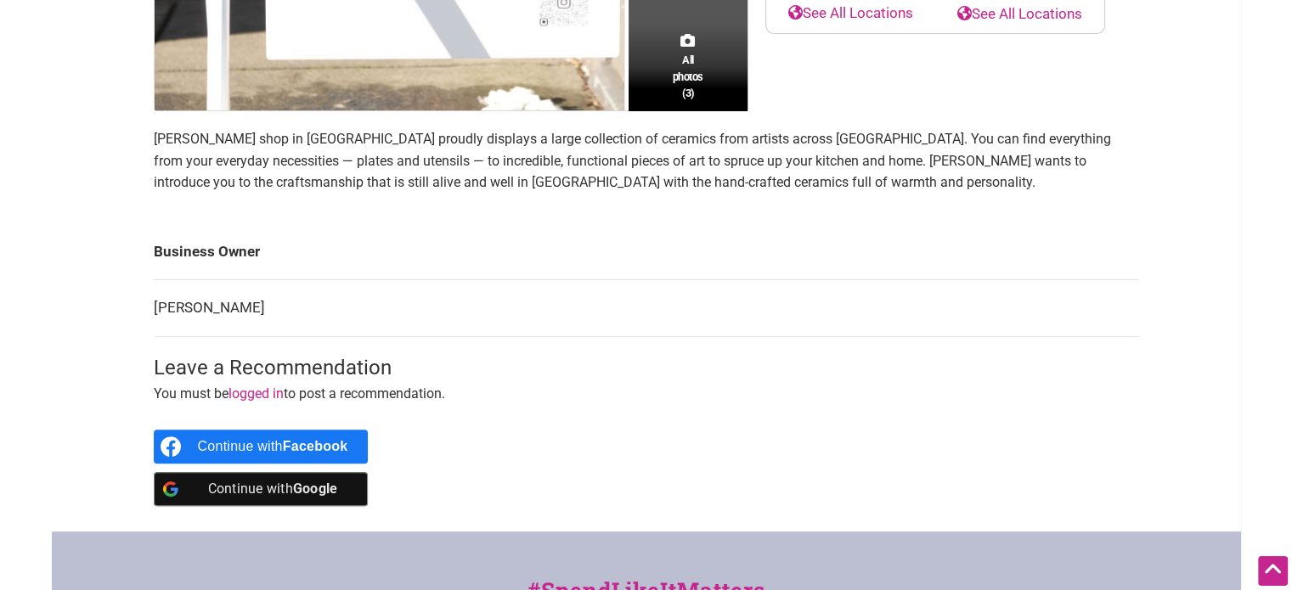
scroll to position [533, 0]
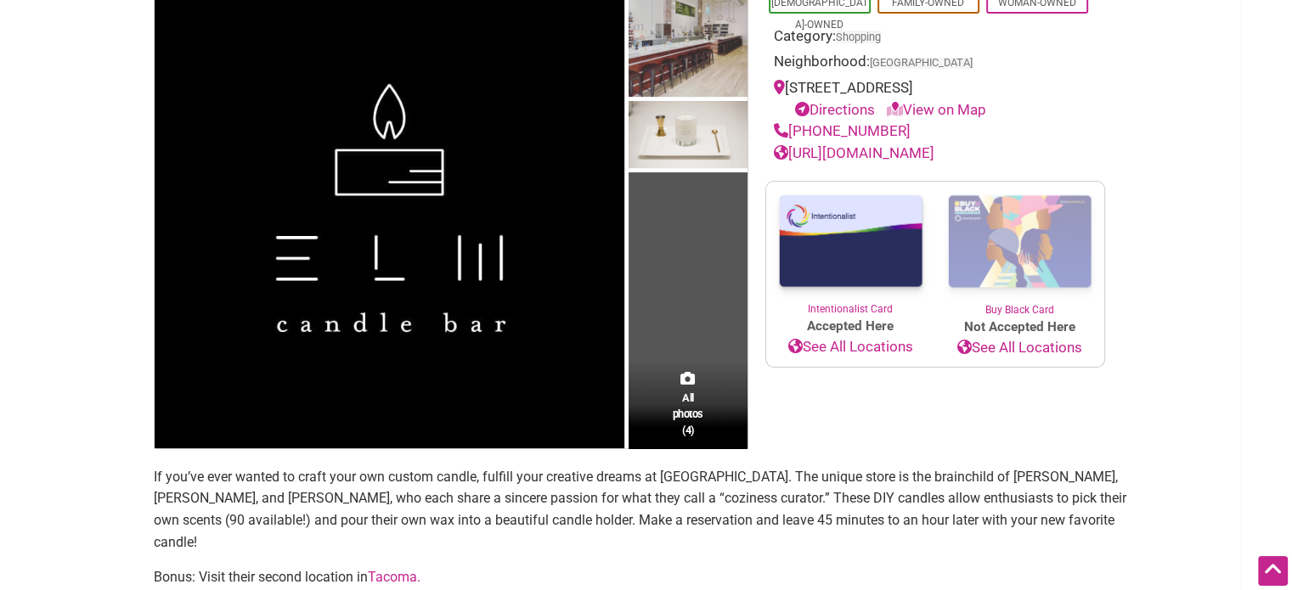
scroll to position [200, 0]
click at [826, 148] on link "[URL][DOMAIN_NAME]" at bounding box center [854, 152] width 161 height 17
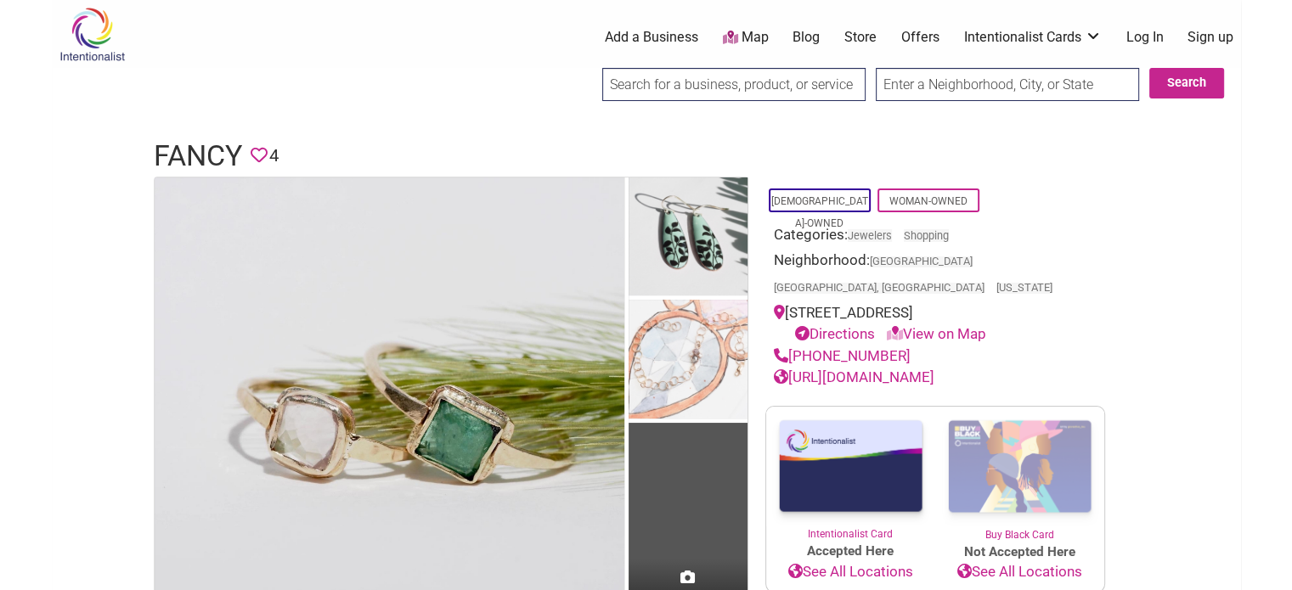
click at [890, 369] on link "https://www.heyfancy.com/" at bounding box center [854, 377] width 161 height 17
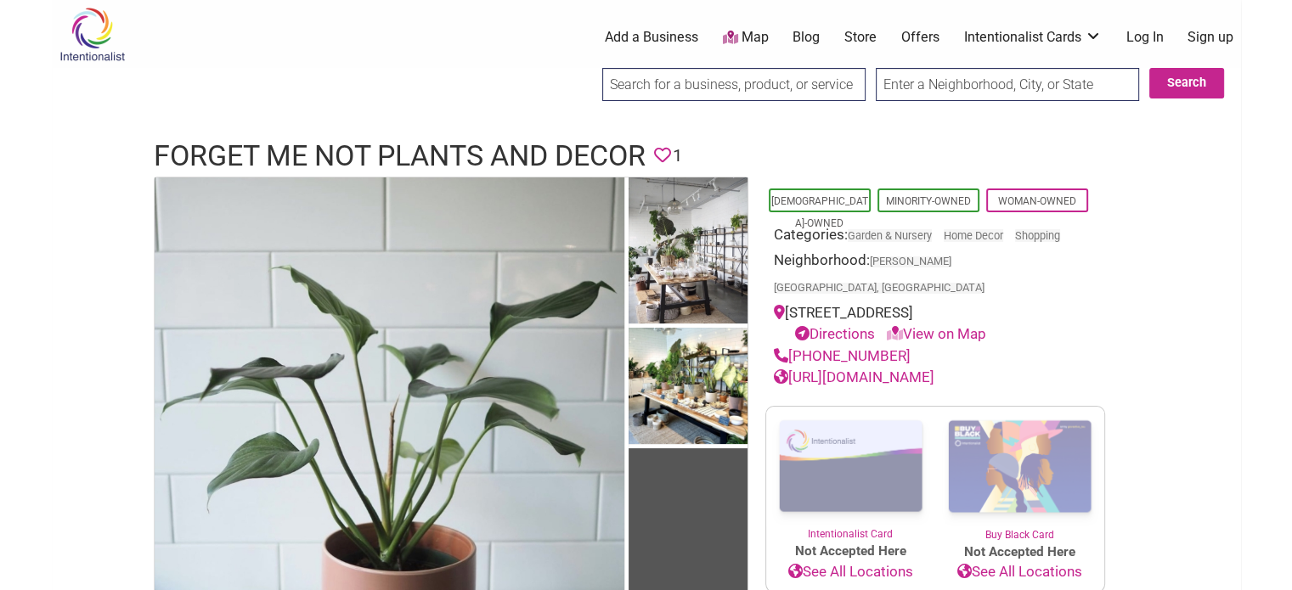
click at [813, 369] on link "https://forgetmenot-seattle.com" at bounding box center [854, 377] width 161 height 17
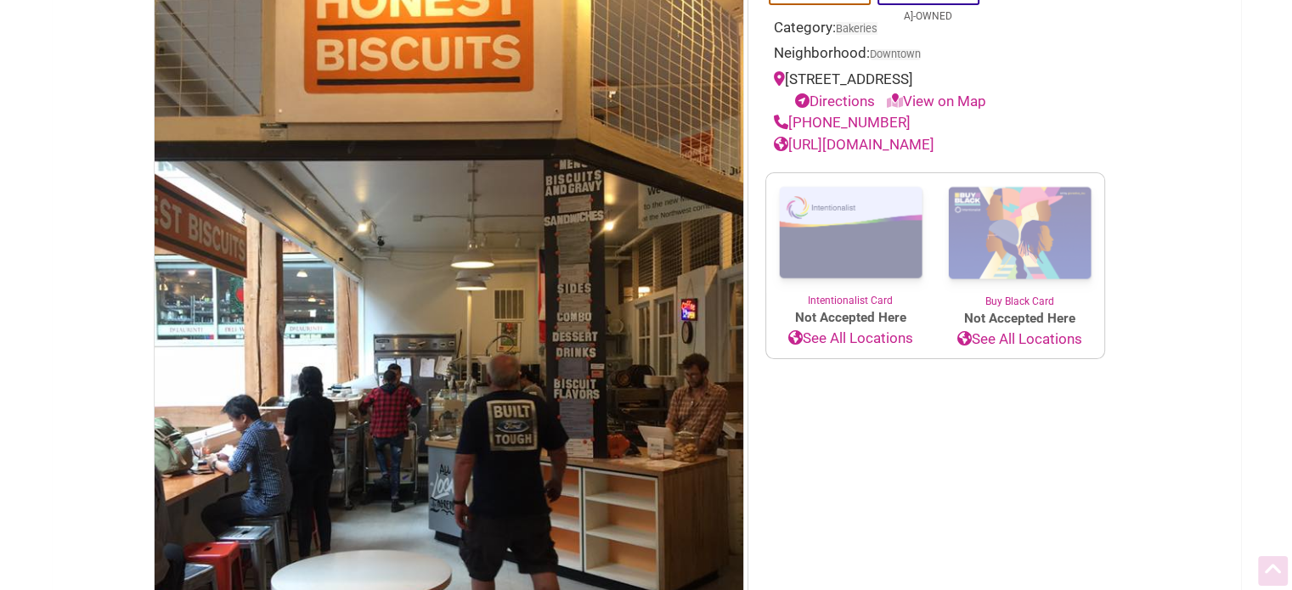
scroll to position [241, 0]
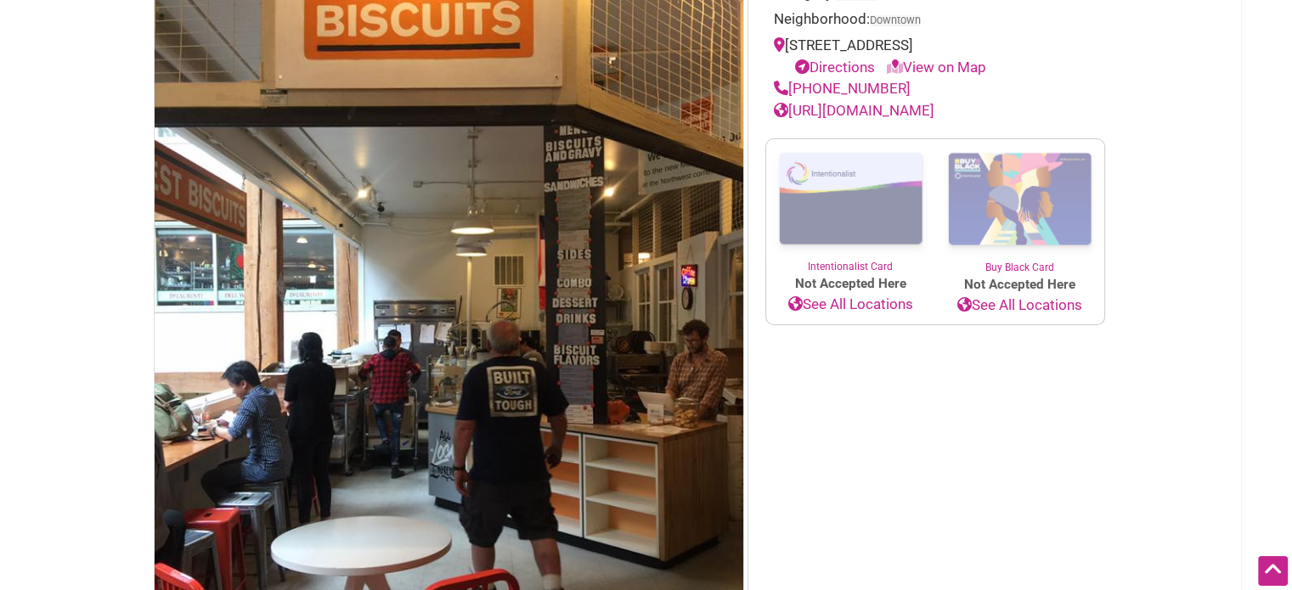
click at [860, 115] on link "https://www.honestbiscuits.com/" at bounding box center [854, 110] width 161 height 17
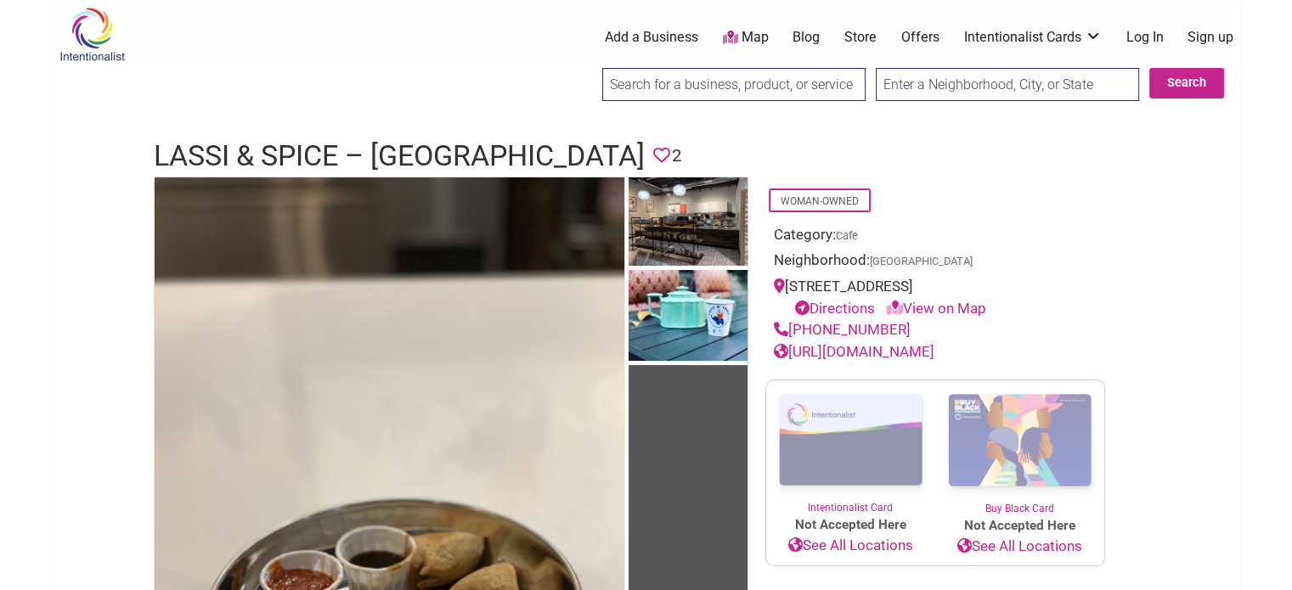
click at [868, 347] on link "https://www.lassiseattle.com/" at bounding box center [854, 351] width 161 height 17
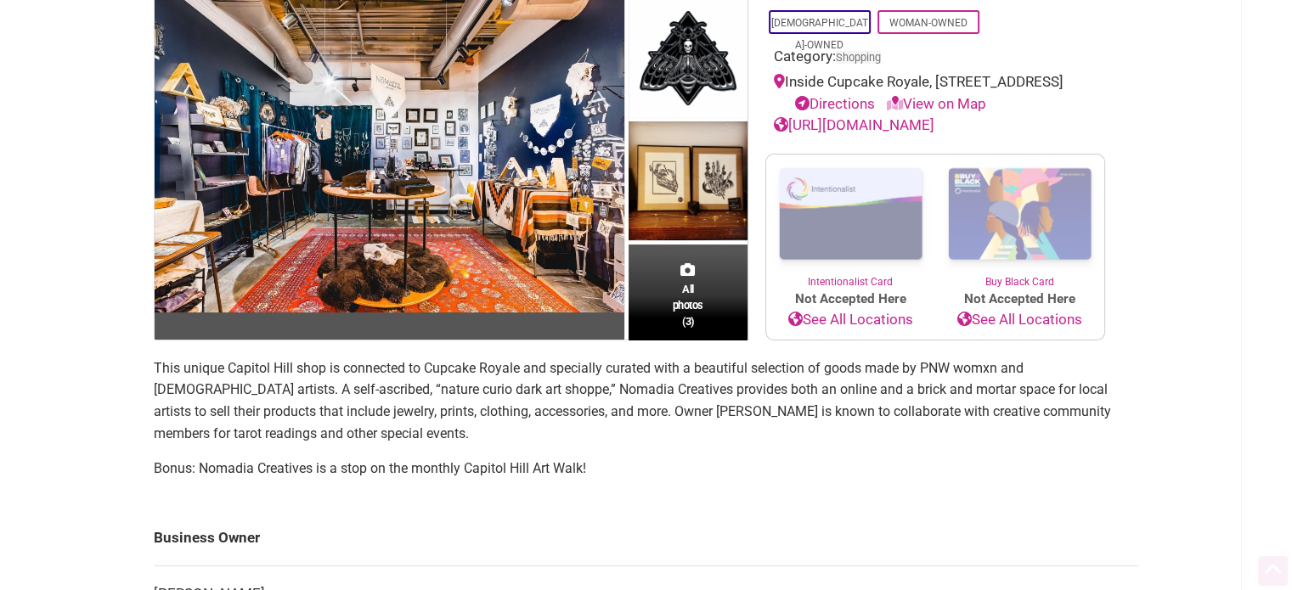
scroll to position [179, 0]
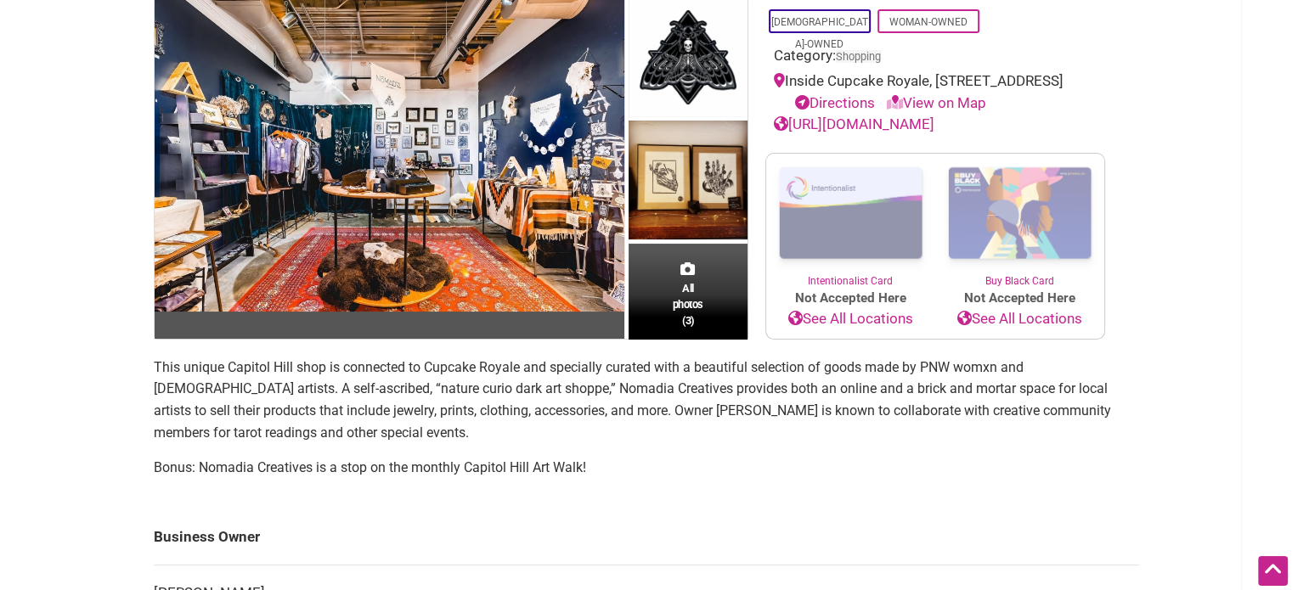
click at [843, 133] on link "[URL][DOMAIN_NAME]" at bounding box center [854, 124] width 161 height 17
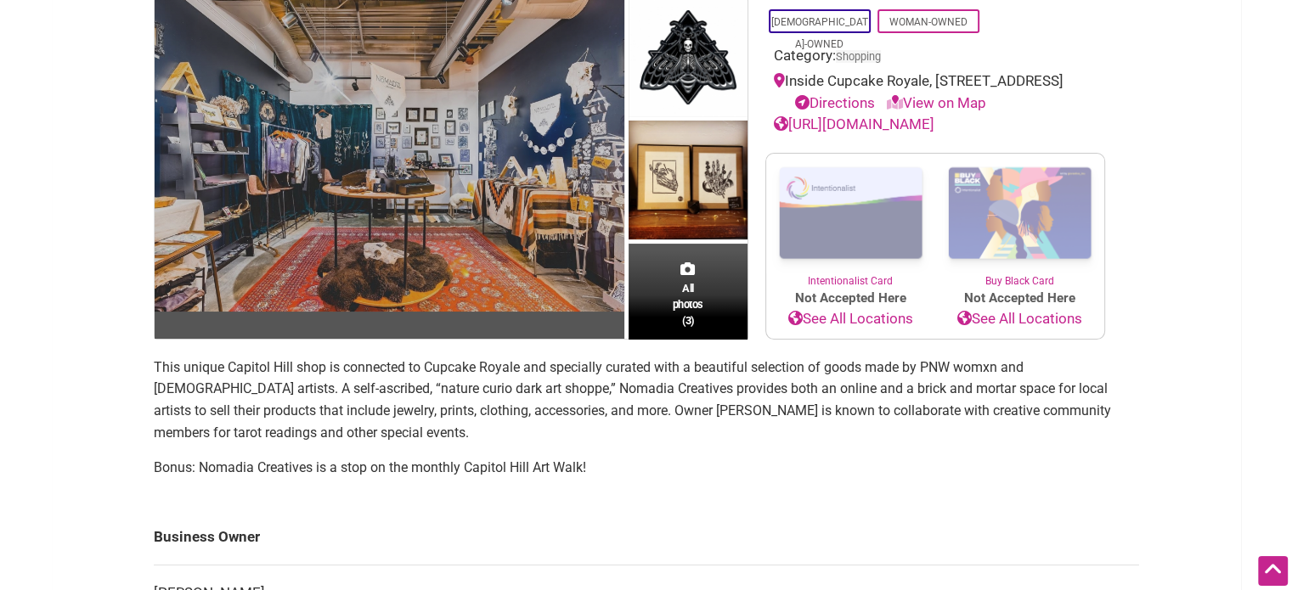
scroll to position [0, 0]
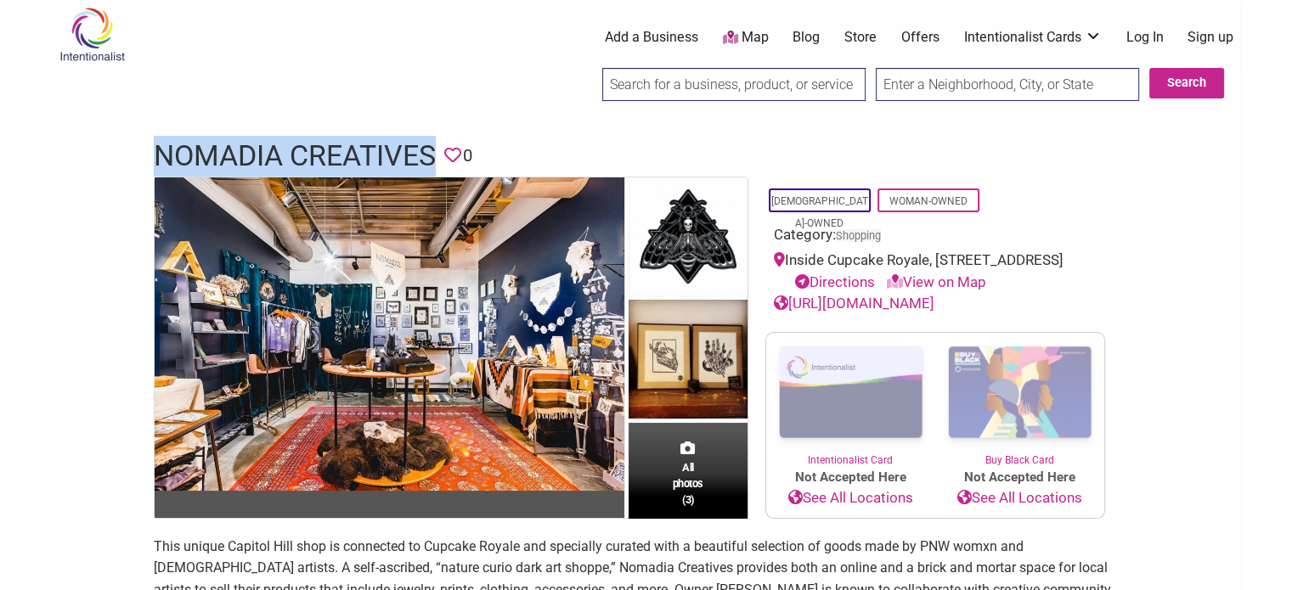
drag, startPoint x: 434, startPoint y: 147, endPoint x: 163, endPoint y: 145, distance: 271.0
click at [163, 145] on h1 "Nomadia Creatives" at bounding box center [295, 156] width 282 height 41
copy h1 "Nomadia Creatives"
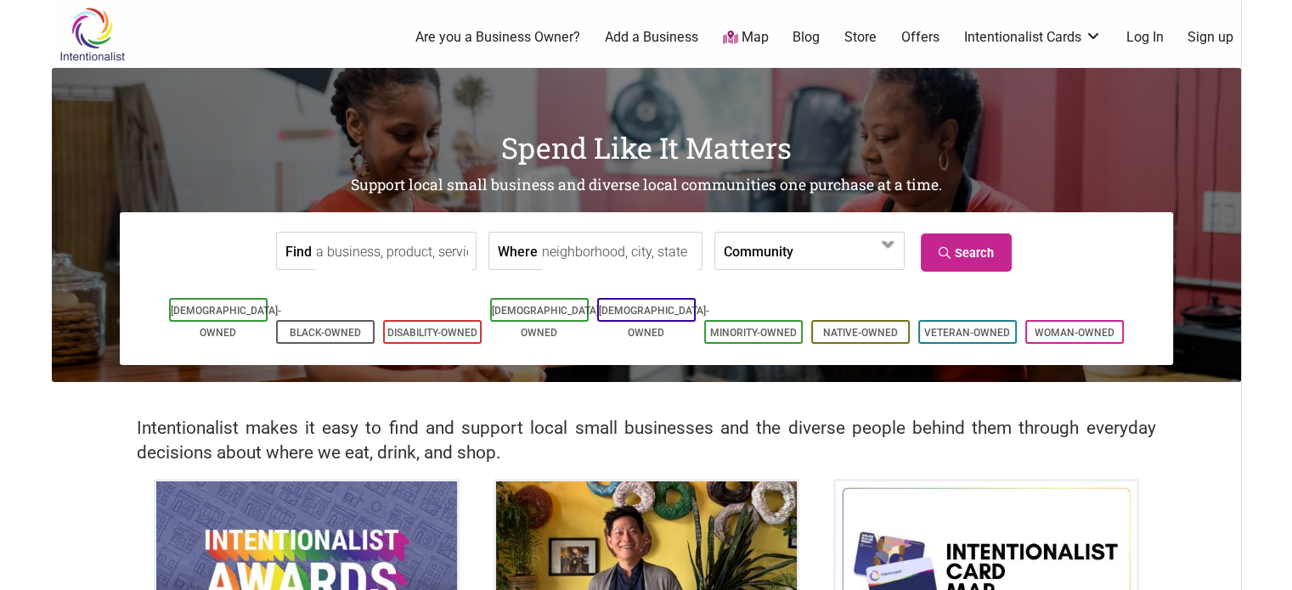
click at [428, 244] on input "Find" at bounding box center [393, 252] width 155 height 38
type input "o"
type input "potluck press"
click at [981, 257] on link "Search" at bounding box center [966, 253] width 91 height 38
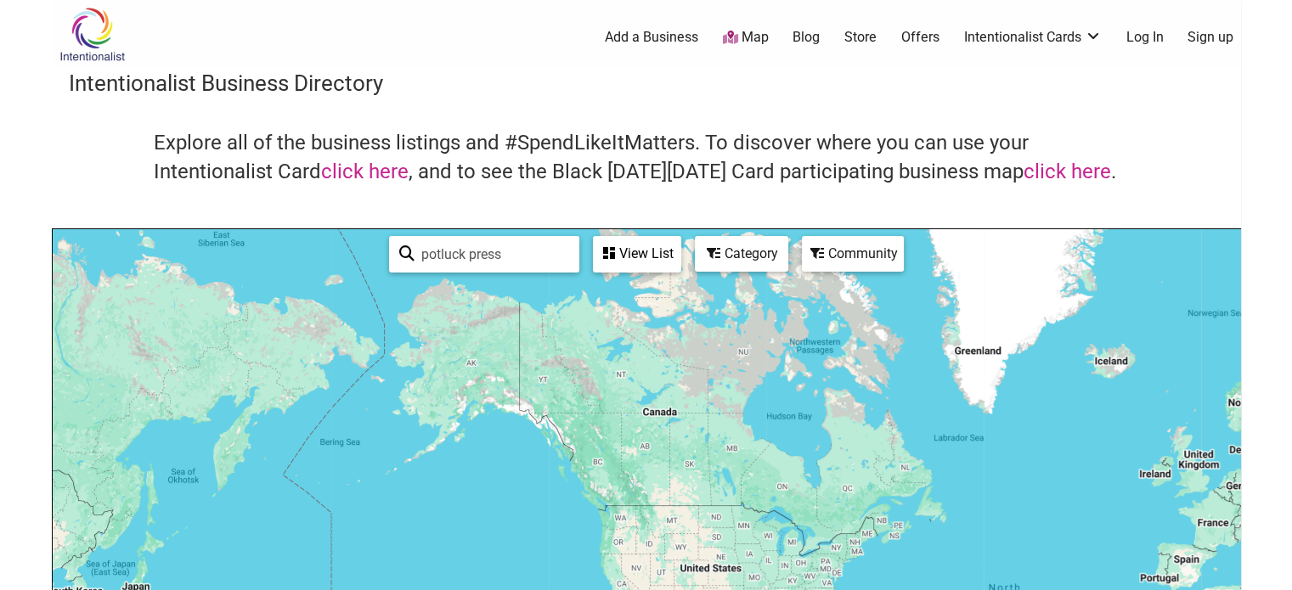
click at [457, 252] on input "potluck press" at bounding box center [491, 254] width 155 height 33
click at [652, 244] on div "View List" at bounding box center [637, 254] width 85 height 32
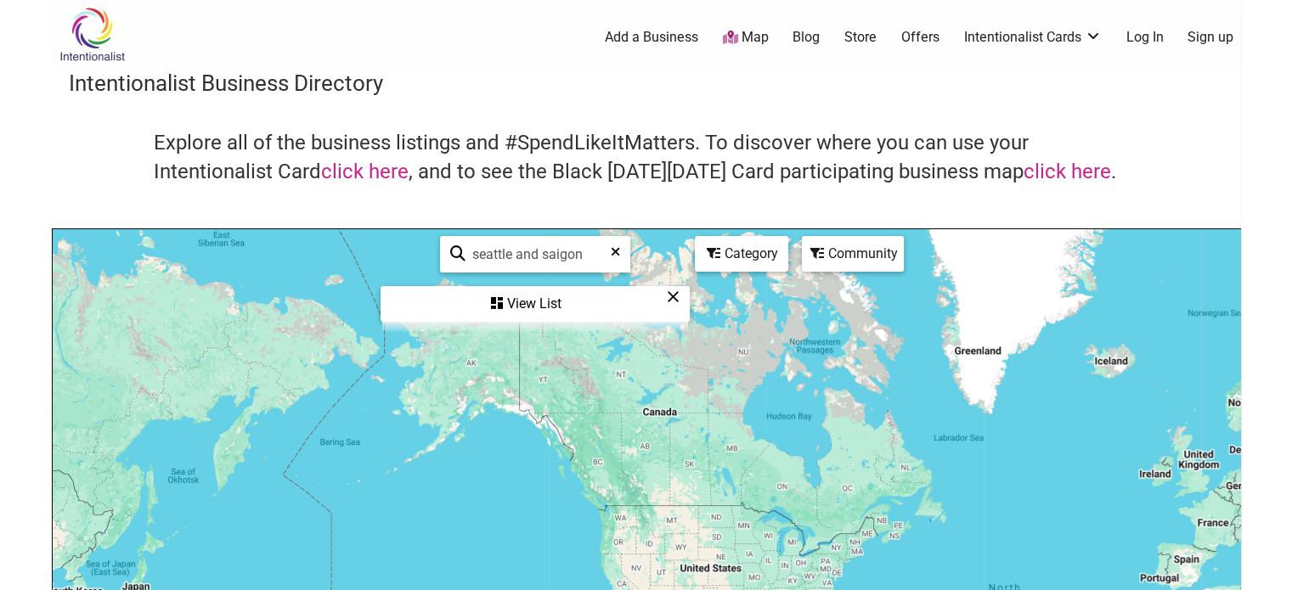
click at [533, 261] on input "seattle and saigon" at bounding box center [542, 254] width 154 height 33
click at [544, 295] on div "View List" at bounding box center [535, 304] width 306 height 32
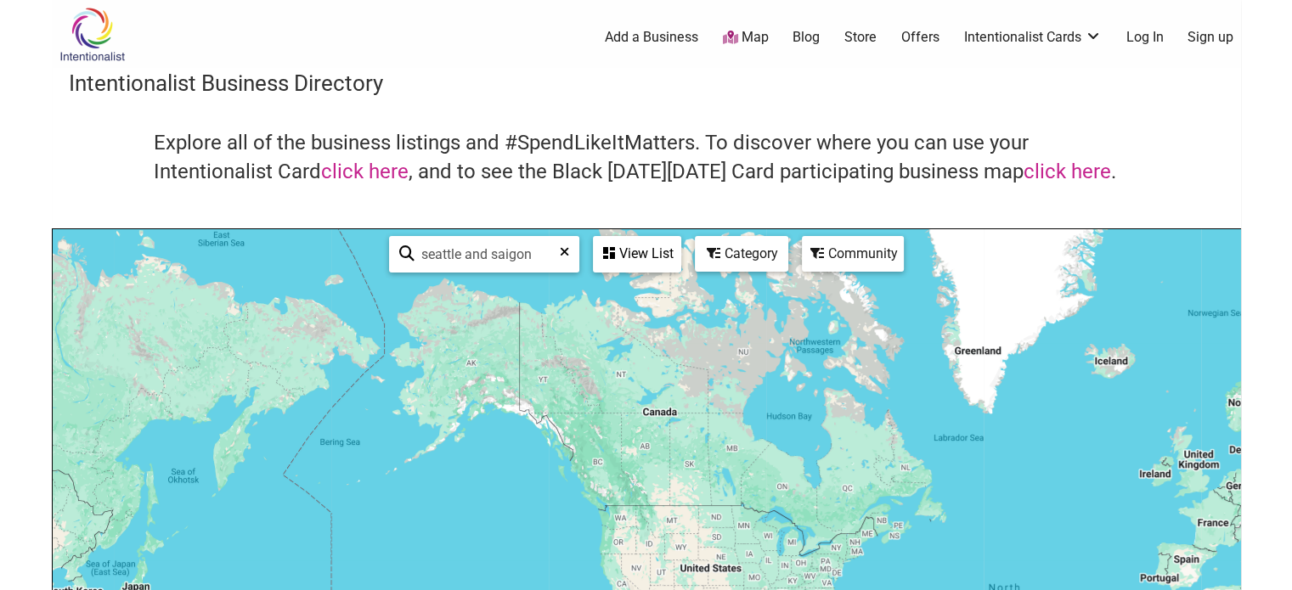
click at [479, 251] on input "seattle and saigon" at bounding box center [491, 254] width 154 height 33
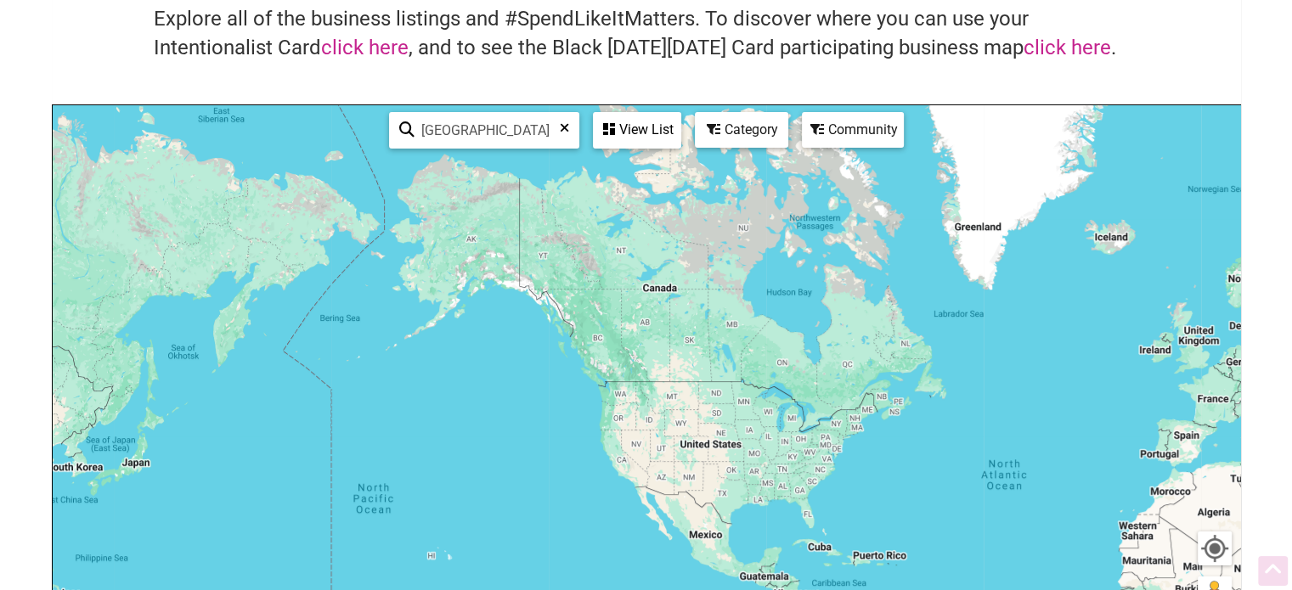
scroll to position [129, 0]
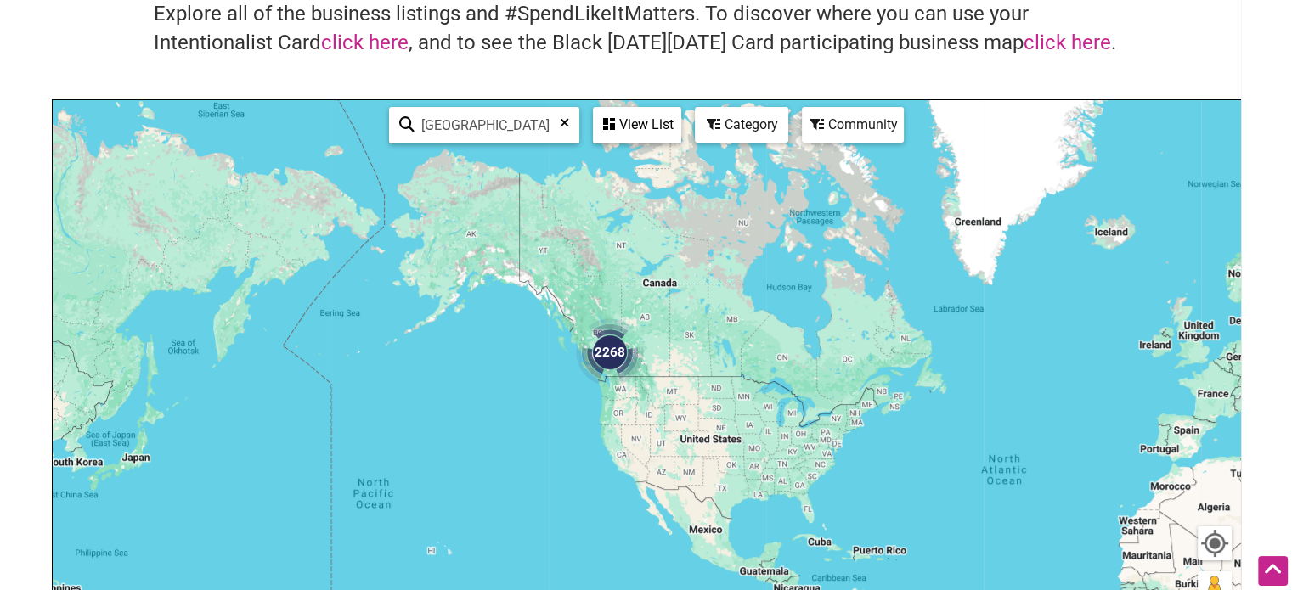
click at [644, 116] on div "View List" at bounding box center [637, 125] width 85 height 32
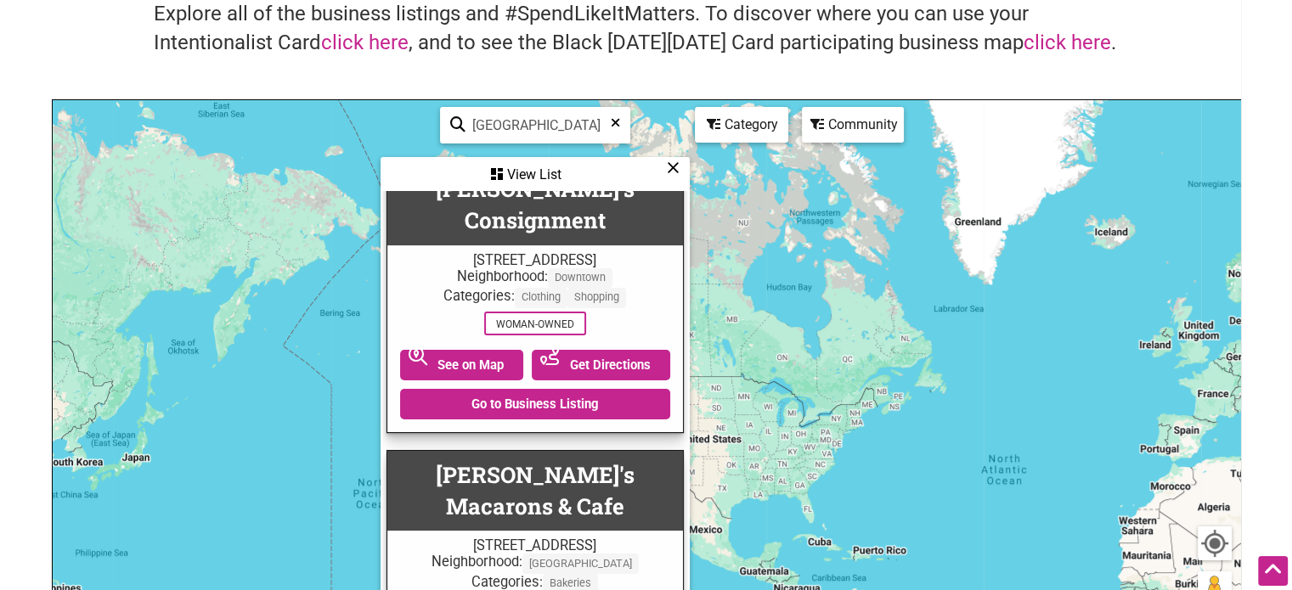
click at [514, 118] on input "[GEOGRAPHIC_DATA]" at bounding box center [542, 125] width 154 height 33
type input "snacks"
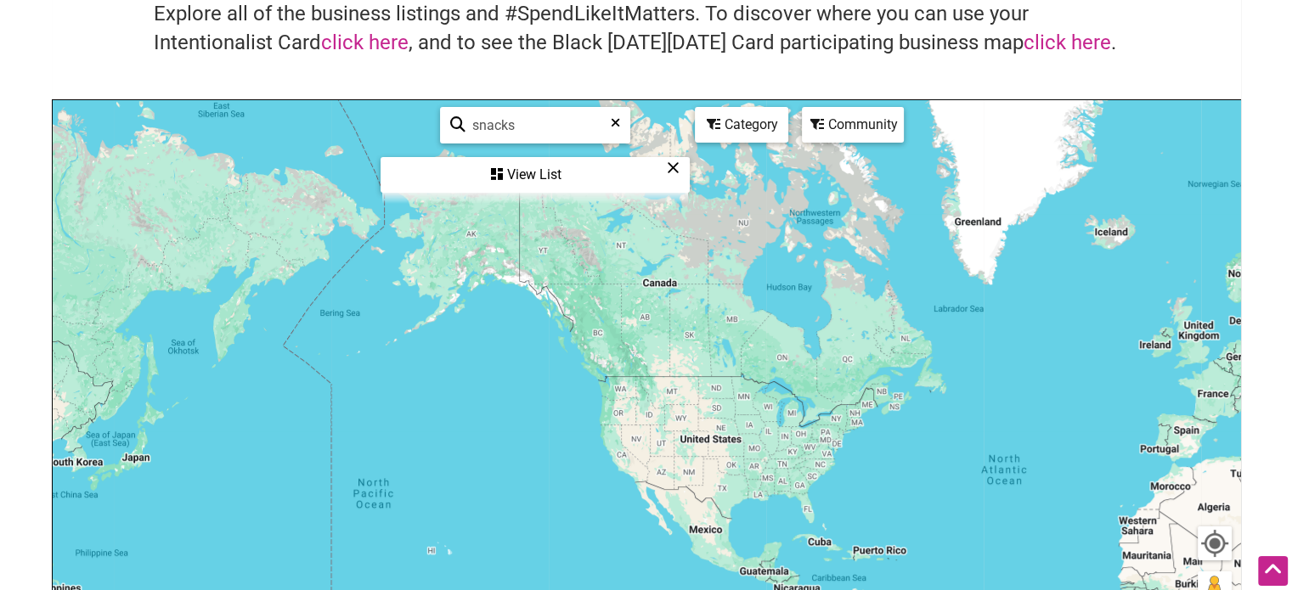
click at [558, 171] on div "View List" at bounding box center [535, 175] width 306 height 32
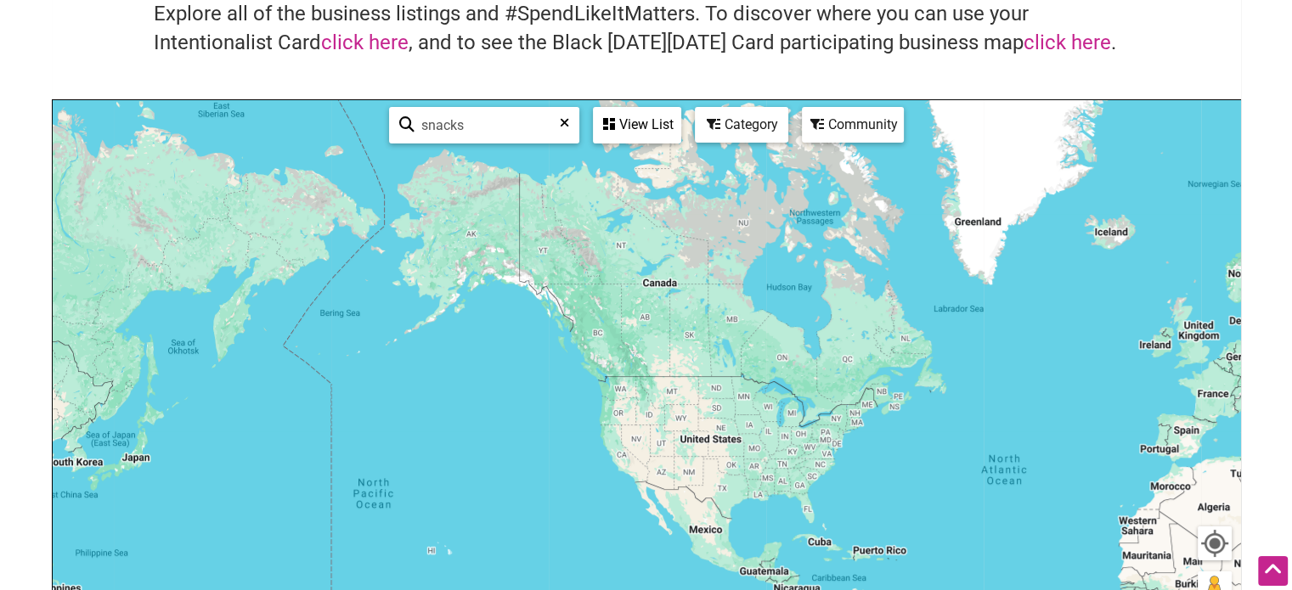
click at [561, 116] on icon at bounding box center [564, 128] width 9 height 25
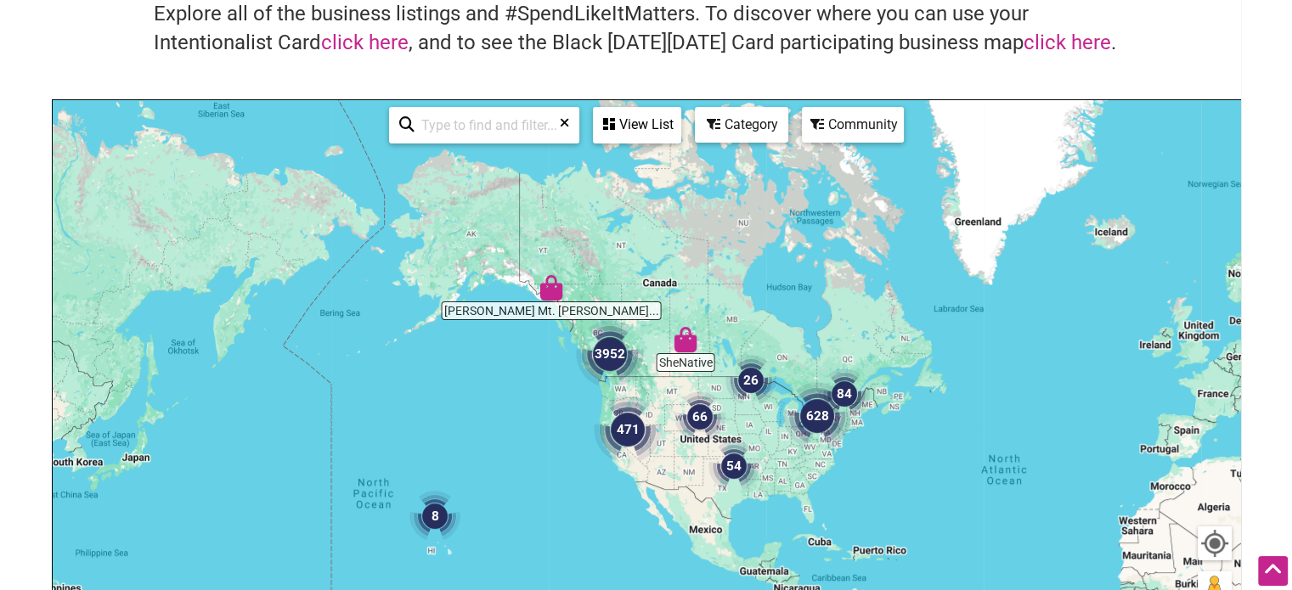
click at [680, 128] on div "Category" at bounding box center [637, 125] width 85 height 32
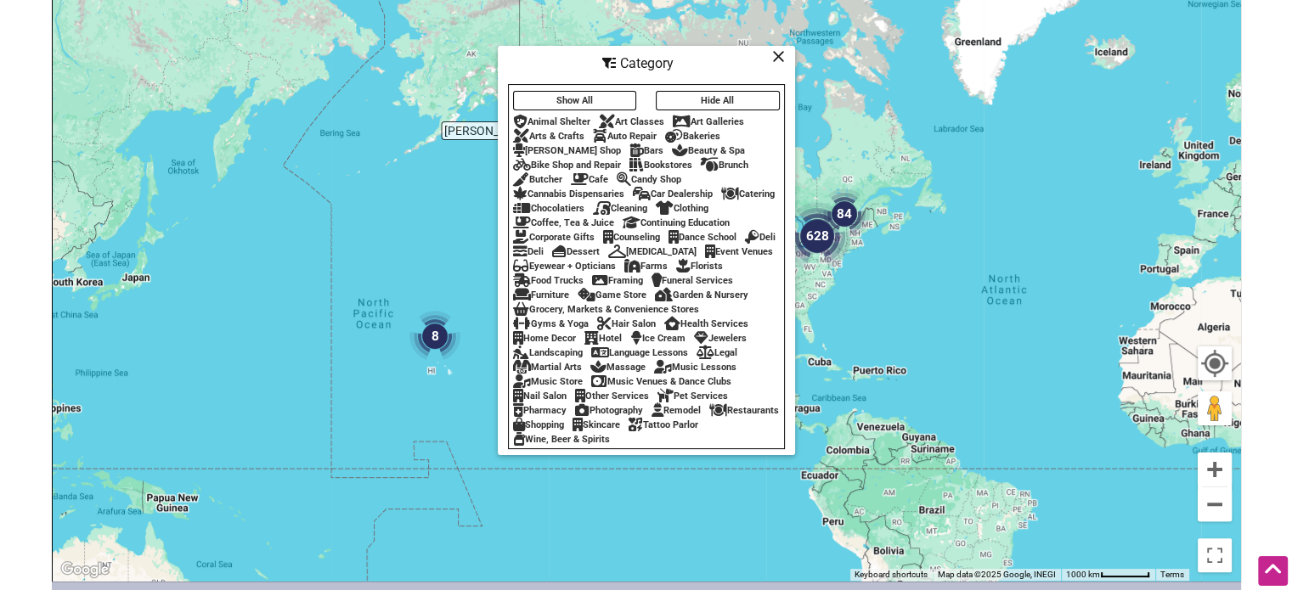
scroll to position [311, 0]
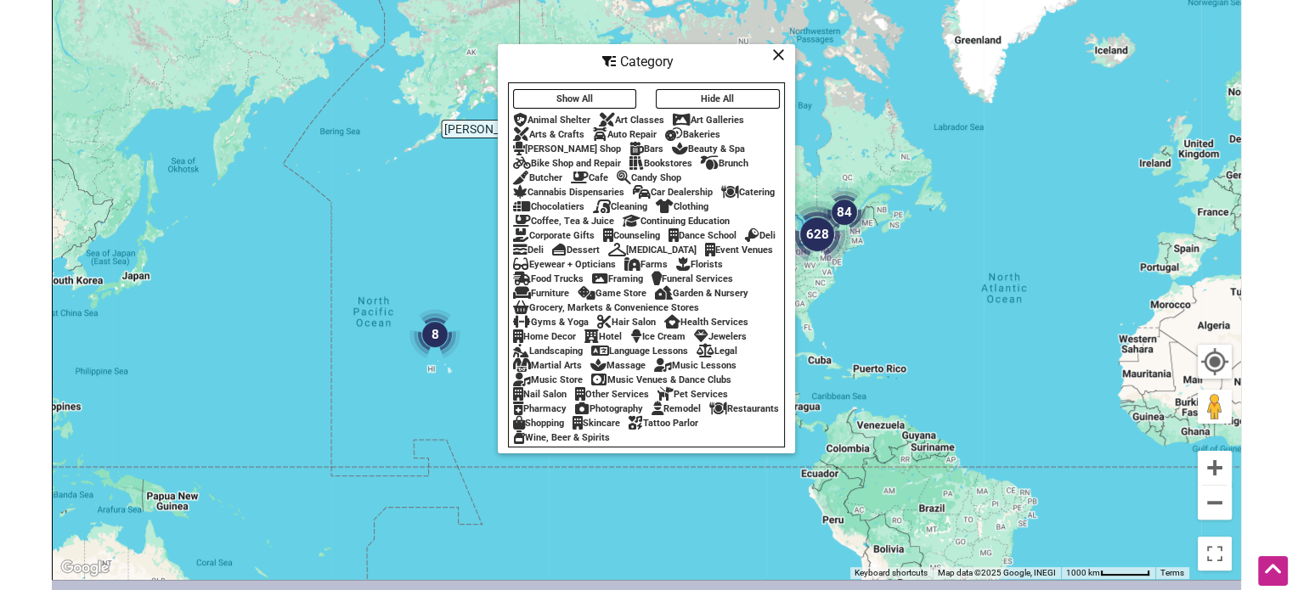
click at [620, 425] on div "Skincare" at bounding box center [596, 423] width 48 height 11
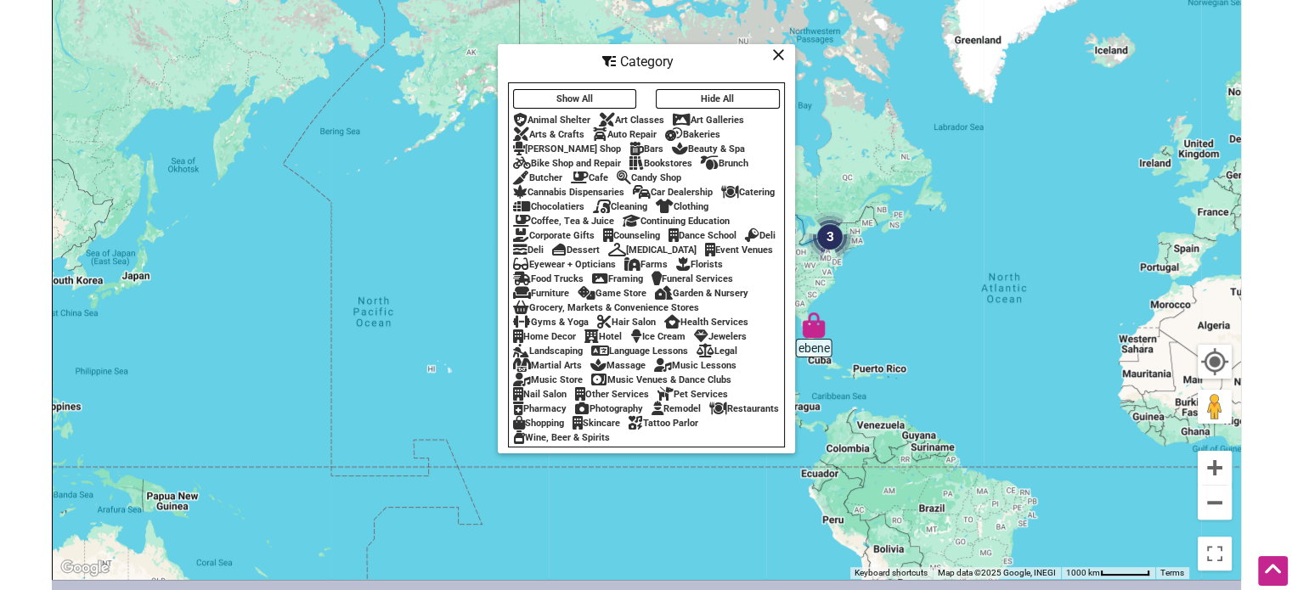
click at [594, 89] on button "Show All" at bounding box center [575, 99] width 124 height 20
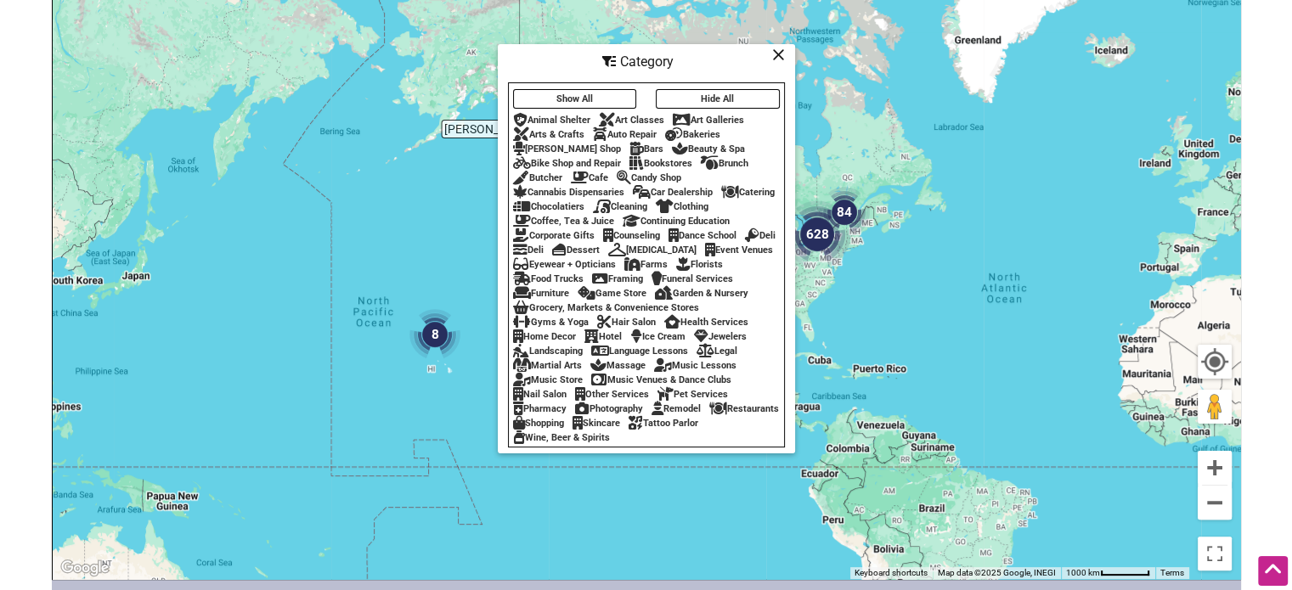
click at [783, 54] on icon at bounding box center [778, 54] width 13 height 1
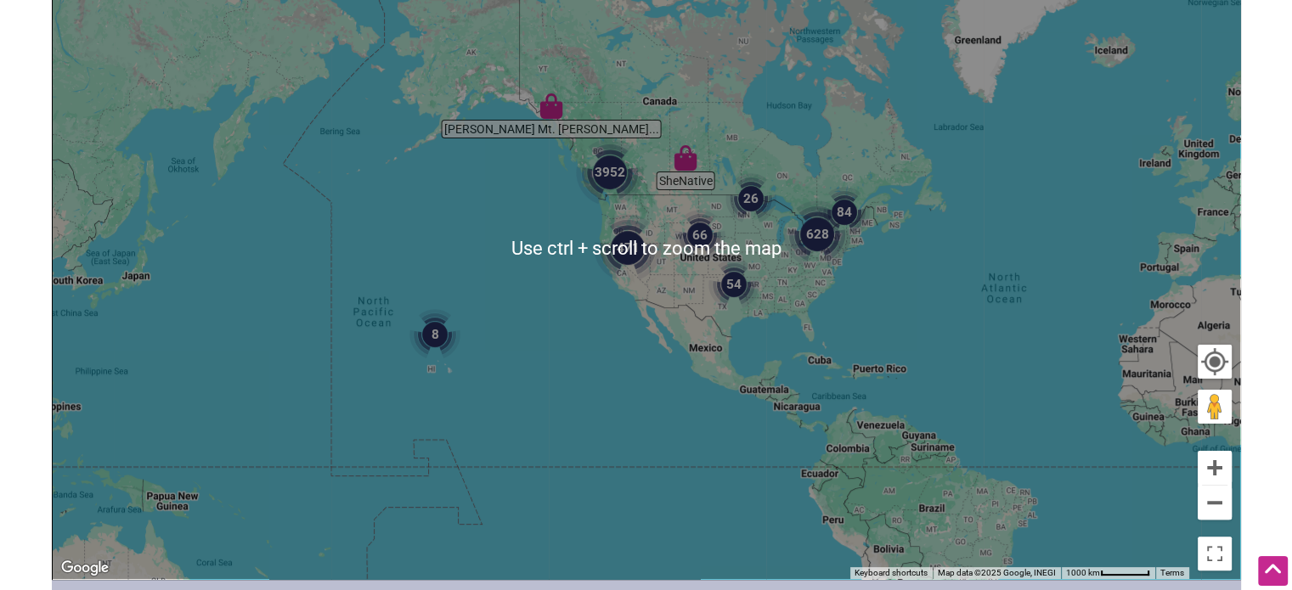
scroll to position [0, 0]
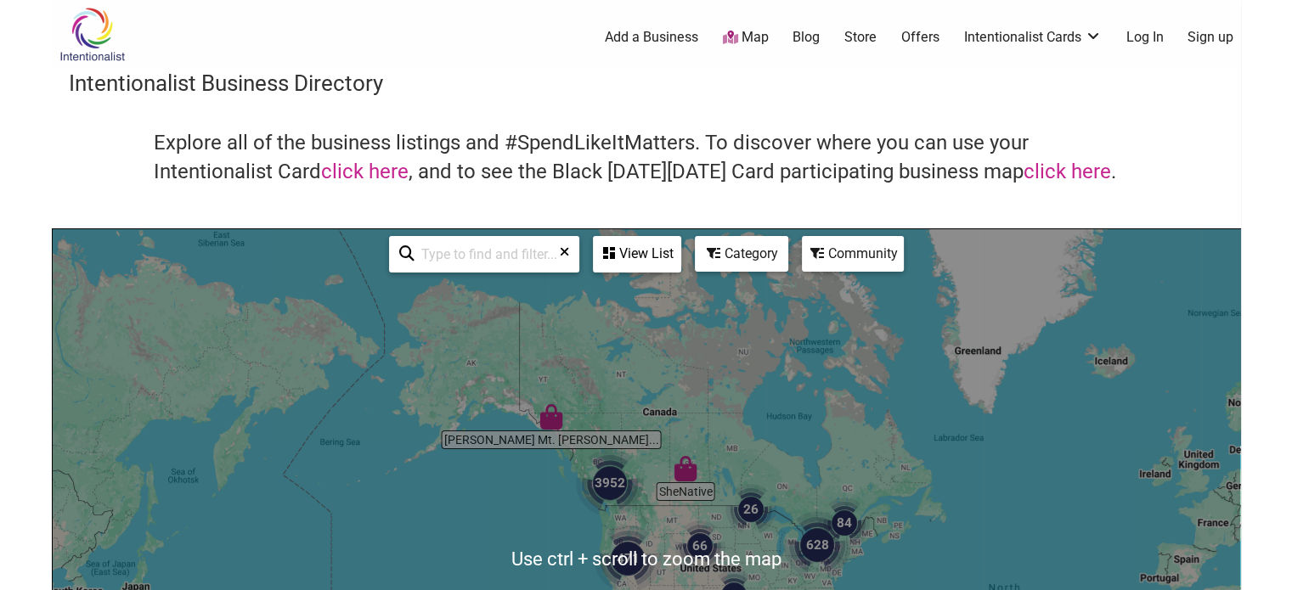
click at [499, 252] on input "search" at bounding box center [491, 254] width 154 height 33
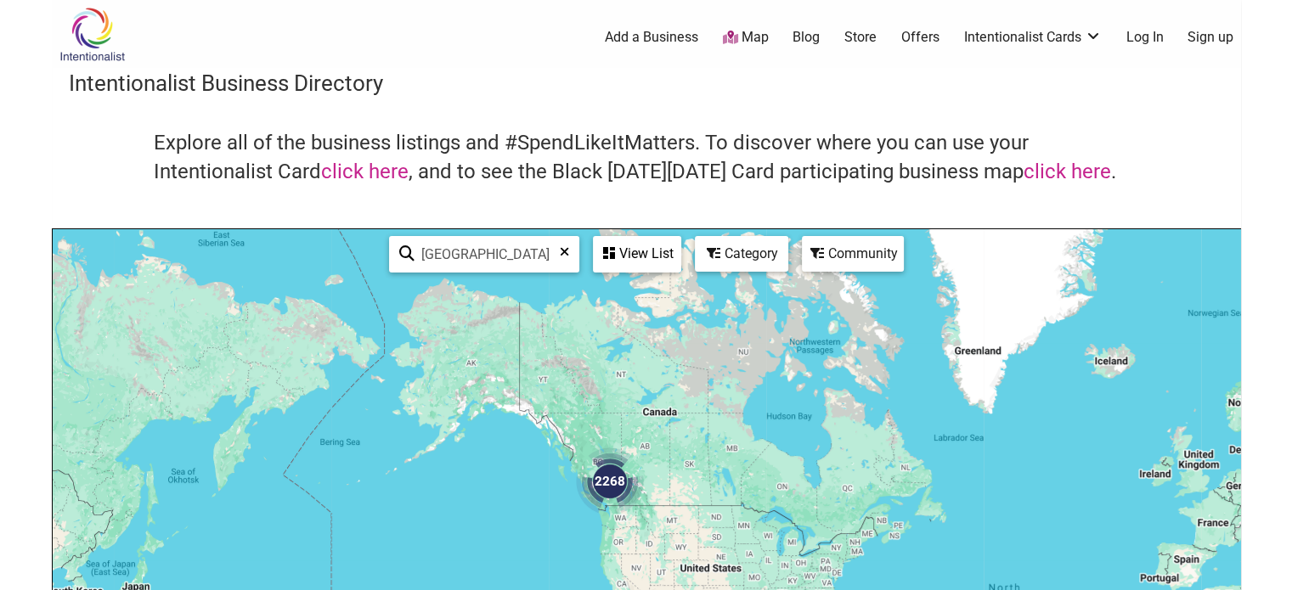
click at [600, 478] on img "2268" at bounding box center [610, 482] width 82 height 82
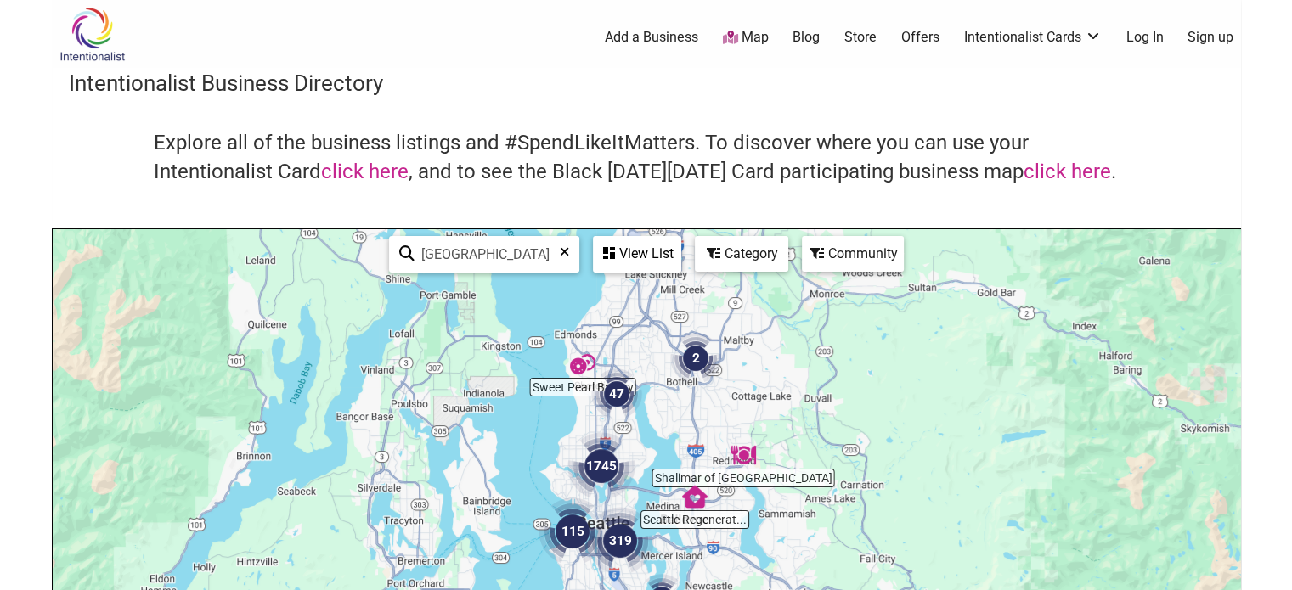
click at [629, 255] on div "View List" at bounding box center [637, 254] width 85 height 32
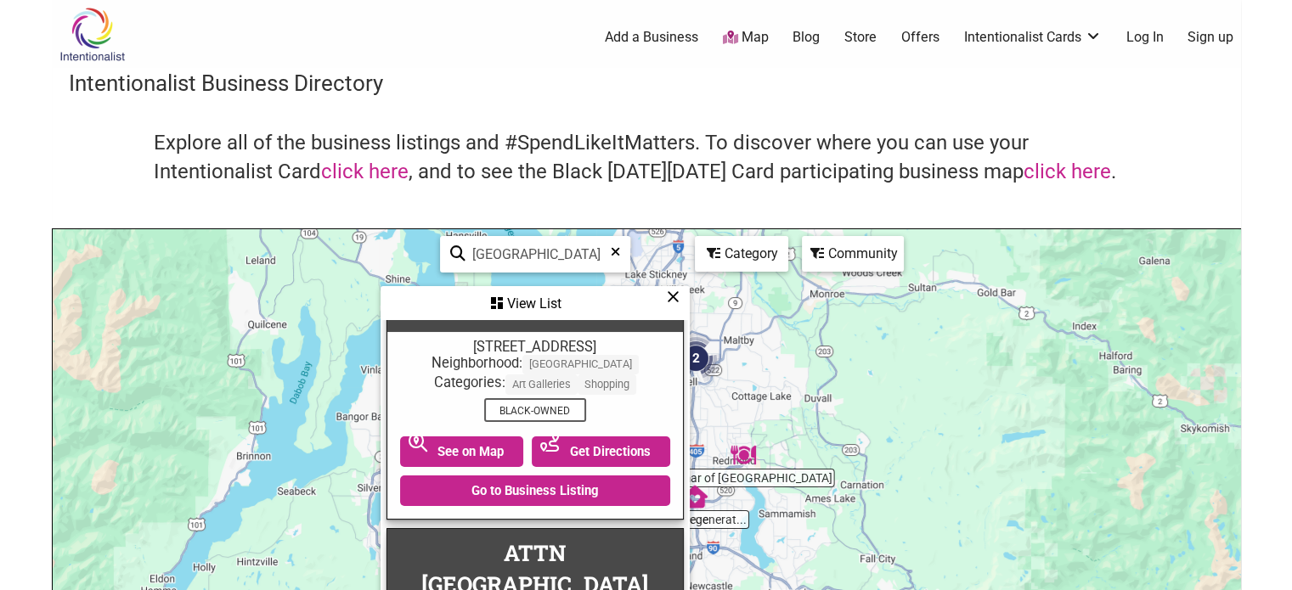
scroll to position [5901, 0]
click at [488, 246] on input "seattle" at bounding box center [542, 254] width 154 height 33
paste input "Pier Six Press"
type input "Pier Six Press"
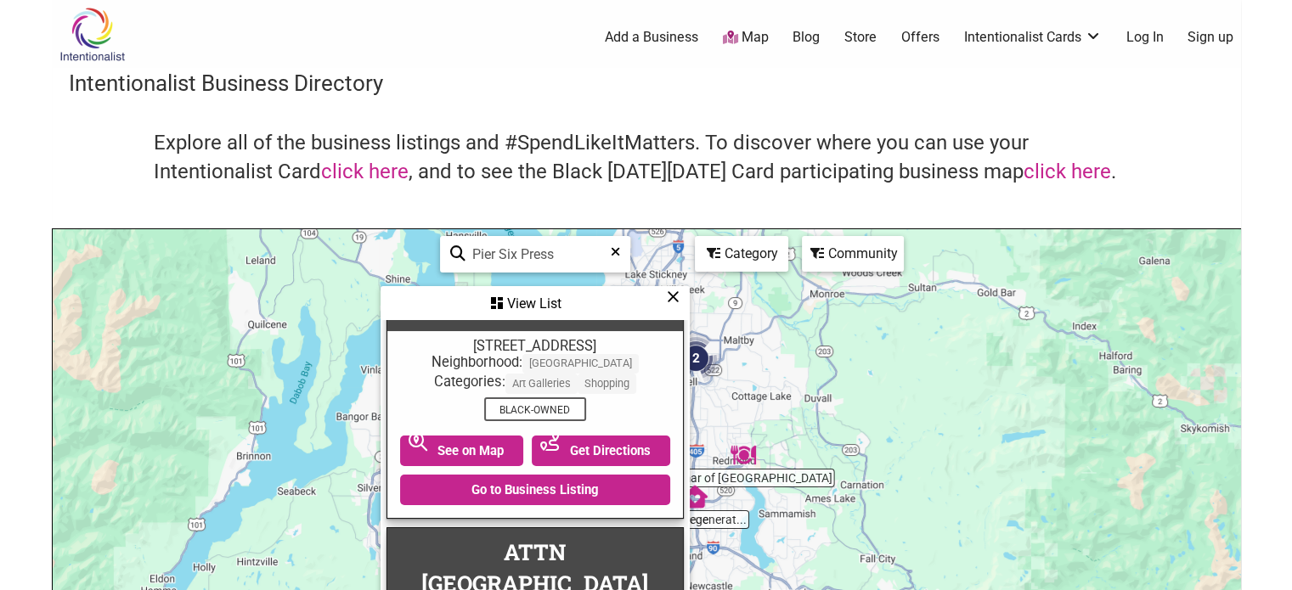
scroll to position [0, 0]
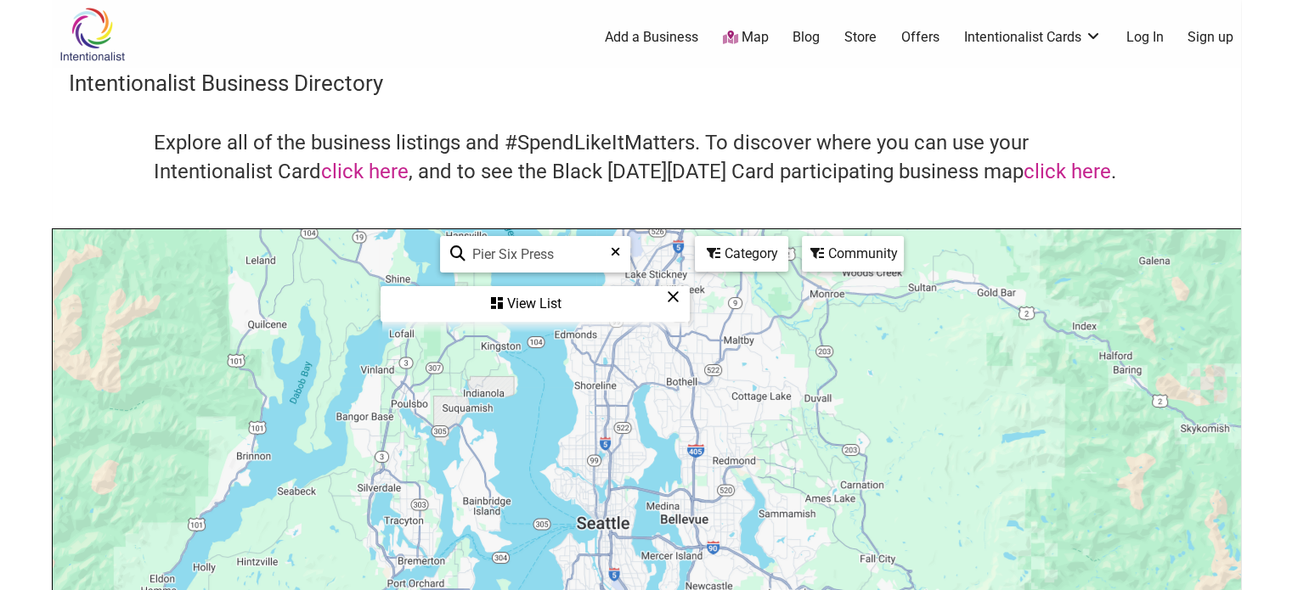
click at [532, 306] on div "View List" at bounding box center [535, 304] width 306 height 32
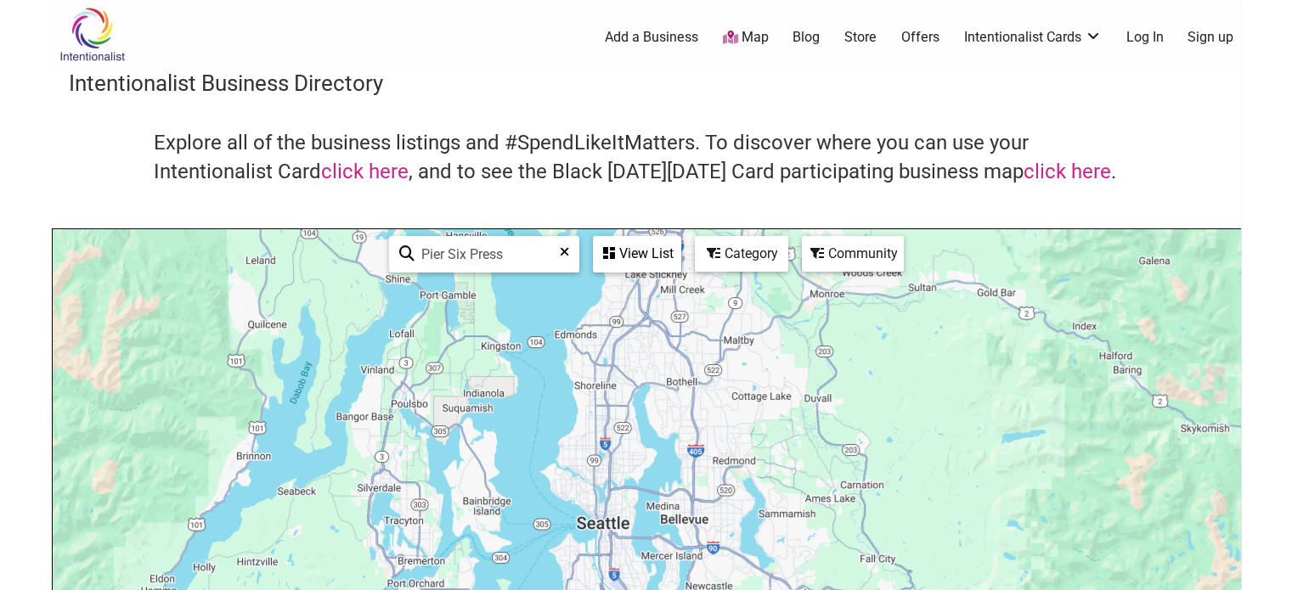
click at [566, 257] on icon at bounding box center [564, 257] width 9 height 25
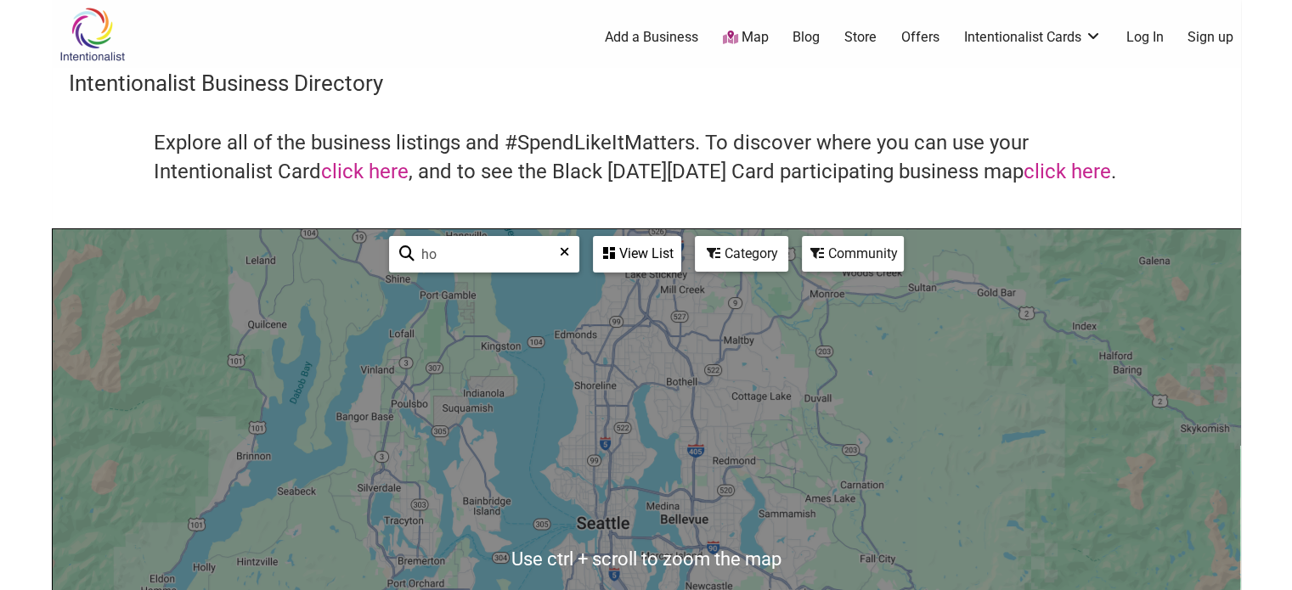
type input "h"
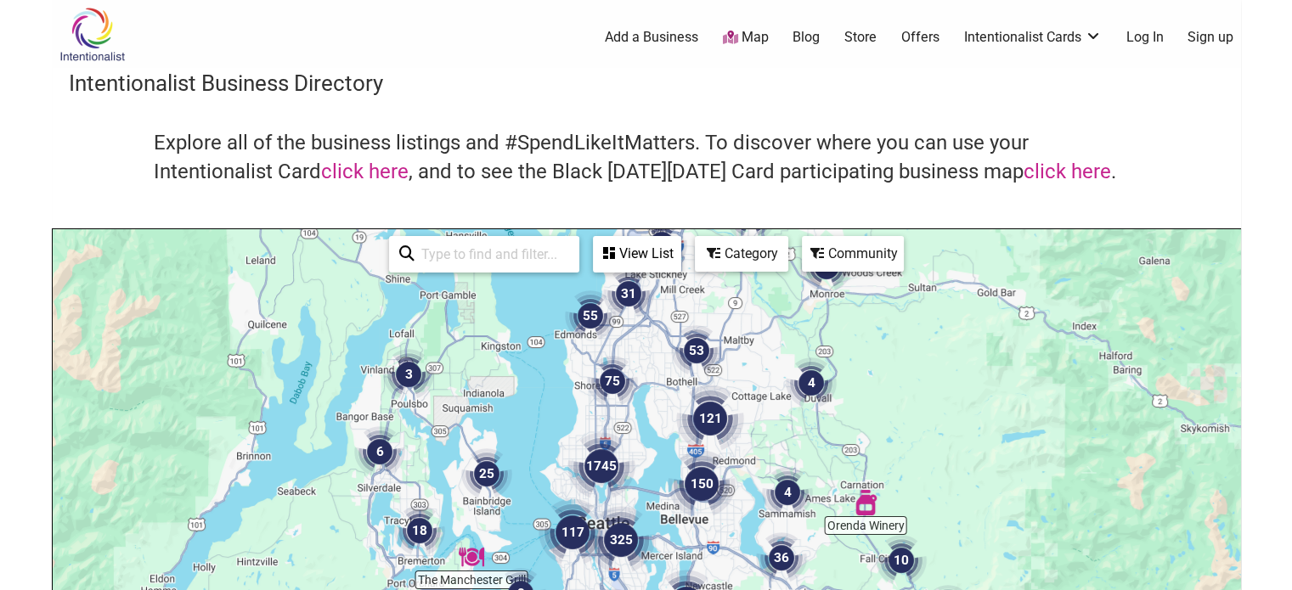
type input "h"
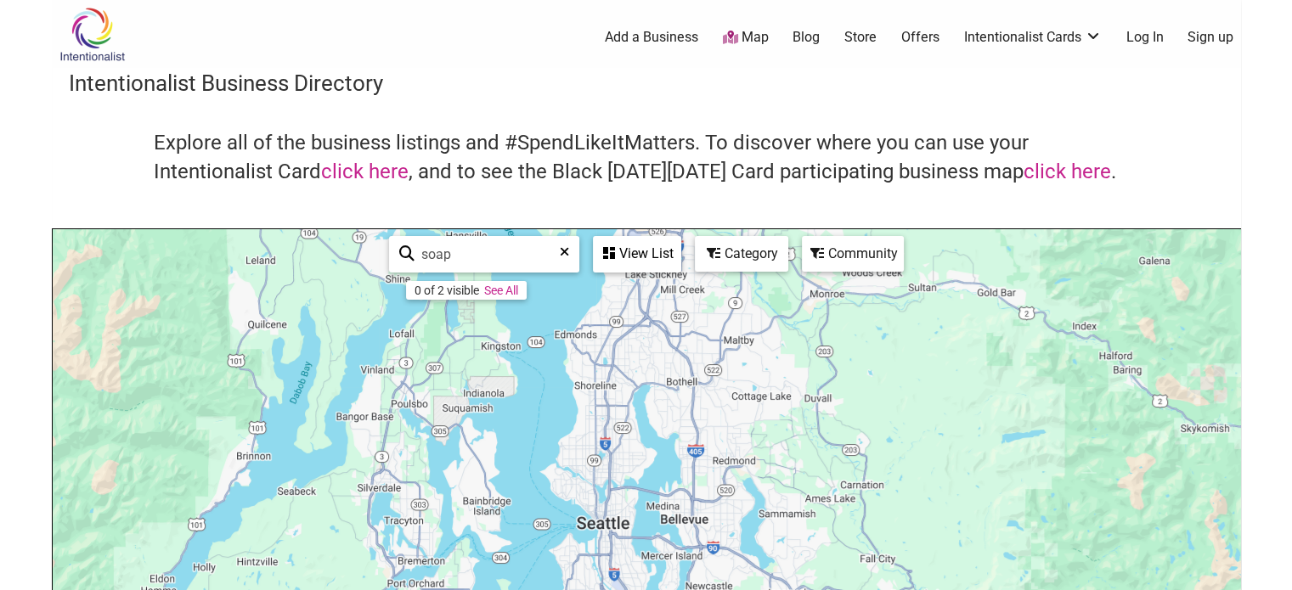
click at [513, 295] on link "See All" at bounding box center [501, 291] width 34 height 14
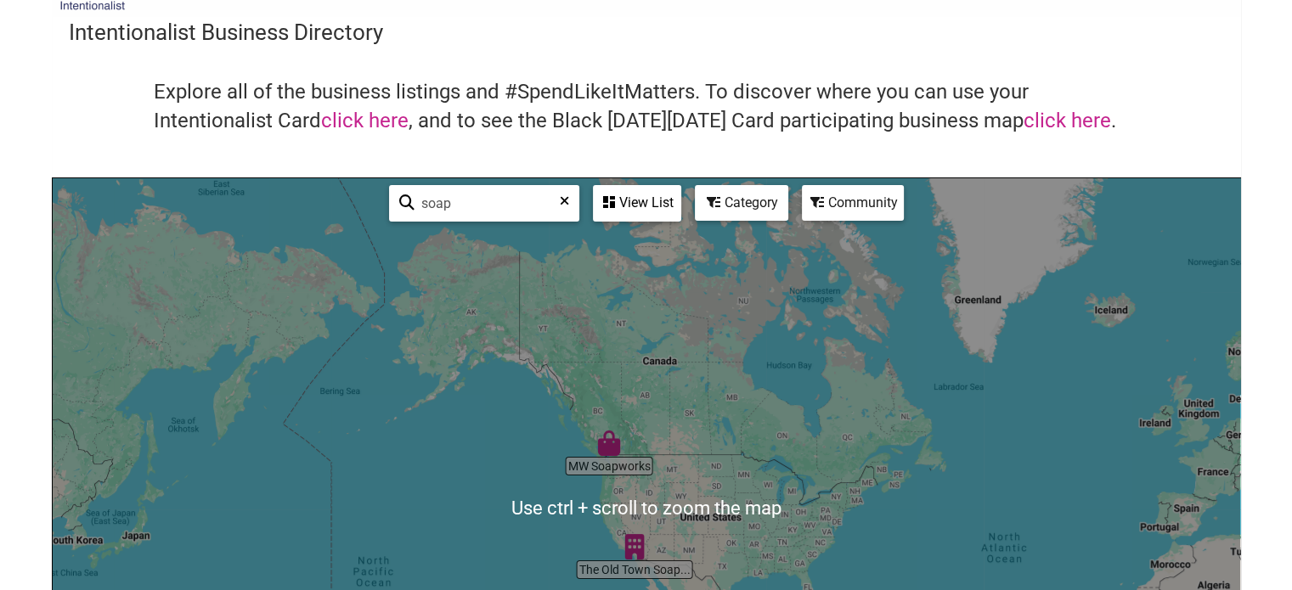
scroll to position [37, 0]
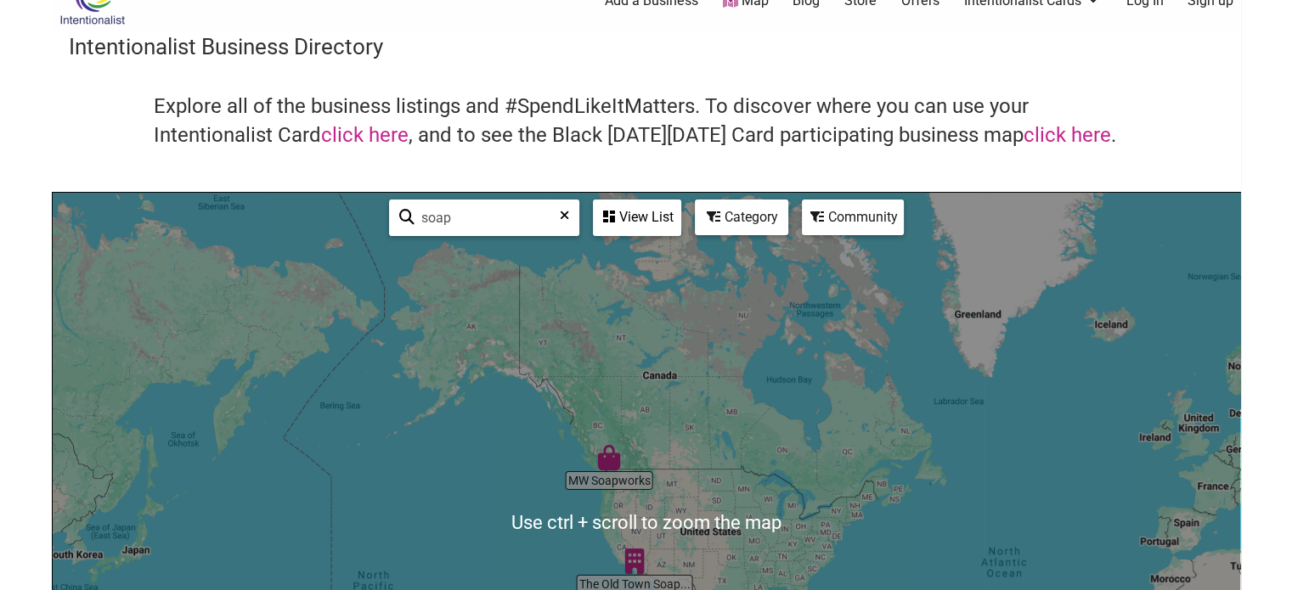
click at [448, 217] on input "soap" at bounding box center [491, 217] width 154 height 33
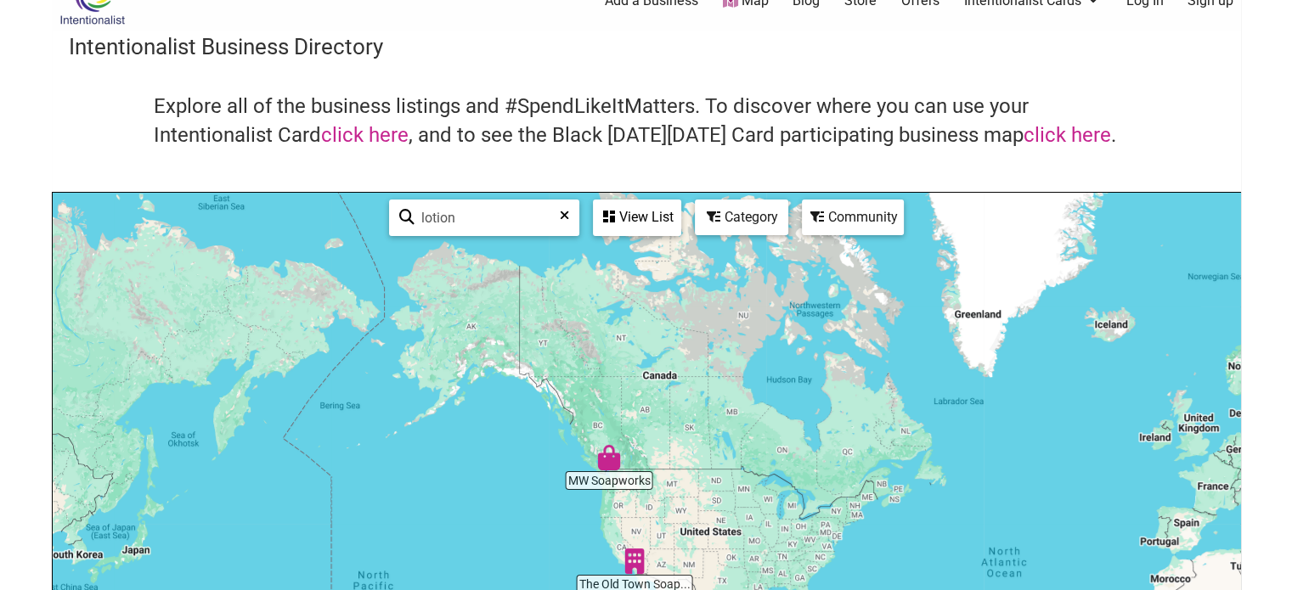
type input "lotion"
click at [560, 219] on icon at bounding box center [564, 221] width 9 height 25
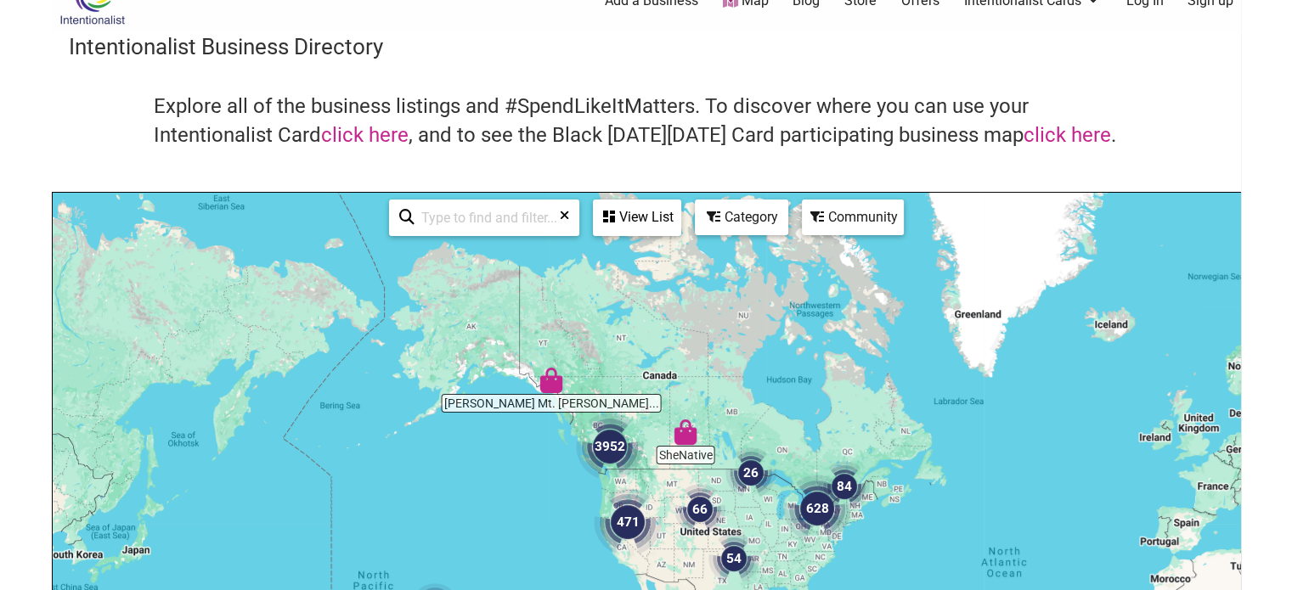
paste input "Vaughan"
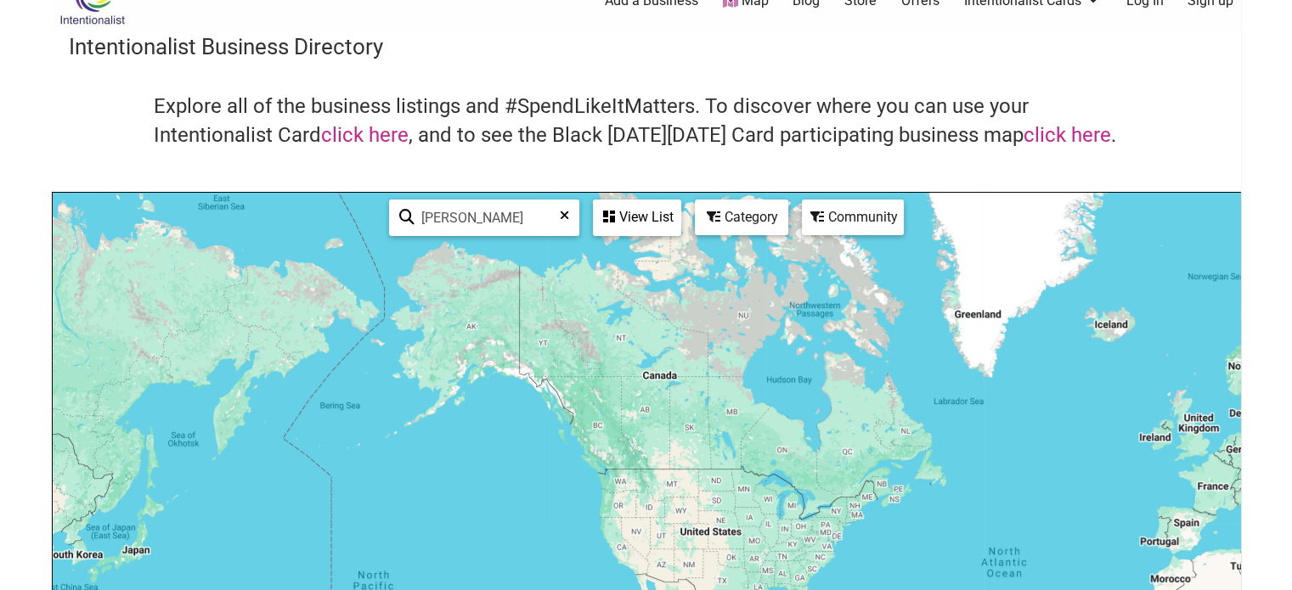
type input "Vaughan"
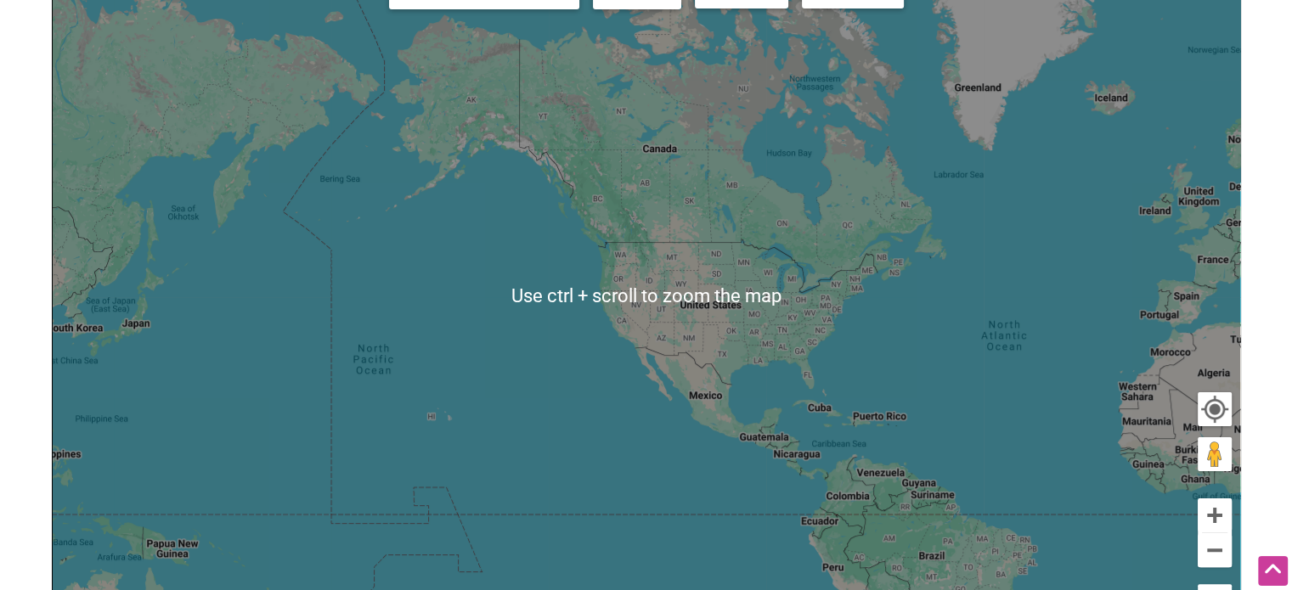
scroll to position [0, 0]
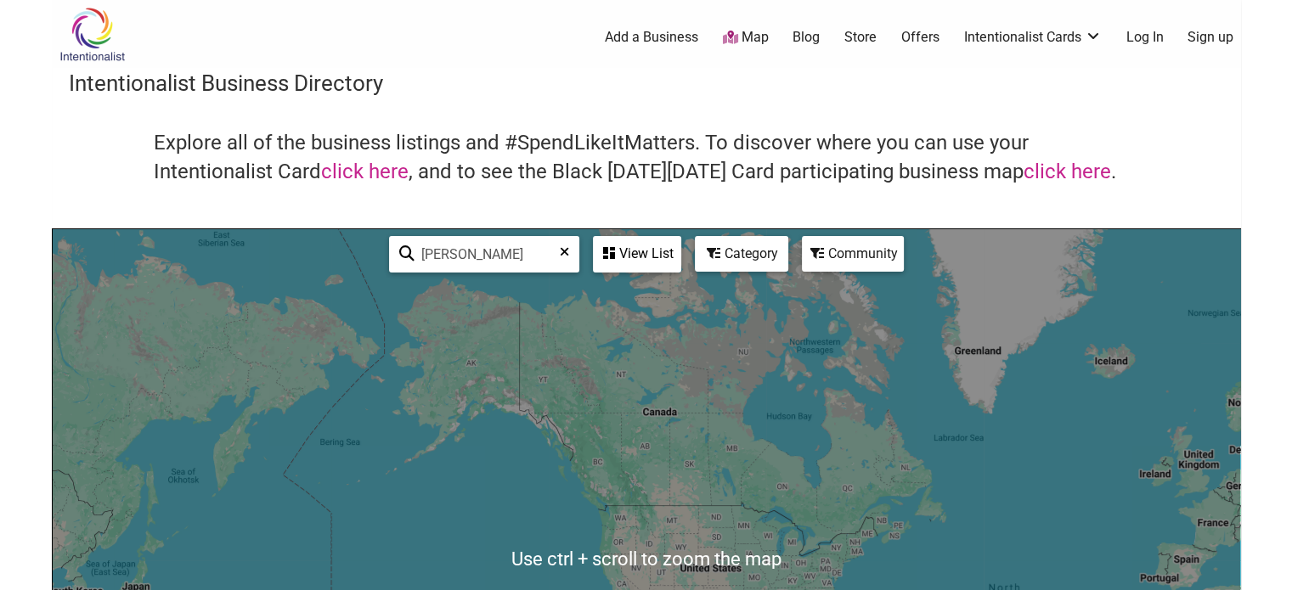
click at [656, 251] on div "View List" at bounding box center [637, 254] width 85 height 32
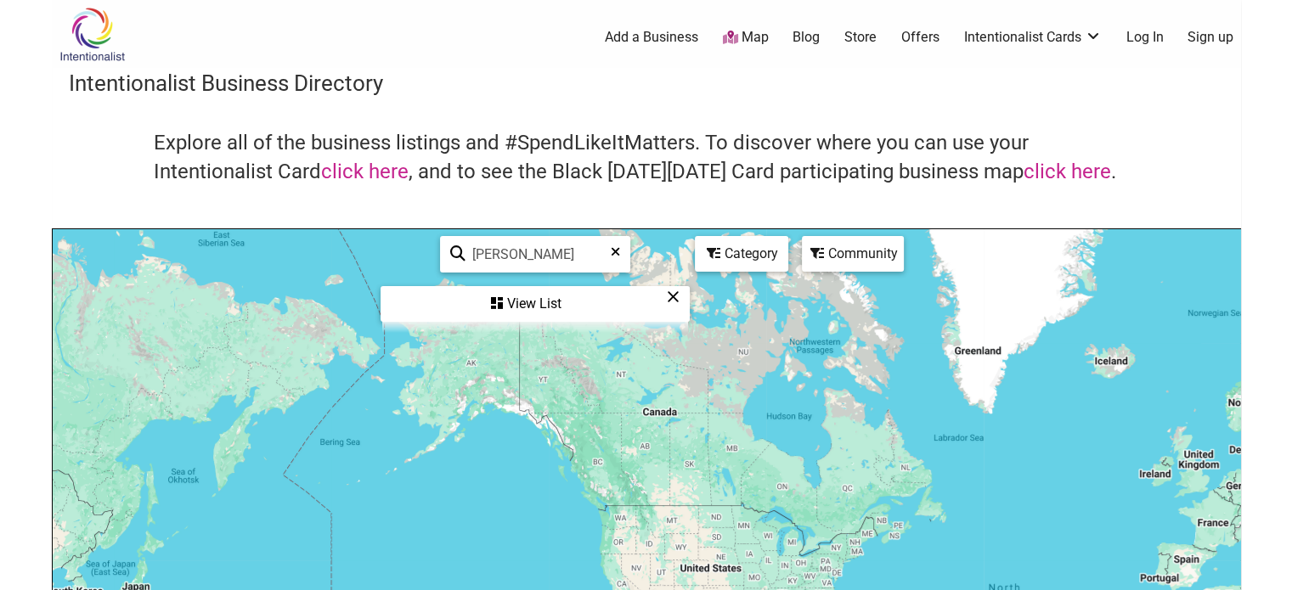
click at [548, 296] on div "View List" at bounding box center [535, 304] width 306 height 32
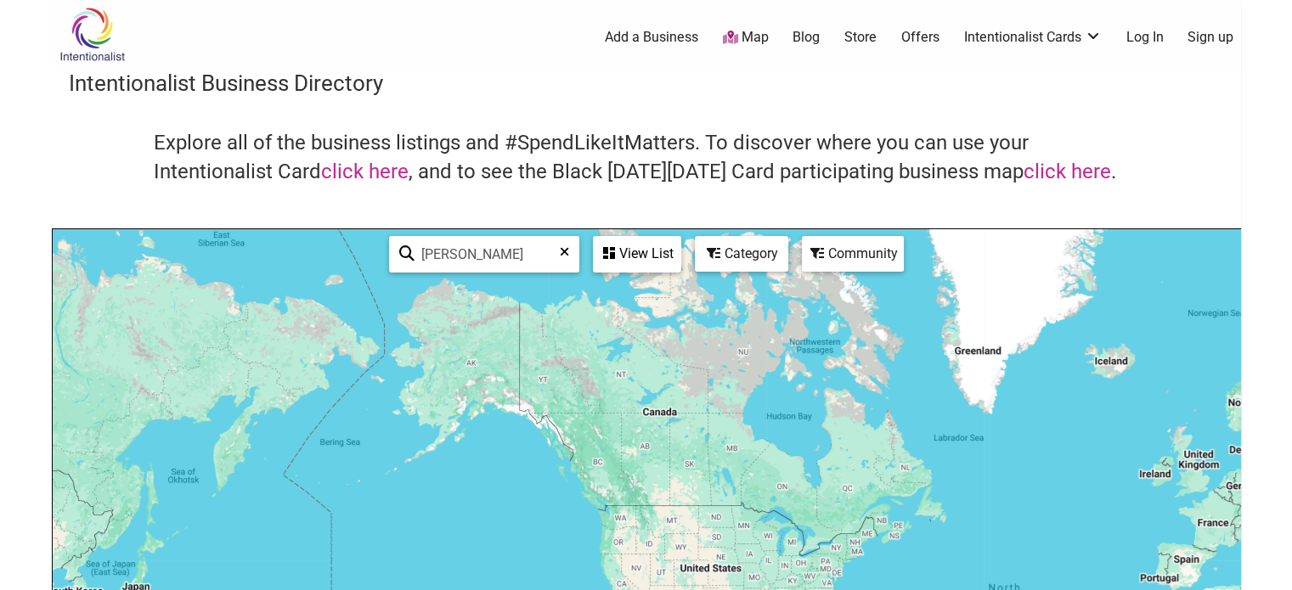
click at [562, 251] on icon at bounding box center [564, 257] width 9 height 25
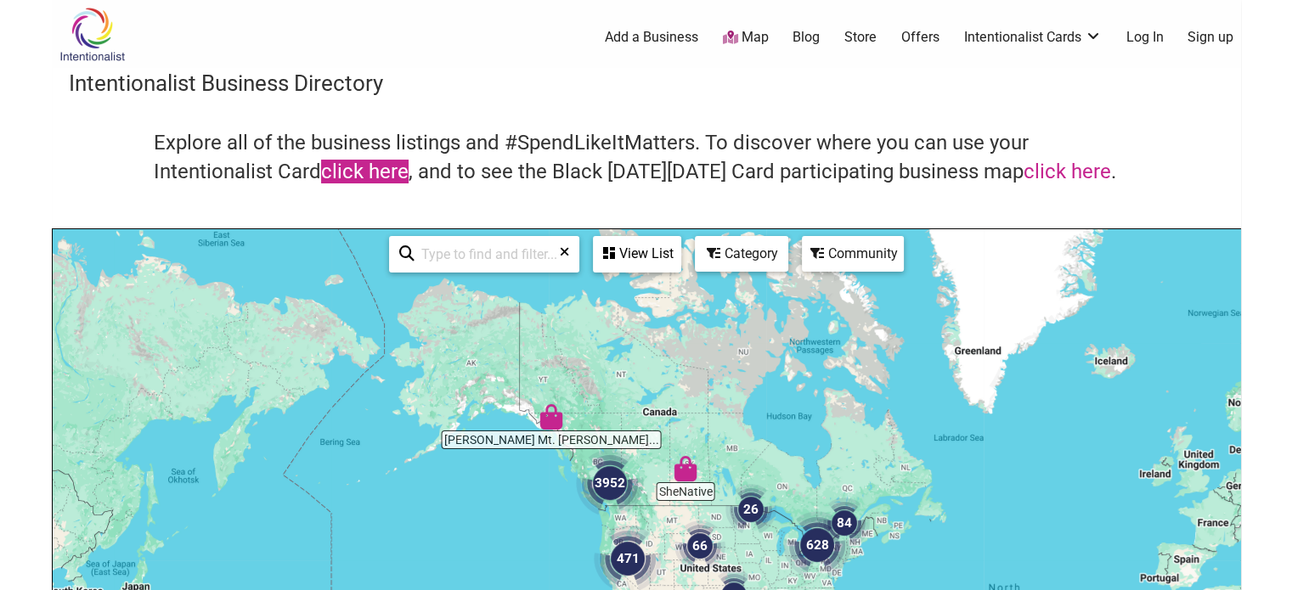
click at [392, 171] on link "click here" at bounding box center [364, 172] width 87 height 24
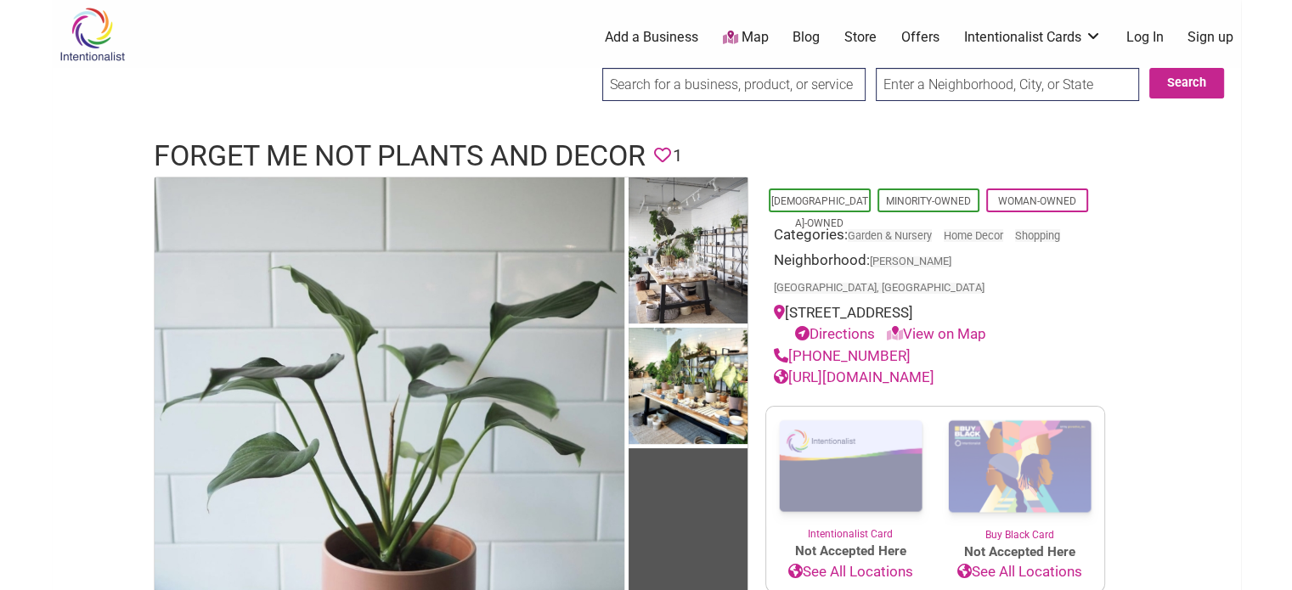
click at [709, 79] on input "search" at bounding box center [733, 84] width 263 height 33
type input "seattle candle company"
click at [585, 68] on input "Search" at bounding box center [617, 85] width 65 height 35
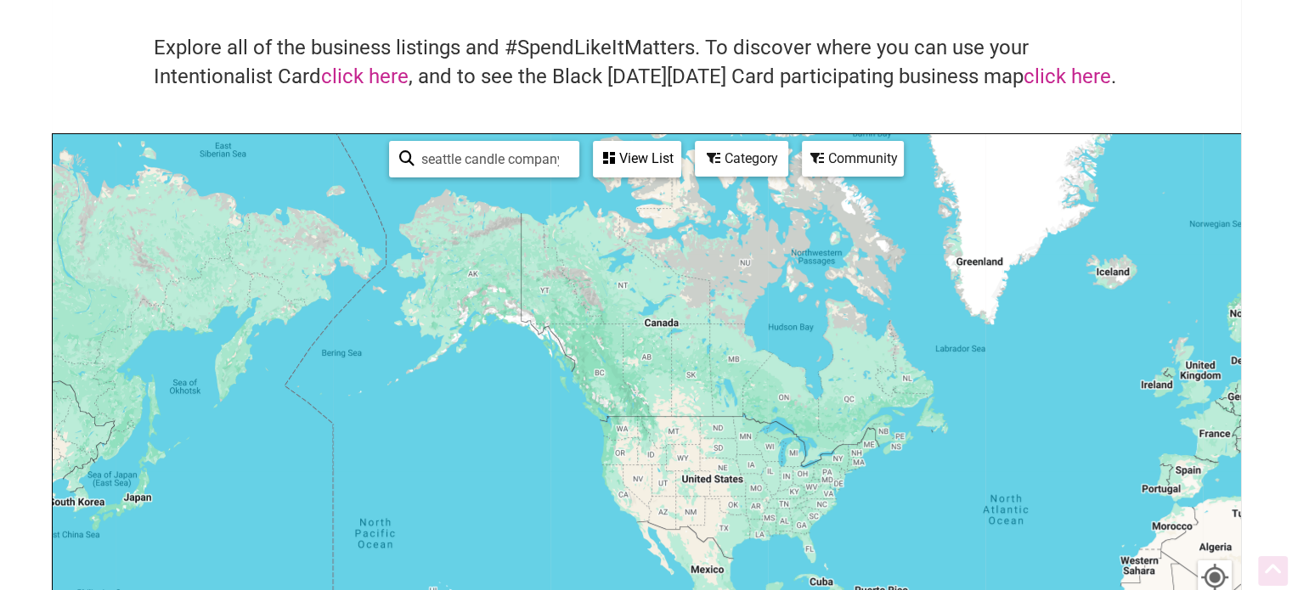
scroll to position [97, 0]
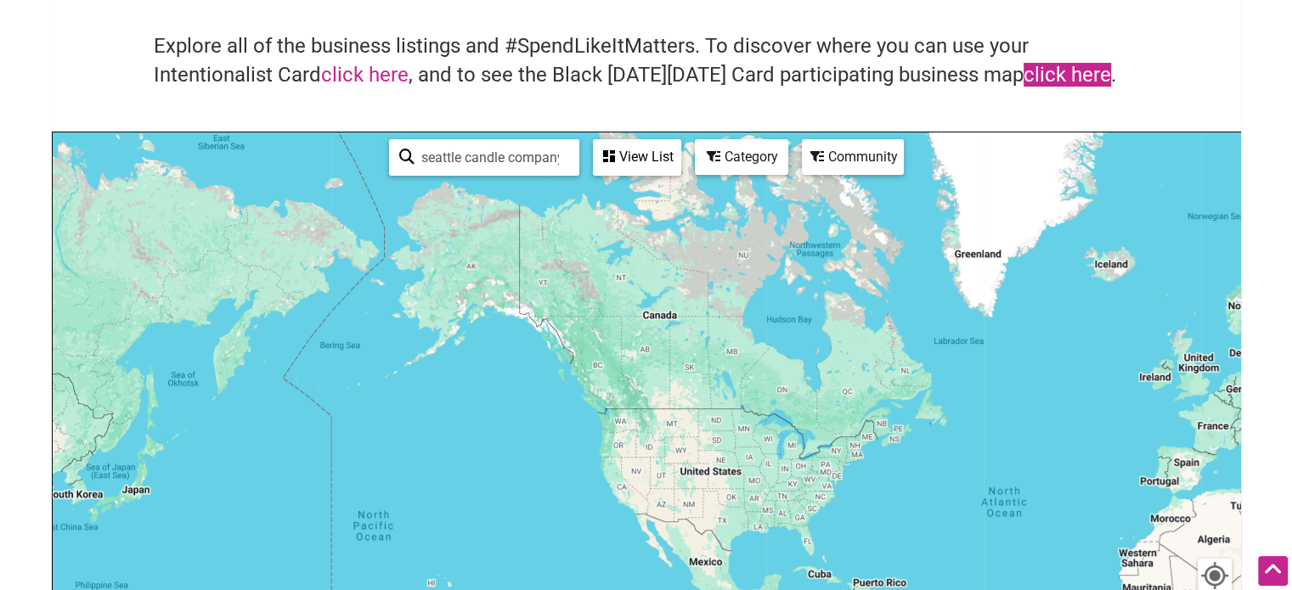
click at [1040, 76] on link "click here" at bounding box center [1067, 75] width 87 height 24
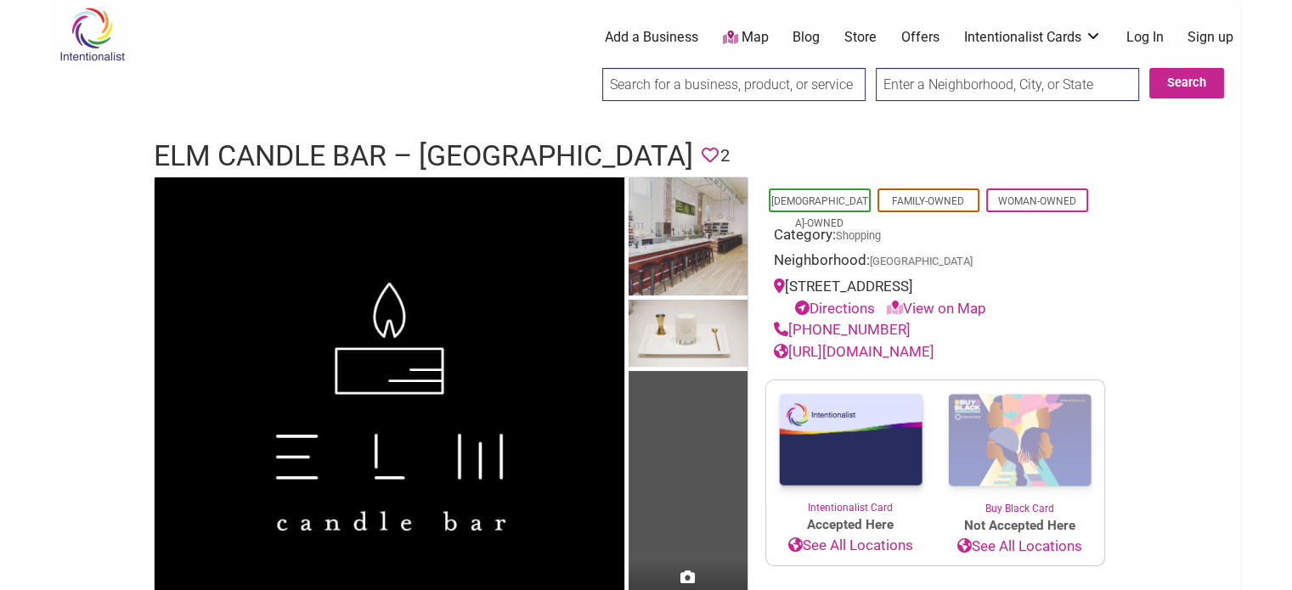
click at [637, 91] on input "search" at bounding box center [733, 84] width 263 height 33
type input "[PERSON_NAME]"
click at [585, 68] on input "Search" at bounding box center [617, 85] width 65 height 35
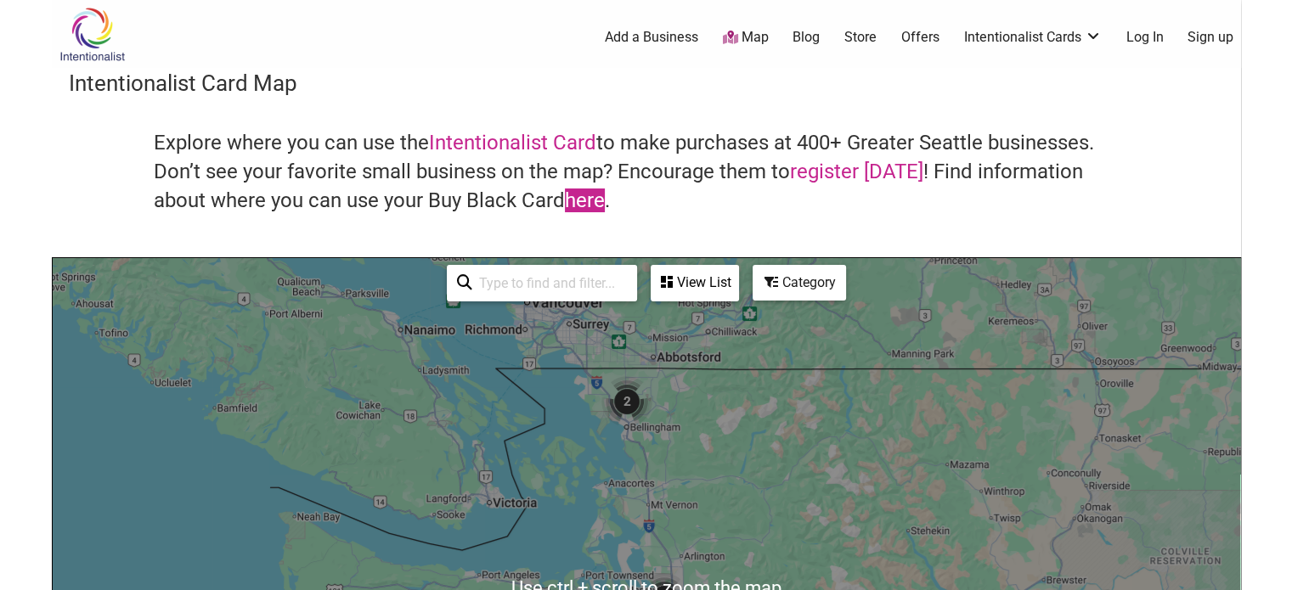
click at [565, 200] on link "here" at bounding box center [585, 201] width 40 height 24
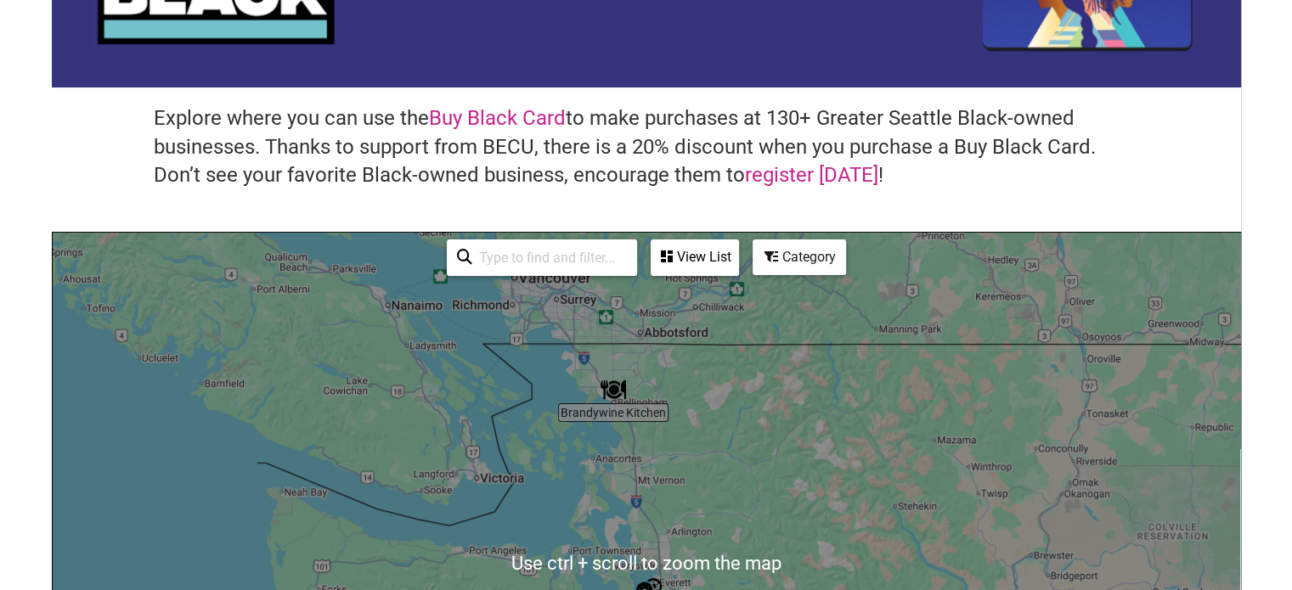
scroll to position [195, 0]
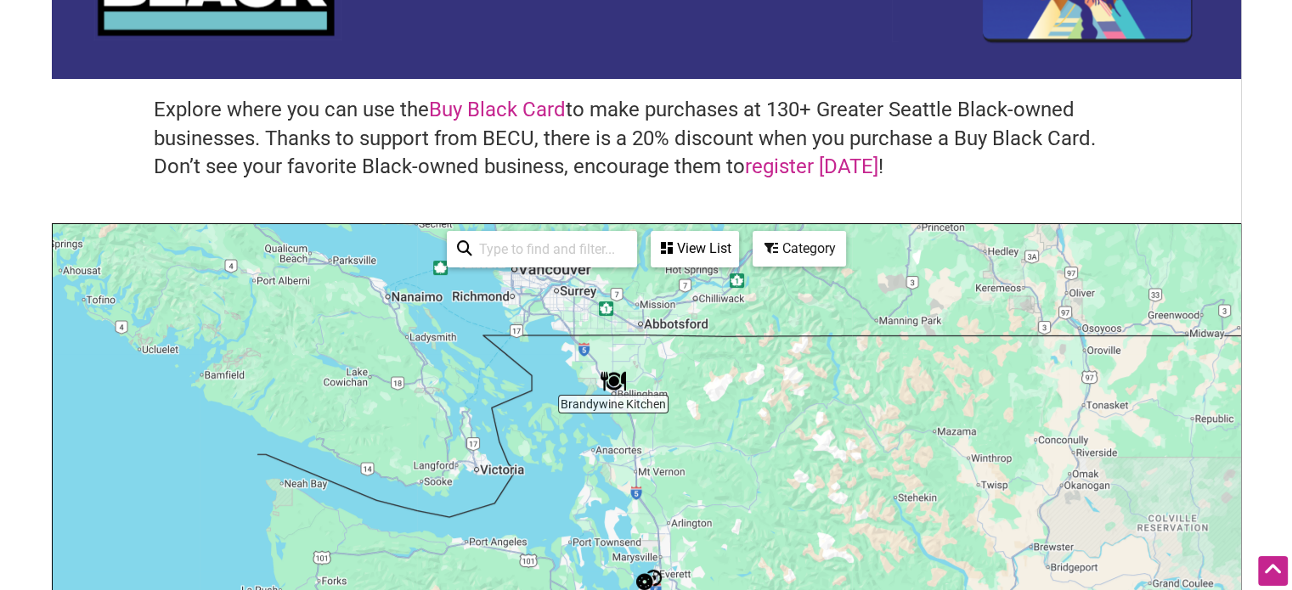
click at [702, 245] on div "View List" at bounding box center [694, 249] width 85 height 32
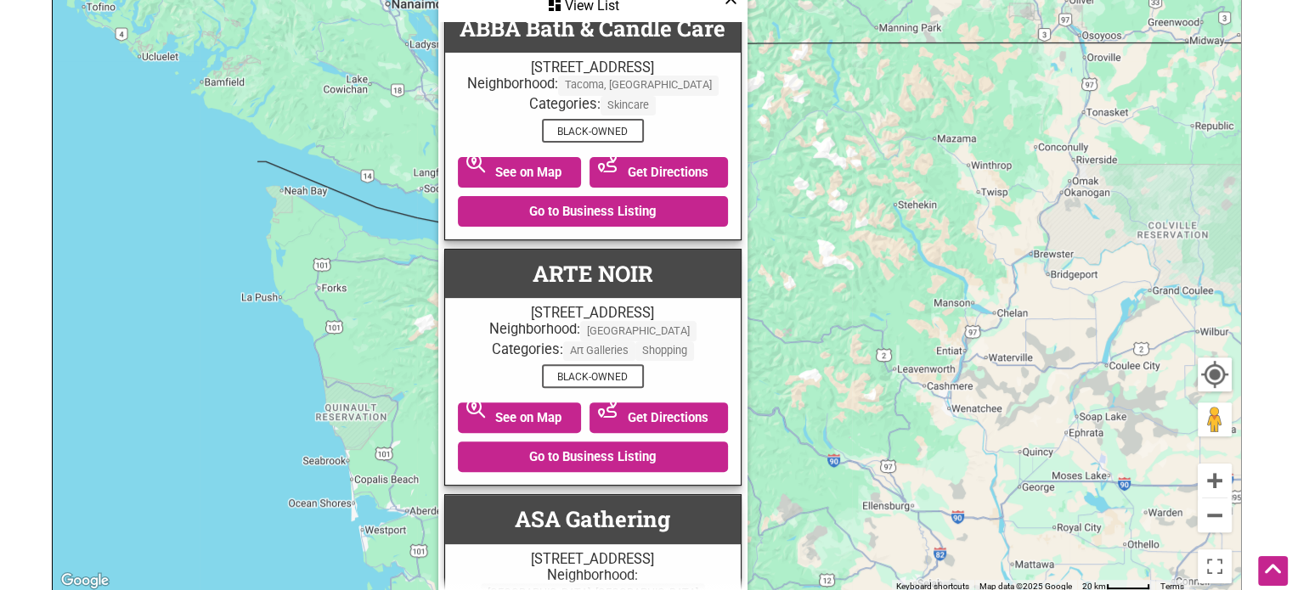
scroll to position [192, 0]
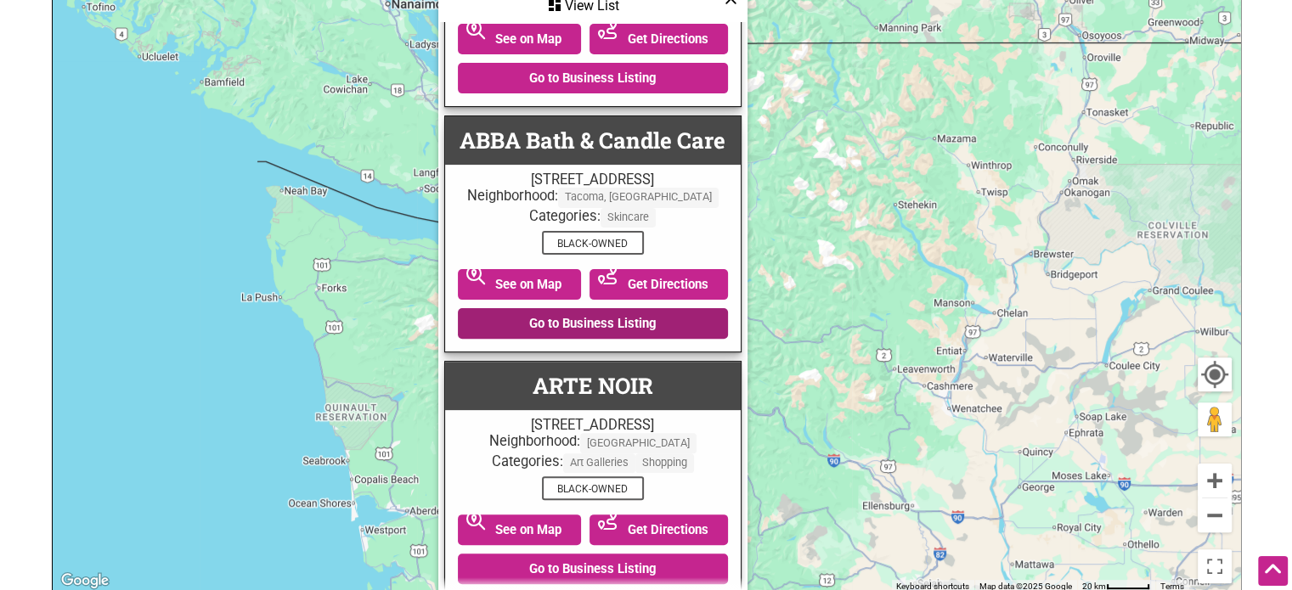
click at [612, 319] on link "Go to Business Listing" at bounding box center [593, 323] width 270 height 31
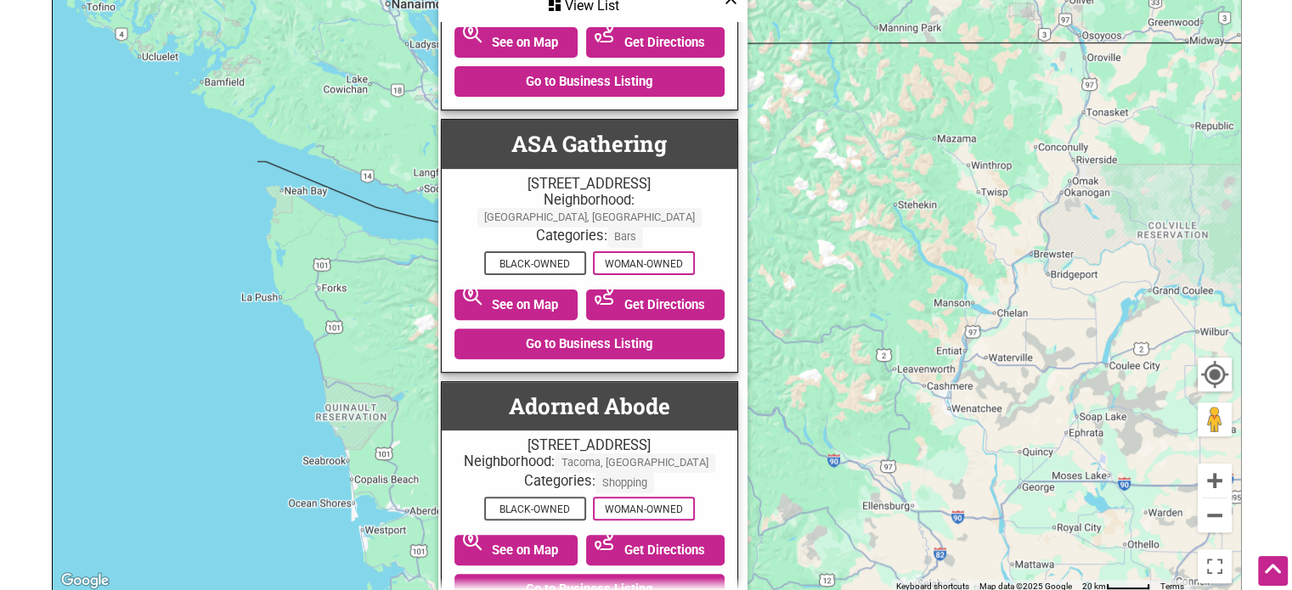
scroll to position [967, 3]
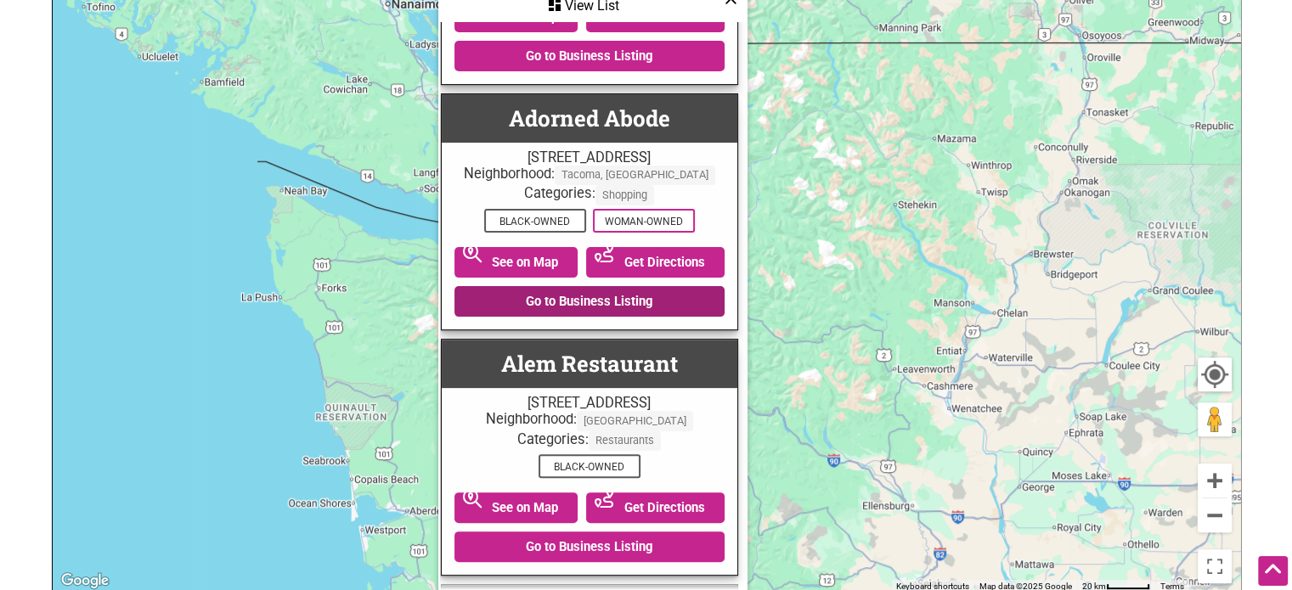
click at [554, 308] on link "Go to Business Listing" at bounding box center [589, 301] width 270 height 31
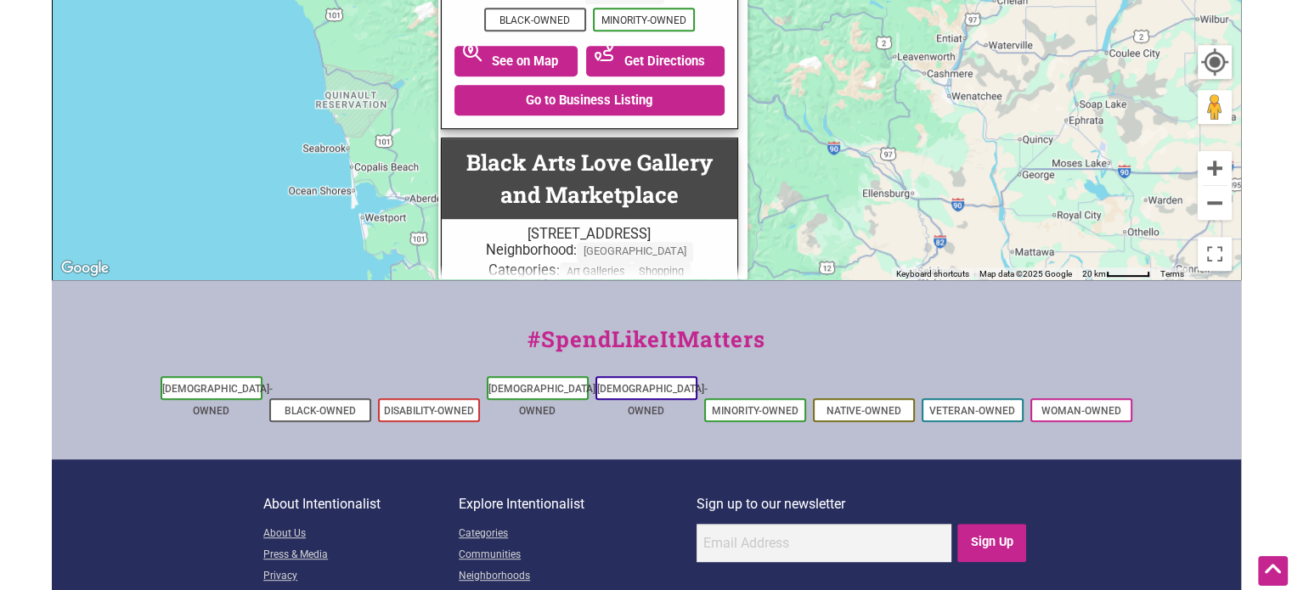
scroll to position [4267, 3]
click at [547, 363] on link "Go to Business Listing" at bounding box center [589, 378] width 270 height 31
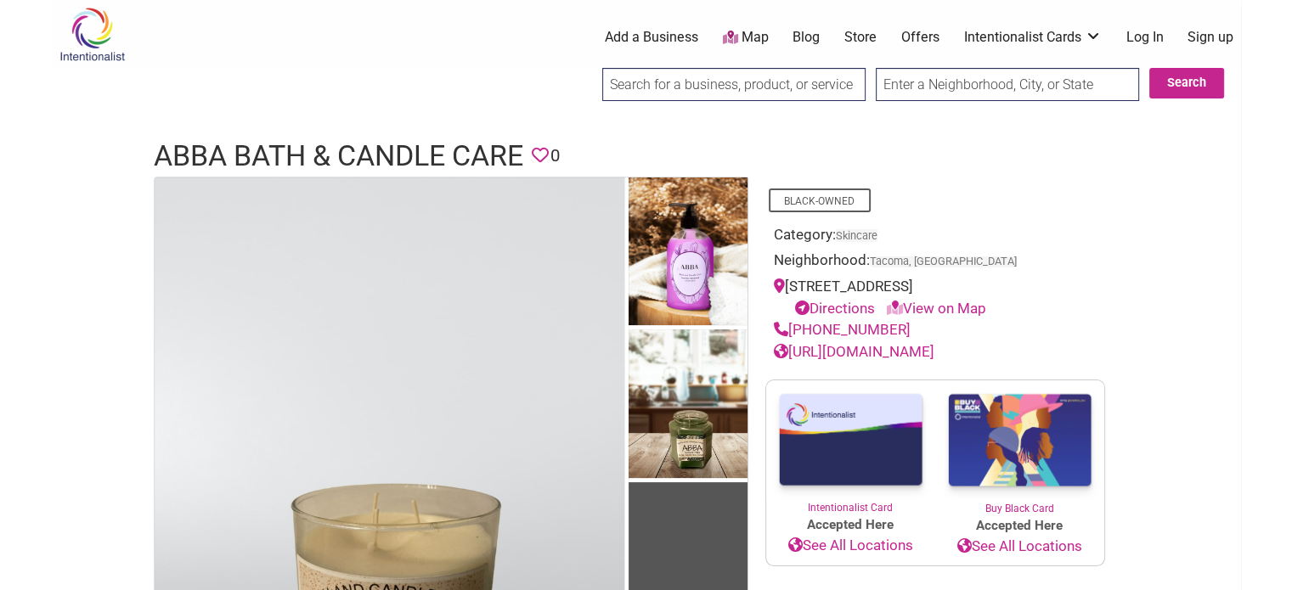
click at [934, 345] on link "[URL][DOMAIN_NAME]" at bounding box center [854, 351] width 161 height 17
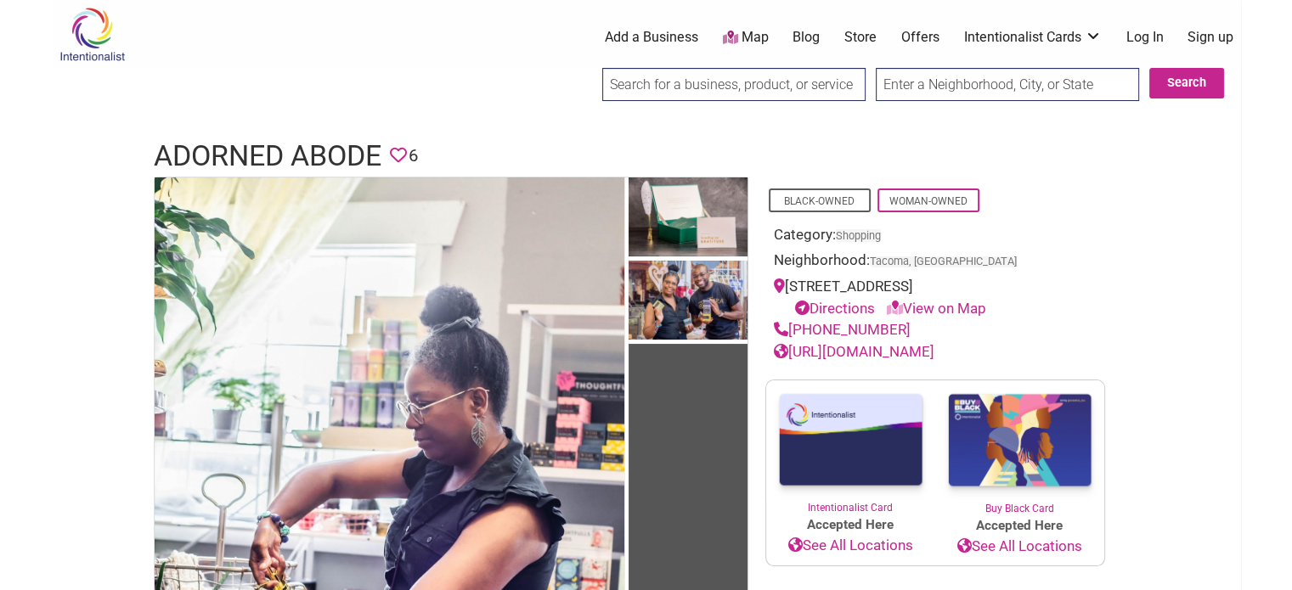
click at [932, 347] on link "http://adornedabode.net/" at bounding box center [854, 351] width 161 height 17
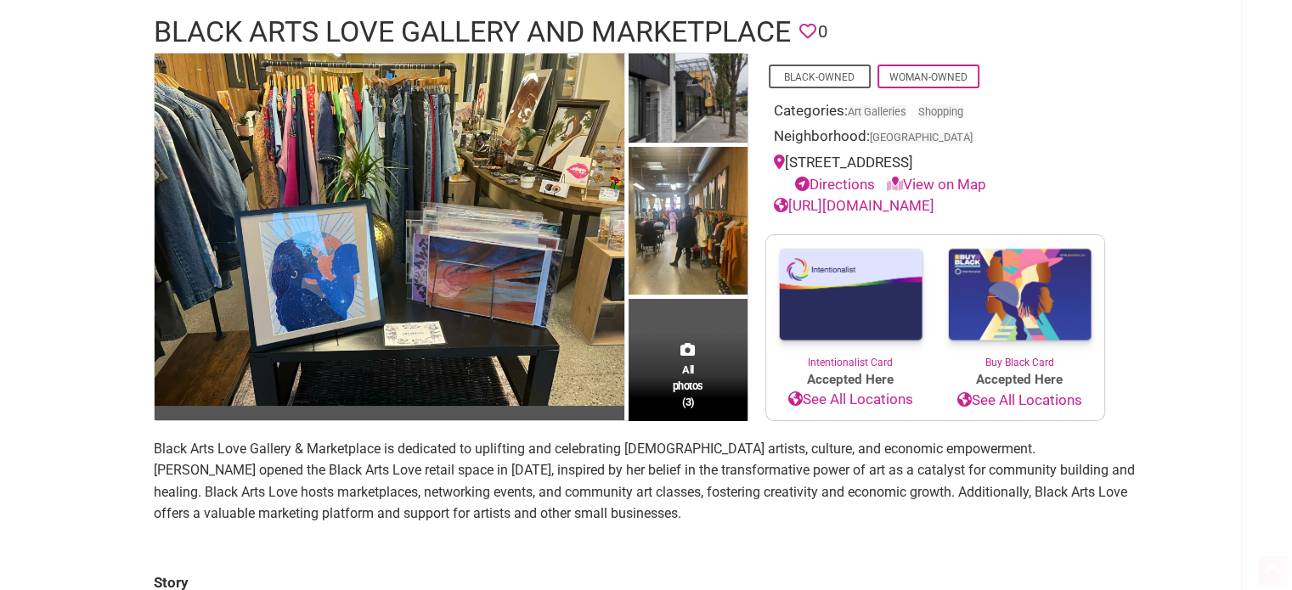
scroll to position [126, 0]
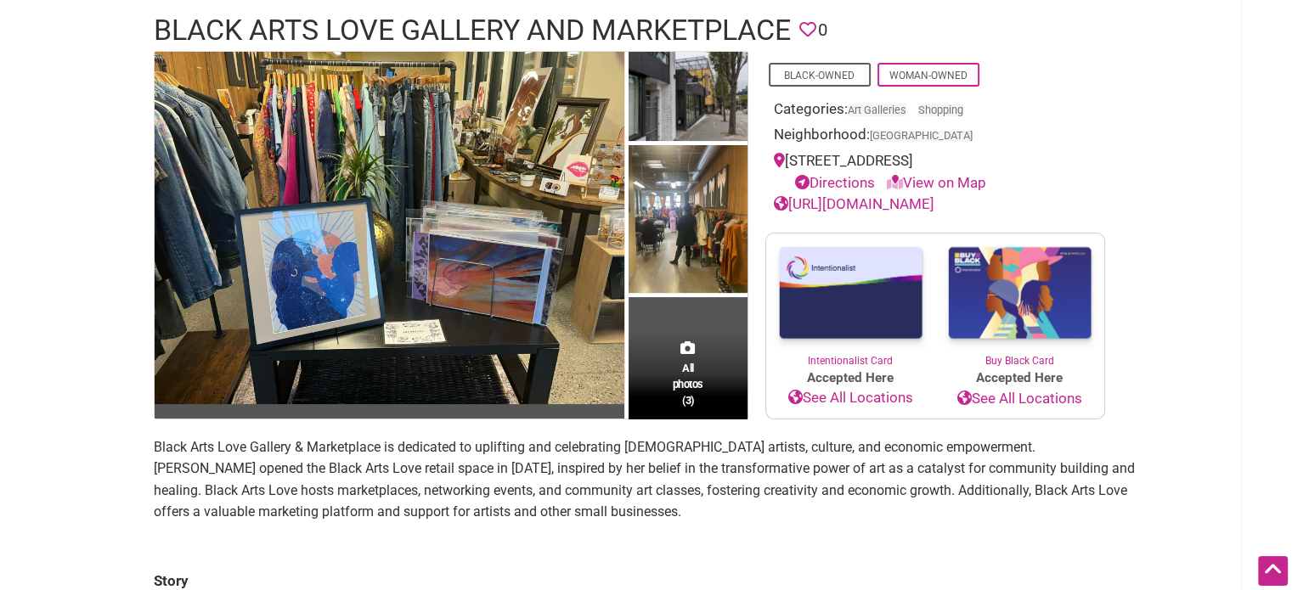
click at [844, 203] on link "https://www.blackartslove.com" at bounding box center [854, 203] width 161 height 17
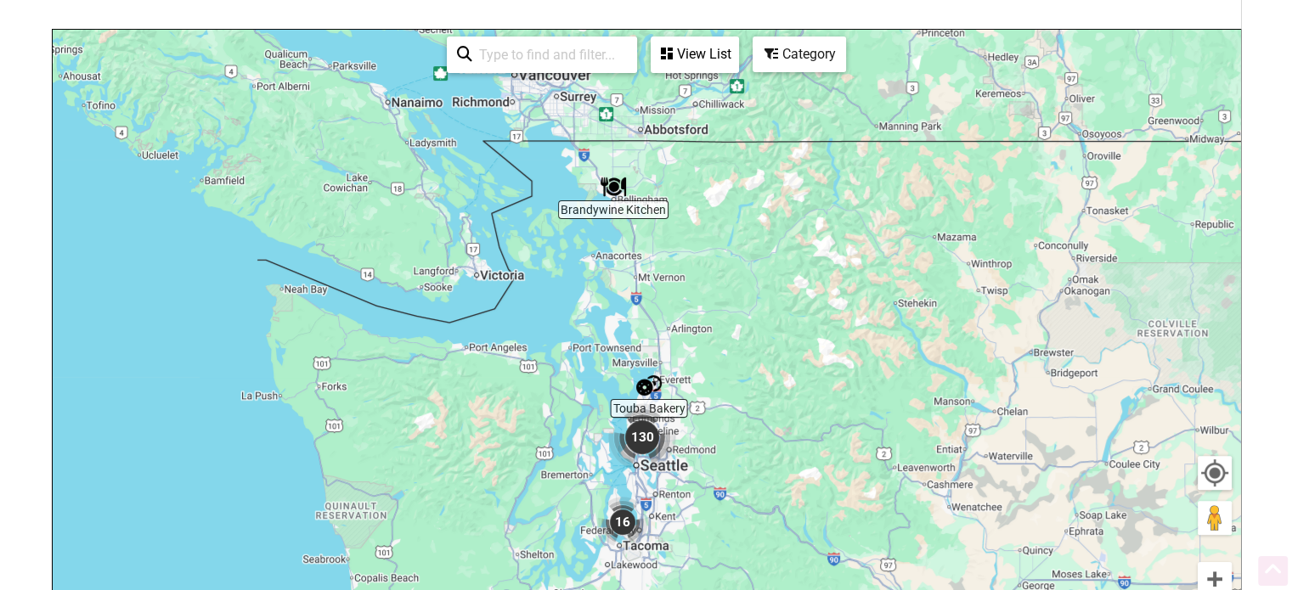
scroll to position [392, 0]
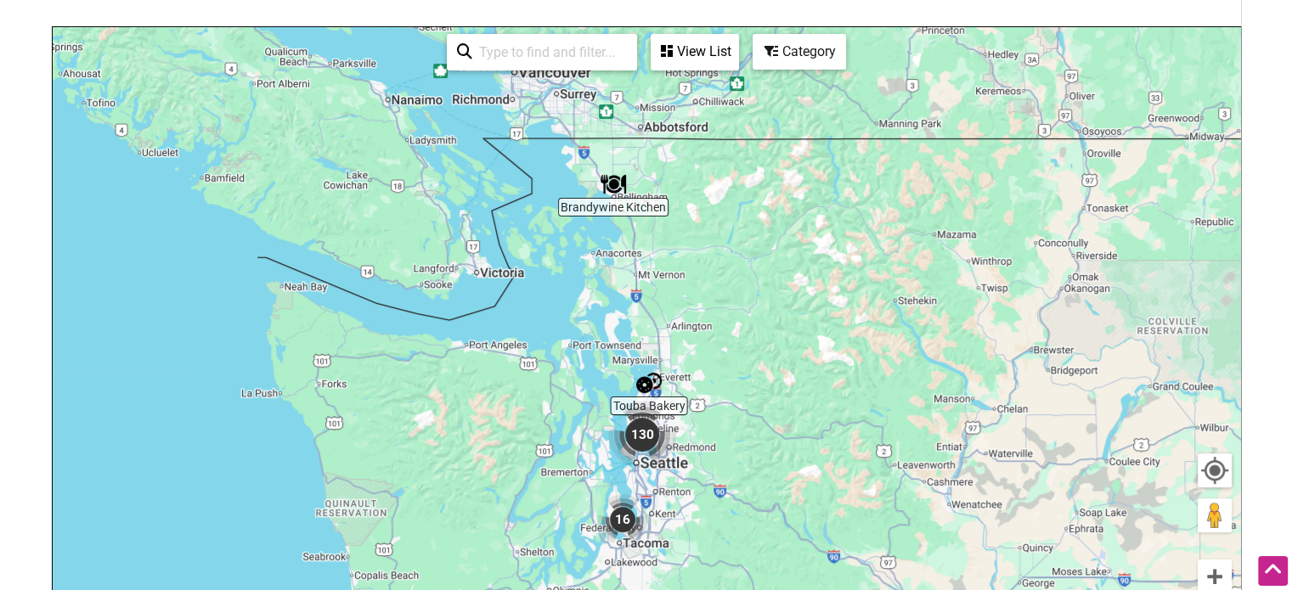
click at [639, 432] on img "130" at bounding box center [642, 435] width 82 height 82
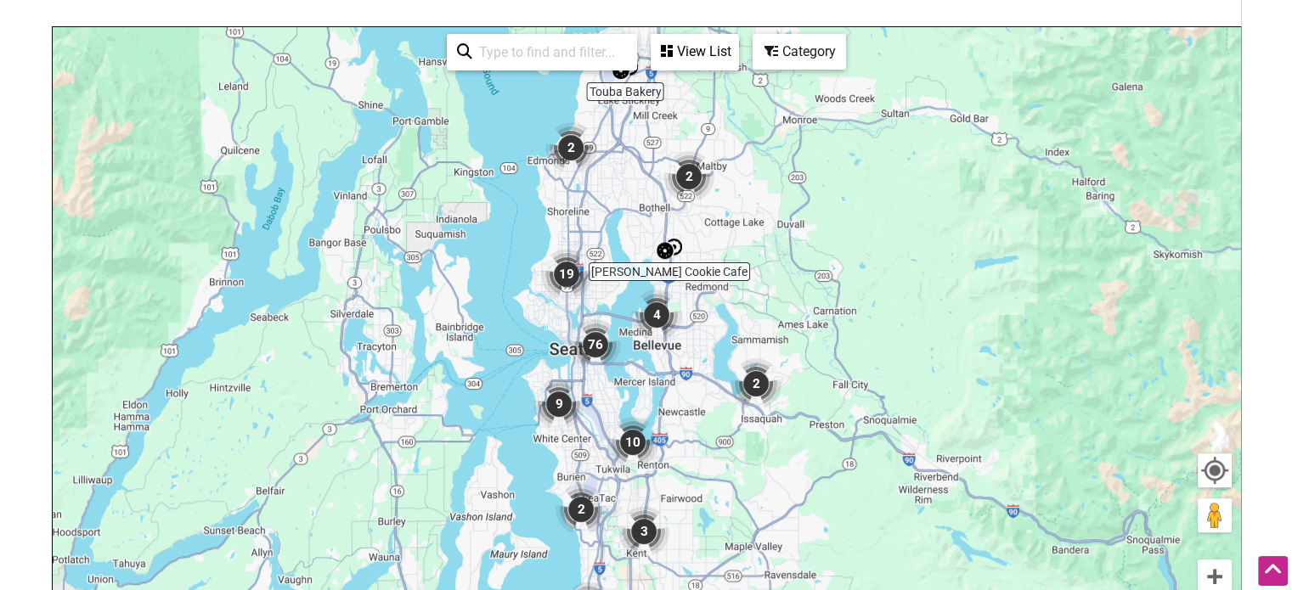
click at [564, 278] on img "19" at bounding box center [566, 274] width 65 height 65
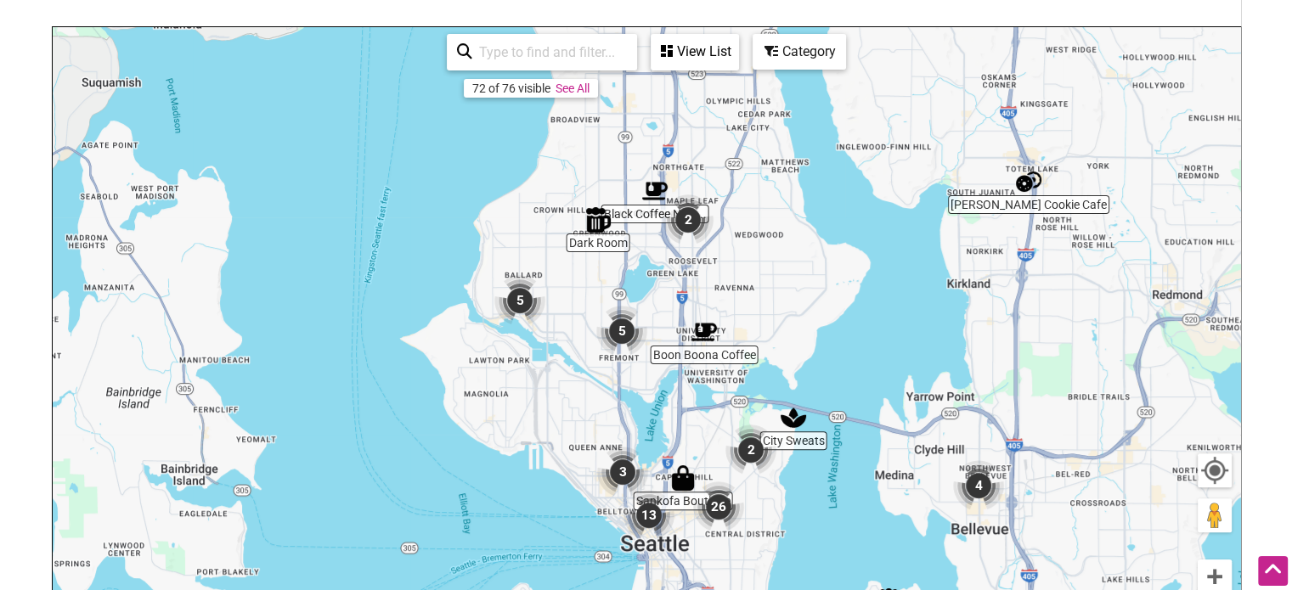
click at [525, 304] on img "5" at bounding box center [520, 300] width 65 height 65
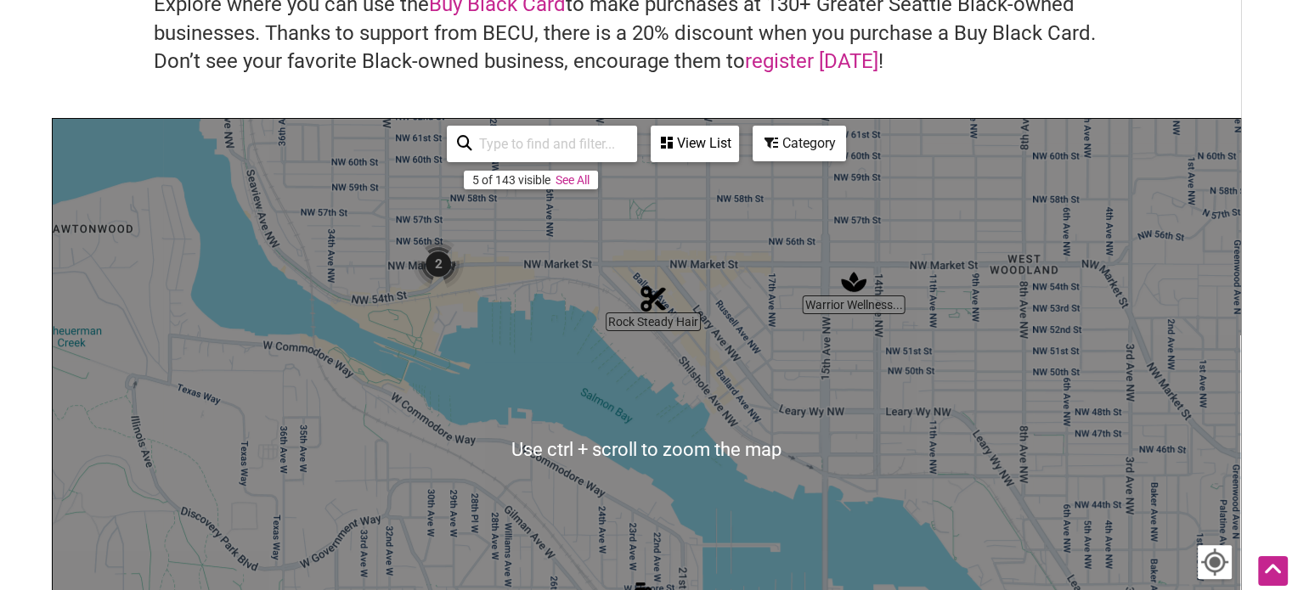
scroll to position [299, 0]
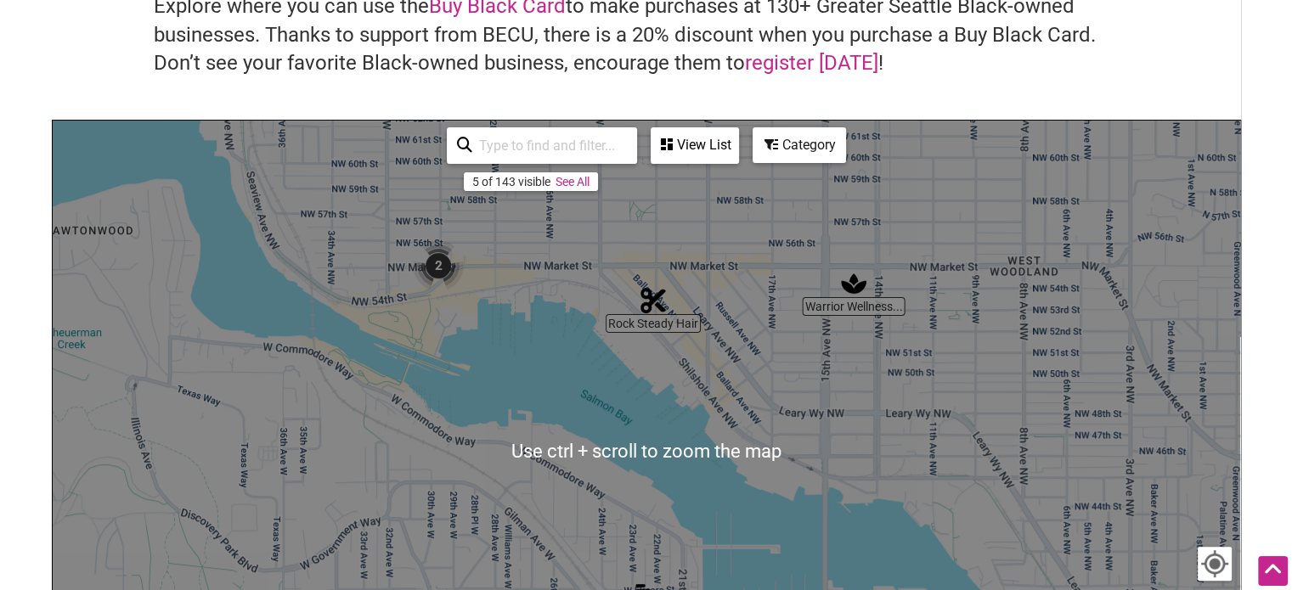
click at [435, 264] on img "2" at bounding box center [438, 266] width 65 height 65
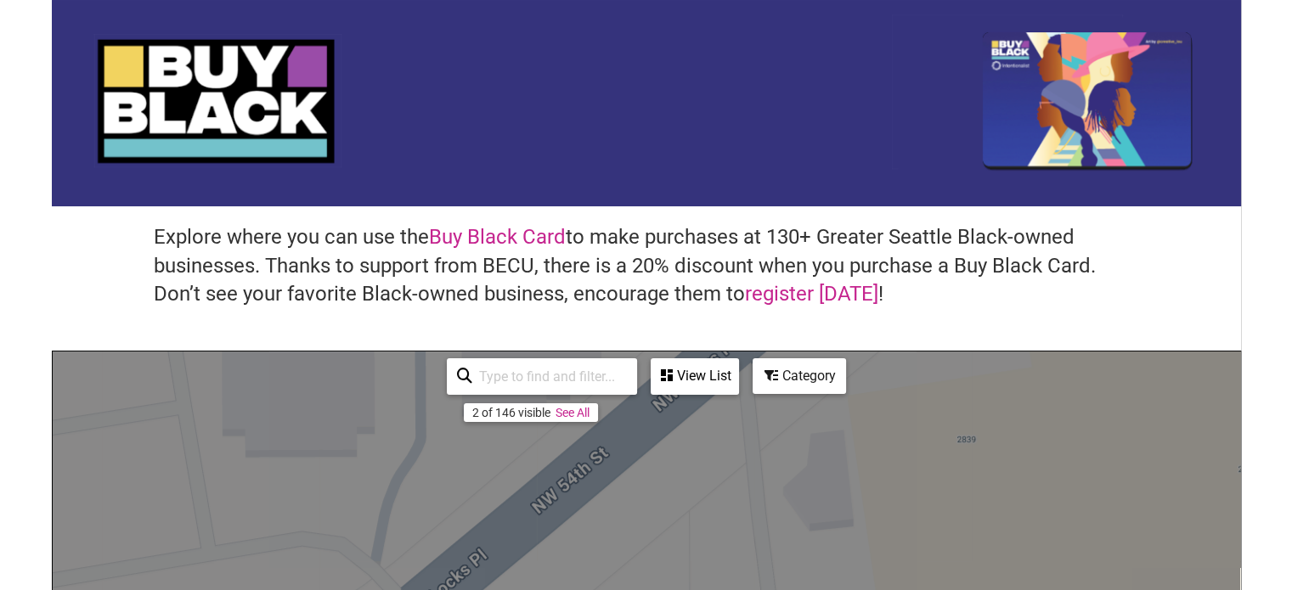
scroll to position [66, 0]
